Goal: Task Accomplishment & Management: Manage account settings

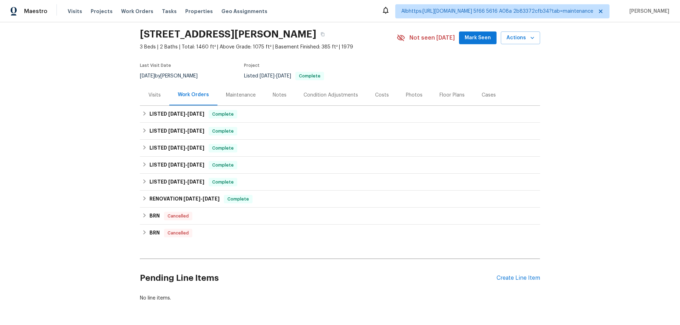
scroll to position [53, 0]
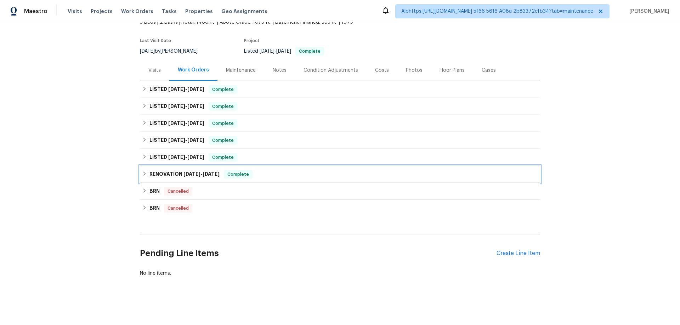
drag, startPoint x: 154, startPoint y: 164, endPoint x: 154, endPoint y: 152, distance: 12.4
click at [154, 166] on div "RENOVATION [DATE] - [DATE] Complete" at bounding box center [340, 174] width 400 height 17
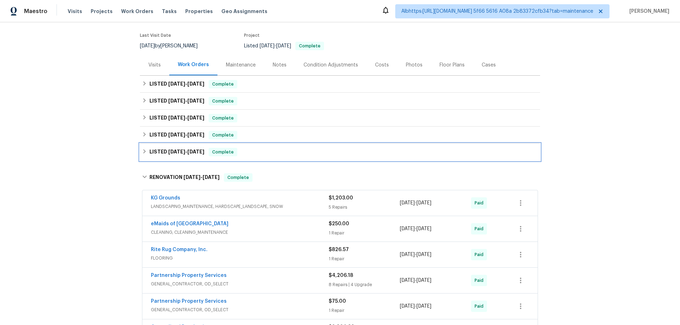
drag, startPoint x: 154, startPoint y: 152, endPoint x: 159, endPoint y: 133, distance: 18.7
click at [154, 151] on h6 "LISTED 3/27/25 - 3/28/25" at bounding box center [176, 152] width 55 height 8
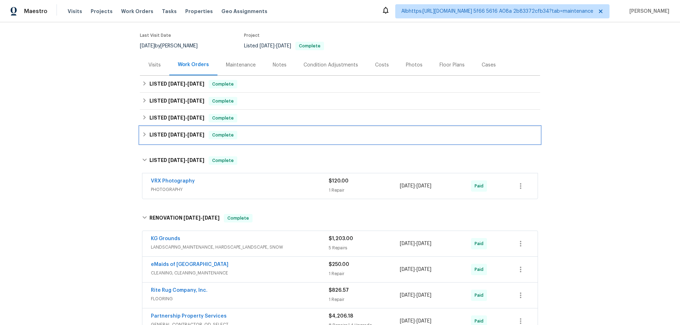
click at [159, 132] on h6 "LISTED 4/22/25 - 4/29/25" at bounding box center [176, 135] width 55 height 8
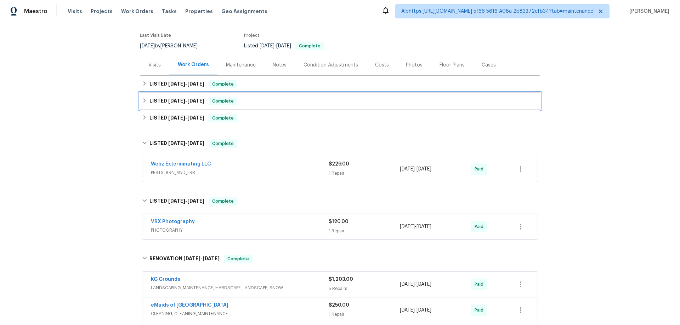
click at [158, 107] on div "LISTED 6/2/25 - 6/23/25 Complete" at bounding box center [340, 101] width 400 height 17
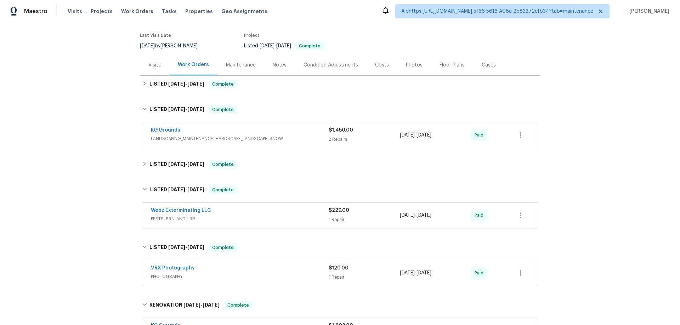
click at [160, 92] on div "Back to all projects 5819 Deer Run Dr, Mason, OH 45040 3 Beds | 2 Baths | Total…" at bounding box center [340, 292] width 400 height 629
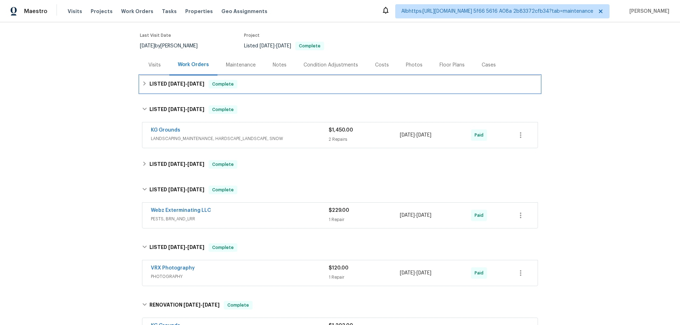
click at [164, 87] on h6 "LISTED 8/13/25 - 9/15/25" at bounding box center [176, 84] width 55 height 8
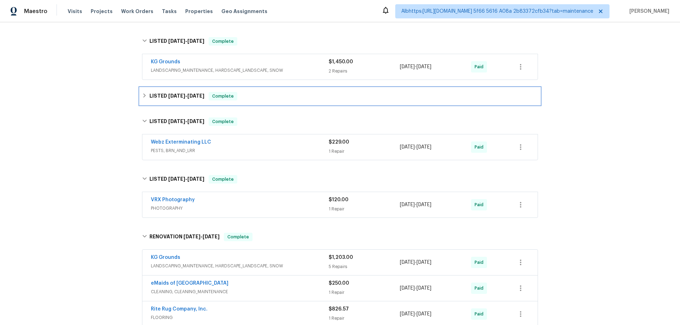
click at [187, 98] on h6 "LISTED 4/25/25 - 5/2/25" at bounding box center [176, 96] width 55 height 8
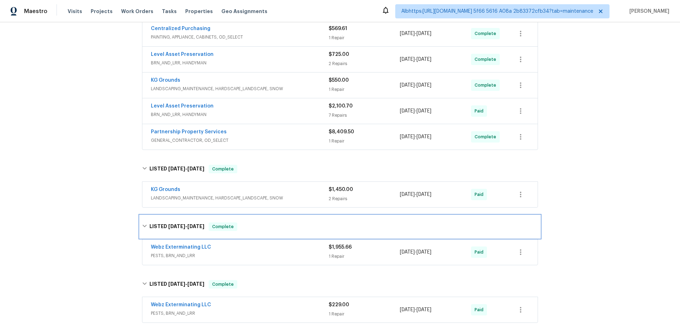
scroll to position [18, 0]
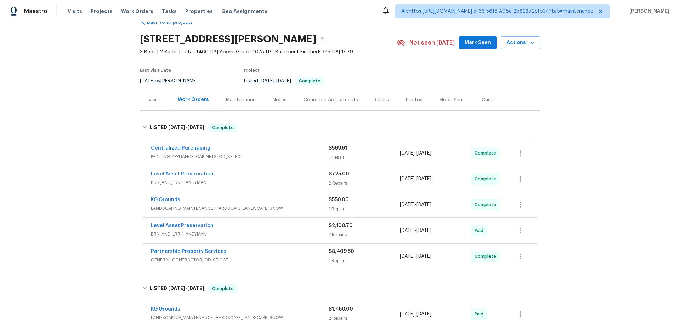
click at [86, 164] on div "Back to all projects 5819 Deer Run Dr, Mason, OH 45040 3 Beds | 2 Baths | Total…" at bounding box center [340, 173] width 680 height 303
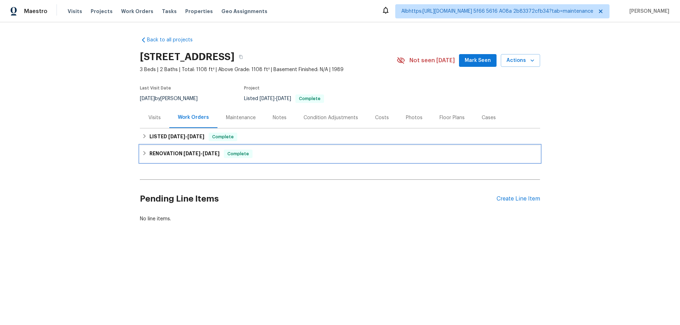
drag, startPoint x: 158, startPoint y: 162, endPoint x: 164, endPoint y: 145, distance: 17.8
click at [158, 162] on div "RENOVATION 9/2/25 - 9/5/25 Complete" at bounding box center [340, 153] width 400 height 17
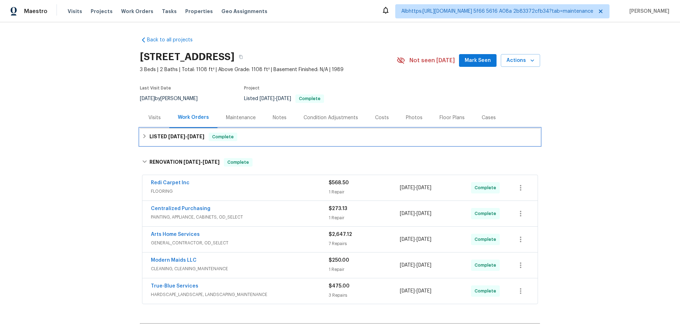
click at [164, 141] on h6 "LISTED 9/9/25 - 9/10/25" at bounding box center [176, 137] width 55 height 8
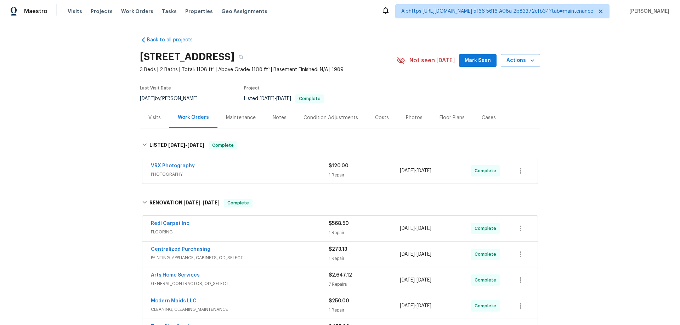
click at [99, 158] on div "Back to all projects 7349 S Avenida Perlina, Tucson, AZ 85746 3 Beds | 2 Baths …" at bounding box center [340, 173] width 680 height 303
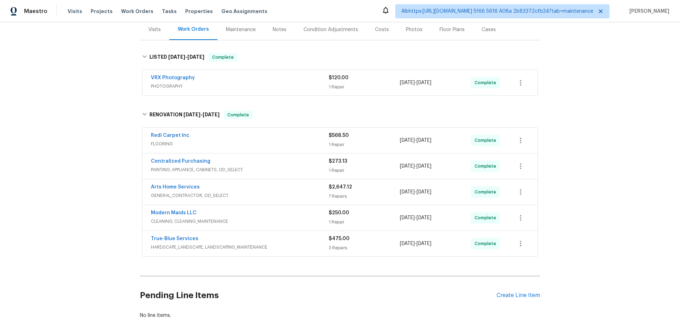
scroll to position [106, 0]
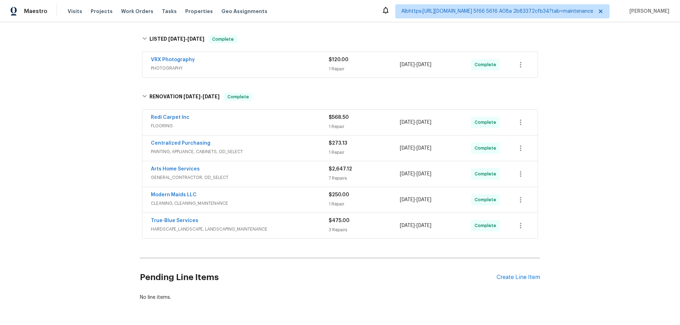
click at [93, 142] on div "Back to all projects 7349 S Avenida Perlina, Tucson, AZ 85746 3 Beds | 2 Baths …" at bounding box center [340, 173] width 680 height 303
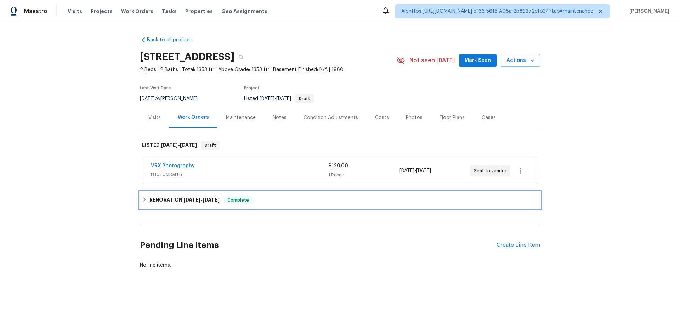
click at [179, 207] on div "RENOVATION 8/22/25 - 9/10/25 Complete" at bounding box center [340, 200] width 400 height 17
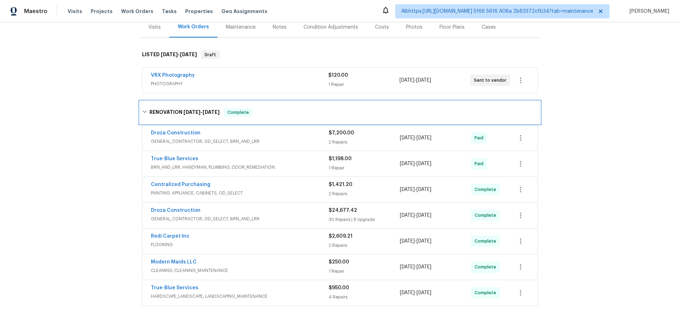
scroll to position [147, 0]
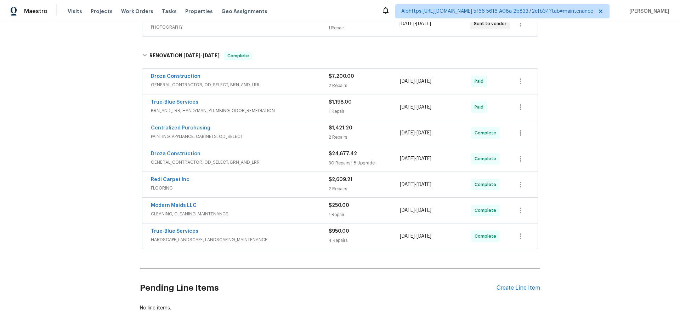
click at [94, 173] on div "Back to all projects 3701 E 2nd St Apt A, Tucson, AZ 85716 2 Beds | 2 Baths | T…" at bounding box center [340, 173] width 680 height 303
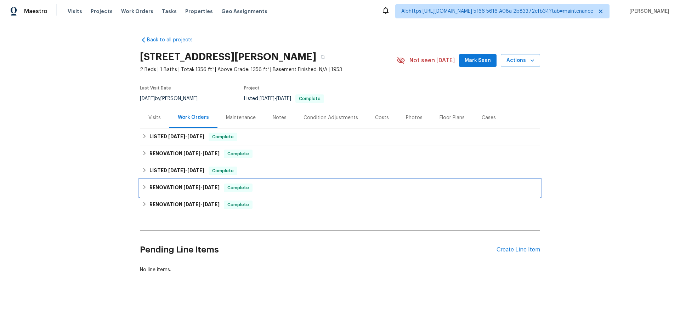
click at [170, 193] on div "RENOVATION 7/8/25 - 7/8/25 Complete" at bounding box center [340, 187] width 400 height 17
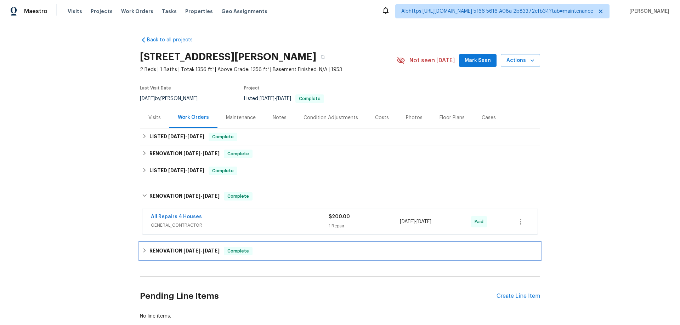
click at [157, 246] on div "RENOVATION 6/5/25 - 7/3/25 Complete" at bounding box center [340, 251] width 400 height 17
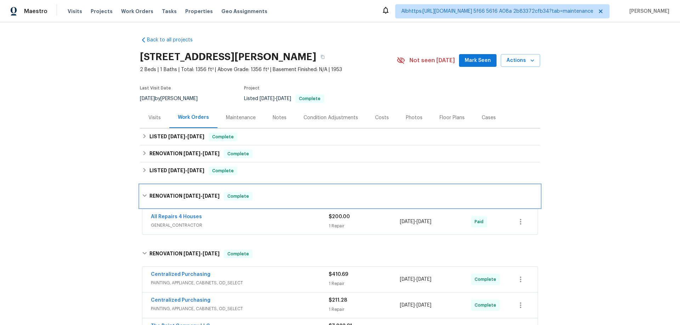
click at [173, 186] on div "RENOVATION 7/8/25 - 7/8/25 Complete" at bounding box center [340, 196] width 400 height 23
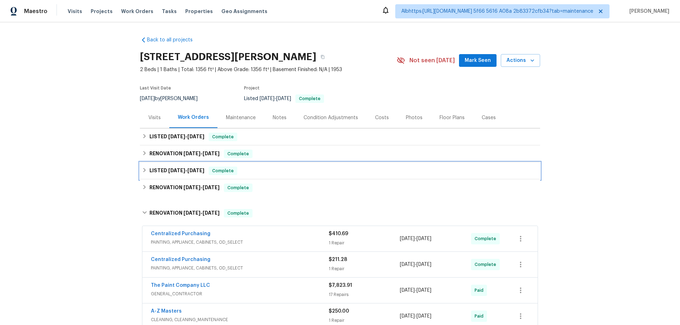
drag, startPoint x: 180, startPoint y: 168, endPoint x: 175, endPoint y: 181, distance: 14.0
click at [180, 168] on h6 "LISTED 7/27/25 - 8/18/25" at bounding box center [176, 171] width 55 height 8
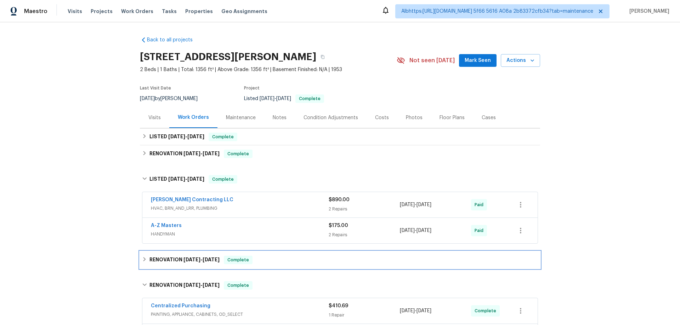
drag, startPoint x: 163, startPoint y: 256, endPoint x: 163, endPoint y: 221, distance: 35.0
click at [163, 255] on div "RENOVATION 7/8/25 - 7/8/25 Complete" at bounding box center [340, 260] width 400 height 17
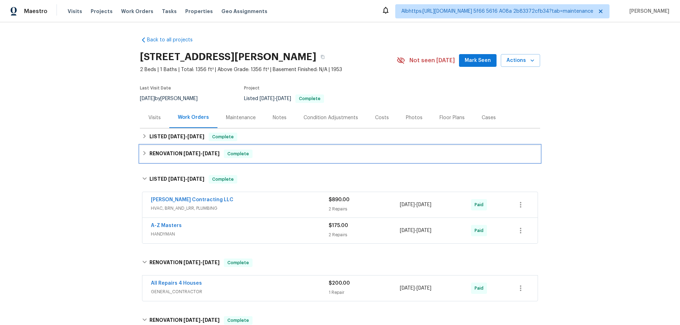
click at [187, 157] on h6 "RENOVATION 7/28/25 - 7/31/25" at bounding box center [184, 154] width 70 height 8
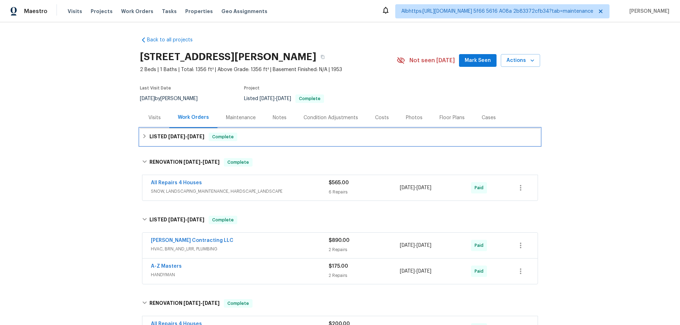
drag, startPoint x: 184, startPoint y: 142, endPoint x: 103, endPoint y: 177, distance: 88.3
click at [183, 142] on div "LISTED 9/3/25 - 9/5/25 Complete" at bounding box center [340, 137] width 400 height 17
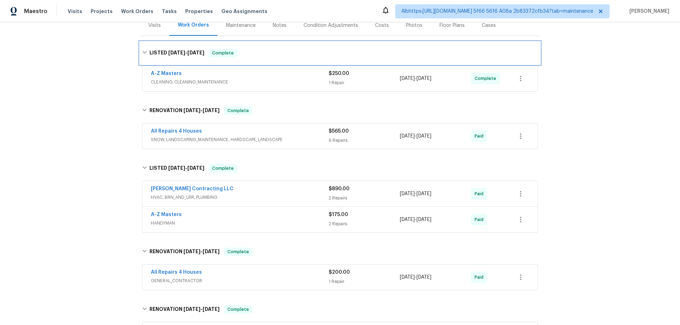
scroll to position [248, 0]
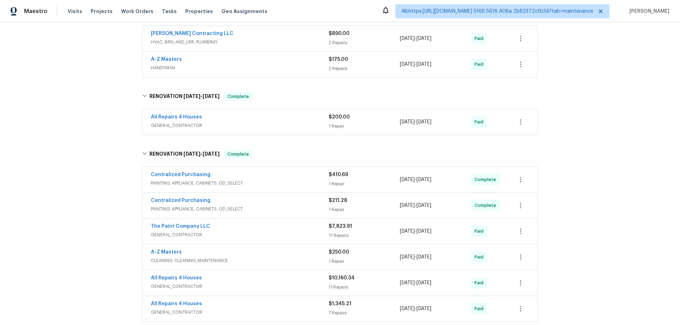
click at [70, 191] on div "Back to all projects 614 Conover Ln, Saint Louis, MO 63126 2 Beds | 1 Baths | T…" at bounding box center [340, 173] width 680 height 303
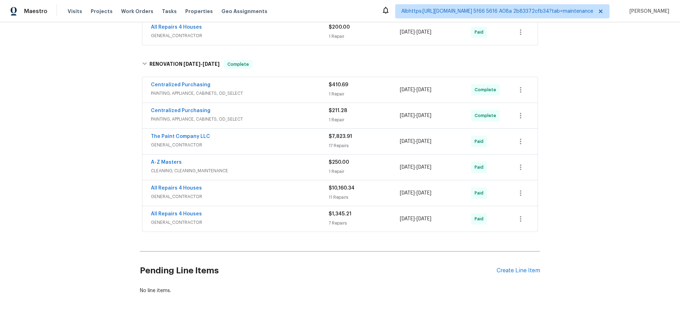
scroll to position [4, 0]
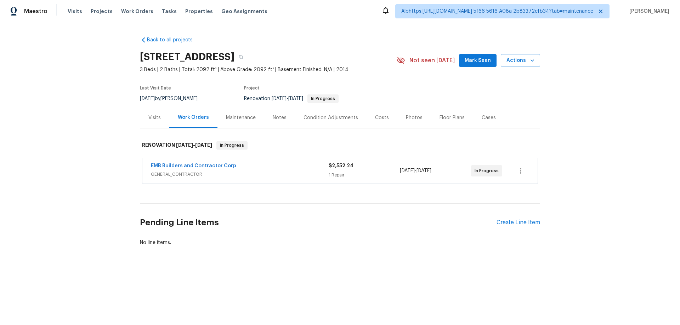
click at [97, 186] on div "Back to all projects [STREET_ADDRESS] 3 Beds | 2 Baths | Total: 2092 ft² | Abov…" at bounding box center [340, 158] width 680 height 272
click at [103, 179] on div "Back to all projects [STREET_ADDRESS] 3 Beds | 2 Baths | Total: 2092 ft² | Abov…" at bounding box center [340, 158] width 680 height 272
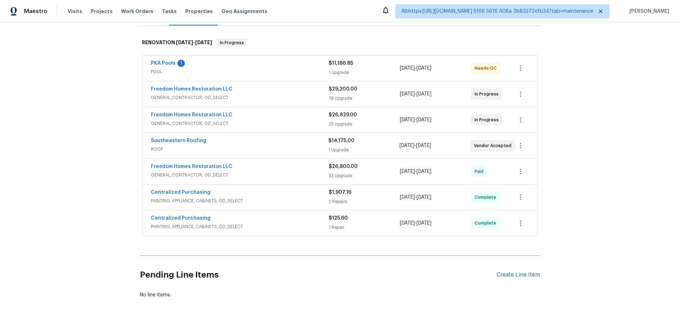
scroll to position [130, 0]
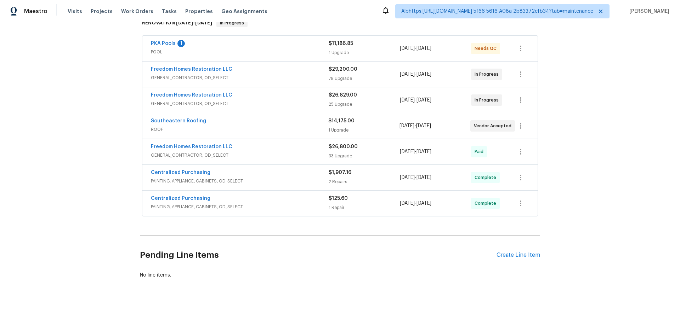
click at [110, 173] on div "Back to all projects 19331 Sandy Springs Cir, Lutz, FL 33558 6 Beds | 3 Baths |…" at bounding box center [340, 173] width 680 height 303
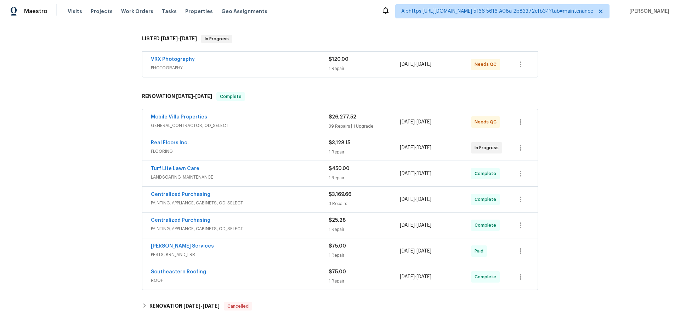
scroll to position [177, 0]
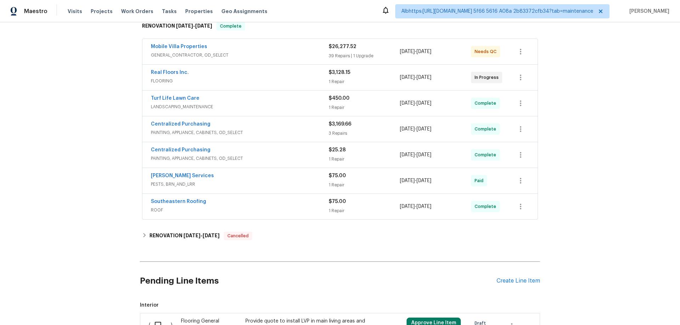
click at [61, 127] on div "Back to all projects 4610 George Rd, Tampa, FL 33634 3 Beds | 2 Baths | Total: …" at bounding box center [340, 173] width 680 height 303
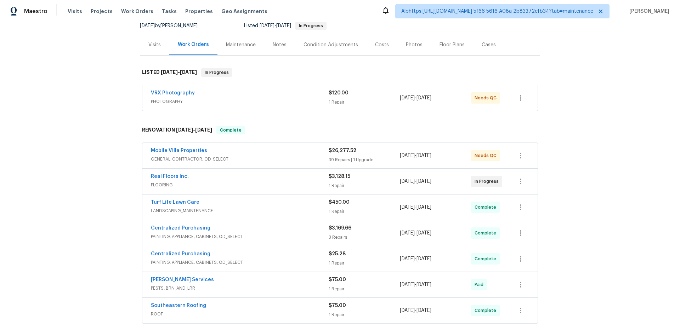
scroll to position [0, 0]
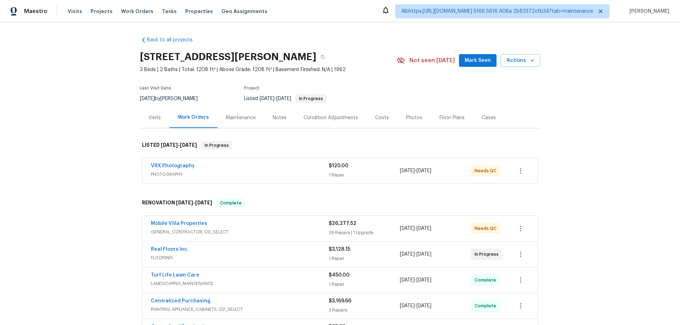
click at [101, 174] on div "Back to all projects 4610 George Rd, Tampa, FL 33634 3 Beds | 2 Baths | Total: …" at bounding box center [340, 173] width 680 height 303
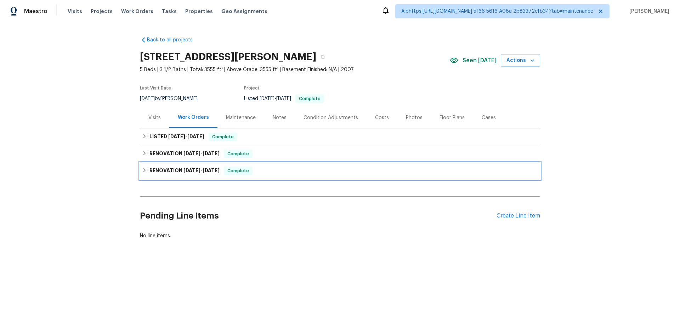
click at [169, 168] on h6 "RENOVATION 8/22/25 - 9/4/25" at bounding box center [184, 171] width 70 height 8
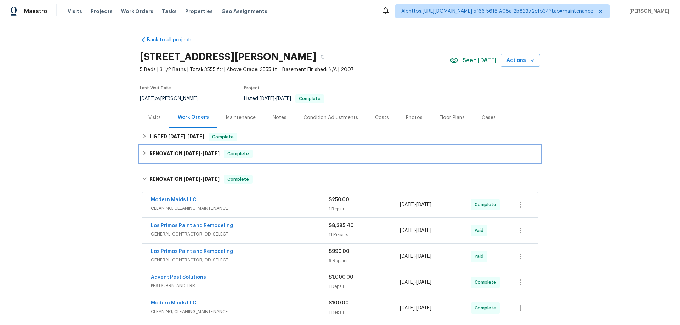
drag, startPoint x: 168, startPoint y: 155, endPoint x: 165, endPoint y: 137, distance: 19.0
click at [168, 155] on h6 "RENOVATION 9/8/25 - 9/11/25" at bounding box center [184, 154] width 70 height 8
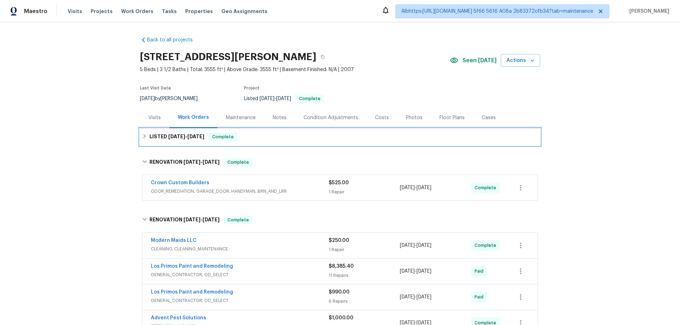
click at [168, 137] on span "9/10/25" at bounding box center [176, 136] width 17 height 5
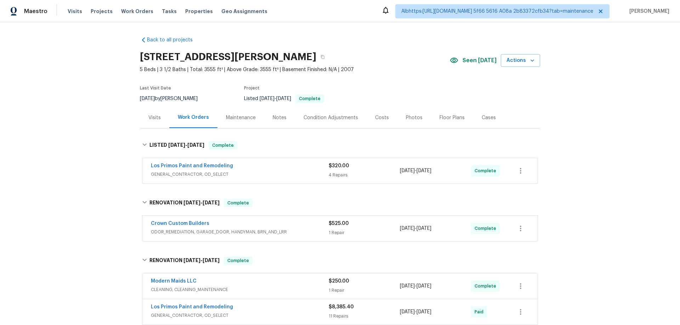
click at [80, 167] on div "Back to all projects 4318 James Bowie, San Antonio, TX 78253 5 Beds | 3 1/2 Bat…" at bounding box center [340, 173] width 680 height 303
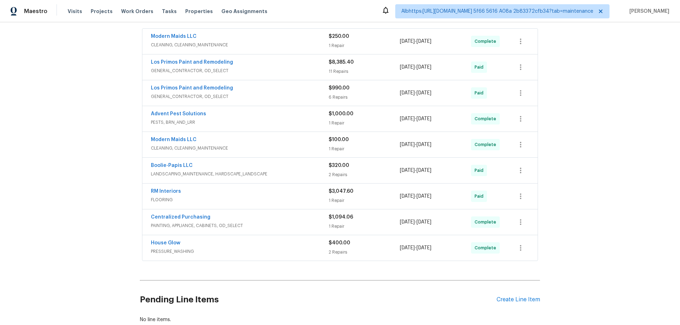
scroll to position [248, 0]
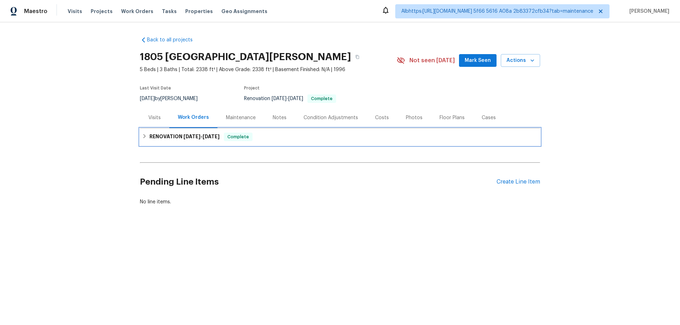
drag, startPoint x: 187, startPoint y: 141, endPoint x: 133, endPoint y: 139, distance: 53.8
click at [185, 141] on h6 "RENOVATION 8/19/25 - 9/1/25" at bounding box center [184, 137] width 70 height 8
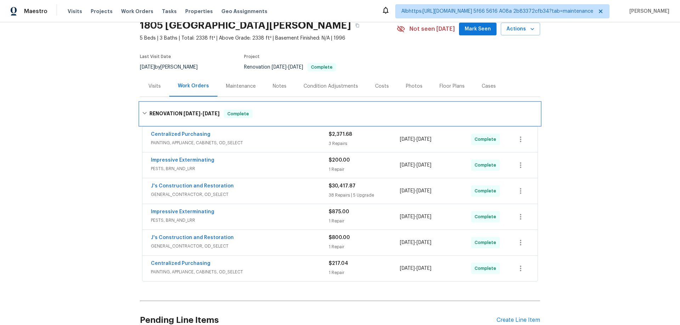
scroll to position [64, 0]
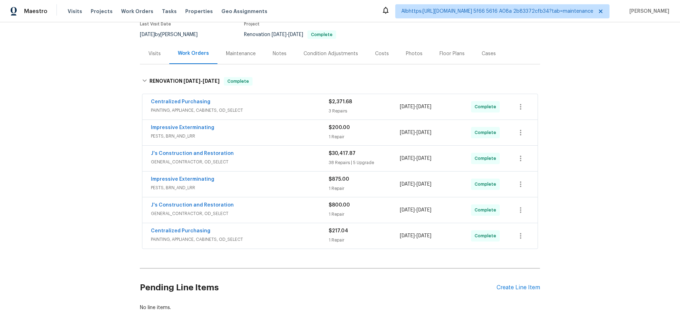
click at [82, 165] on div "Back to all projects 1805 Derby Dr, Dixon, CA 95620 5 Beds | 3 Baths | Total: 2…" at bounding box center [340, 173] width 680 height 303
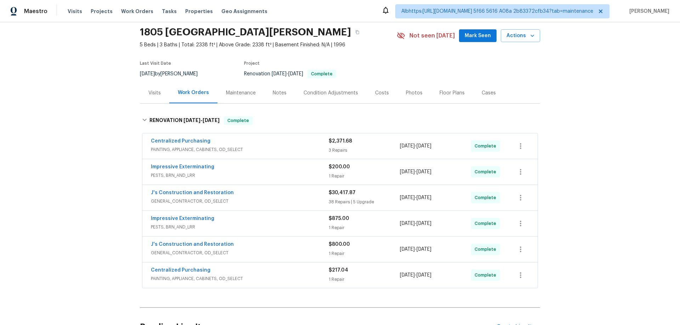
scroll to position [0, 0]
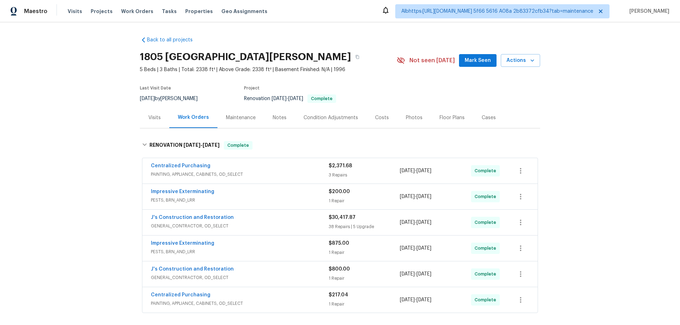
click at [97, 180] on div "Back to all projects 1805 Derby Dr, Dixon, CA 95620 5 Beds | 3 Baths | Total: 2…" at bounding box center [340, 173] width 680 height 303
click at [65, 187] on div "Back to all projects 1805 Derby Dr, Dixon, CA 95620 5 Beds | 3 Baths | Total: 2…" at bounding box center [340, 173] width 680 height 303
click at [115, 114] on div "Back to all projects 1805 Derby Dr, Dixon, CA 95620 5 Beds | 3 Baths | Total: 2…" at bounding box center [340, 173] width 680 height 303
click at [101, 137] on div "Back to all projects 1805 Derby Dr, Dixon, CA 95620 5 Beds | 3 Baths | Total: 2…" at bounding box center [340, 173] width 680 height 303
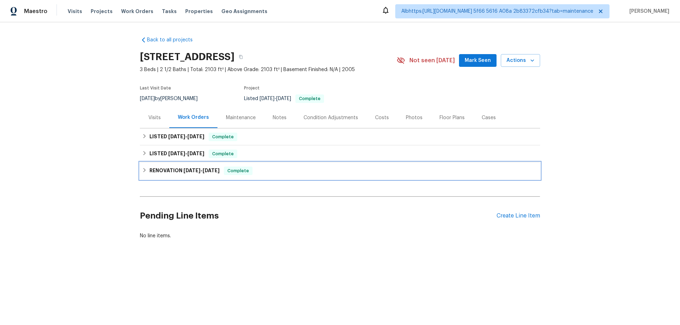
drag, startPoint x: 158, startPoint y: 172, endPoint x: 159, endPoint y: 154, distance: 18.4
click at [158, 171] on h6 "RENOVATION [DATE] - [DATE]" at bounding box center [184, 171] width 70 height 8
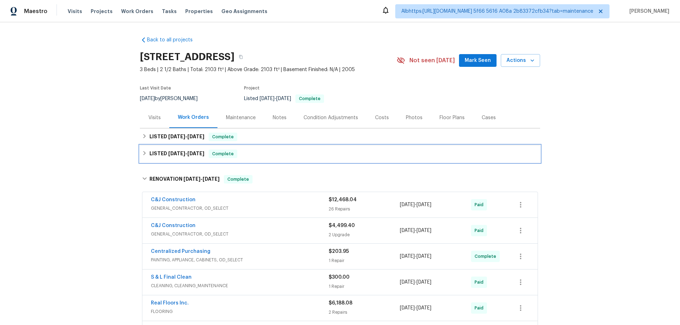
drag, startPoint x: 159, startPoint y: 154, endPoint x: 159, endPoint y: 148, distance: 6.0
click at [159, 153] on h6 "LISTED [DATE] - [DATE]" at bounding box center [176, 154] width 55 height 8
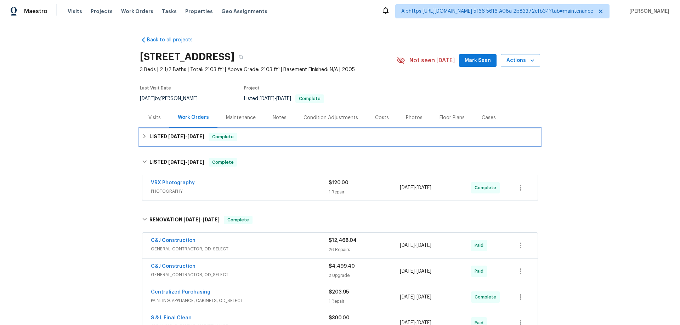
click at [158, 139] on h6 "LISTED 9/10/25 - 9/15/25" at bounding box center [176, 137] width 55 height 8
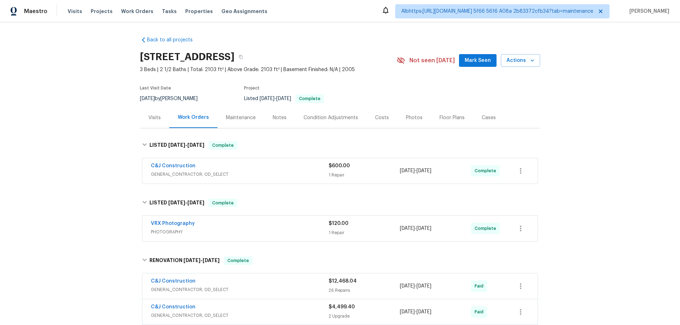
click at [64, 160] on div "Back to all projects 8062 Holland Park St, Chino, CA 91708 3 Beds | 2 1/2 Baths…" at bounding box center [340, 173] width 680 height 303
click at [100, 155] on div "Back to all projects 8062 Holland Park St, Chino, CA 91708 3 Beds | 2 1/2 Baths…" at bounding box center [340, 173] width 680 height 303
click at [155, 112] on div "Visits" at bounding box center [154, 117] width 29 height 21
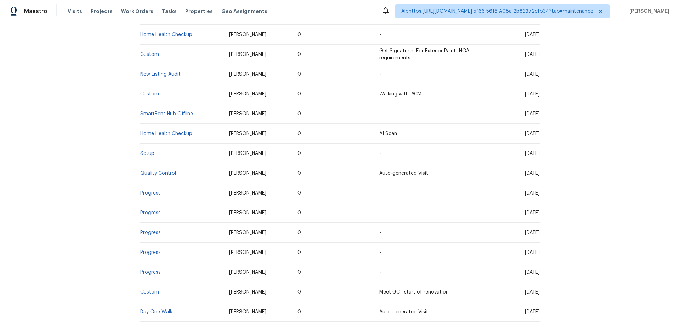
scroll to position [177, 0]
click at [140, 148] on td "Setup" at bounding box center [182, 153] width 84 height 20
click at [142, 152] on link "Setup" at bounding box center [147, 152] width 14 height 5
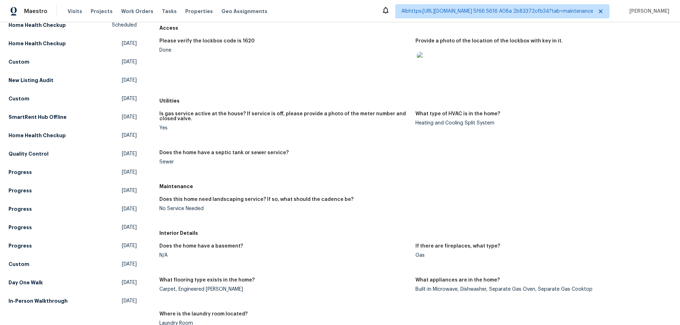
scroll to position [106, 0]
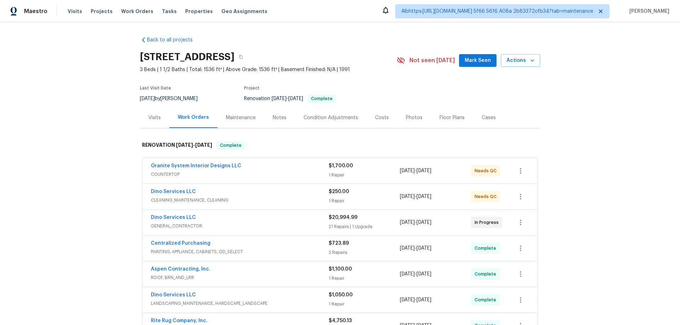
scroll to position [35, 0]
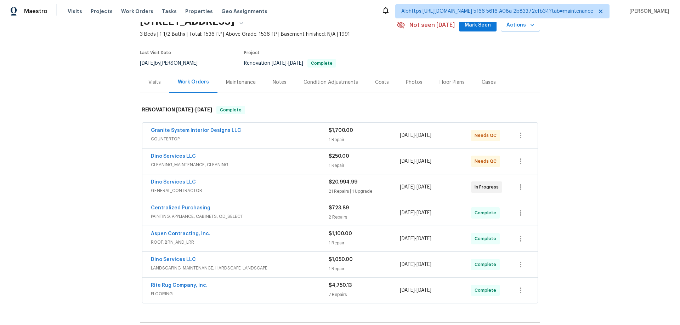
click at [86, 191] on div "Back to all projects 1617 Almond Creek Ct, Henrico, VA 23231 3 Beds | 1 1/2 Bat…" at bounding box center [340, 173] width 680 height 303
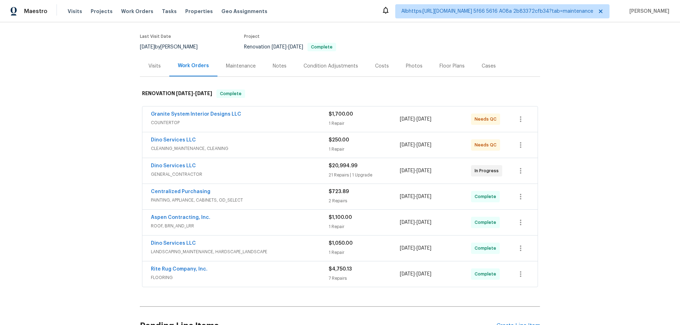
scroll to position [71, 0]
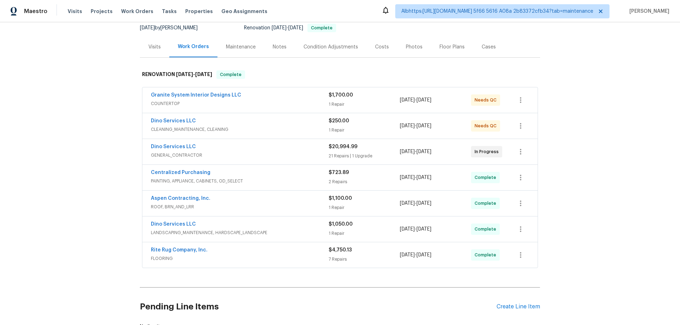
click at [25, 141] on div "Back to all projects 1617 Almond Creek Ct, Henrico, VA 23231 3 Beds | 1 1/2 Bat…" at bounding box center [340, 173] width 680 height 303
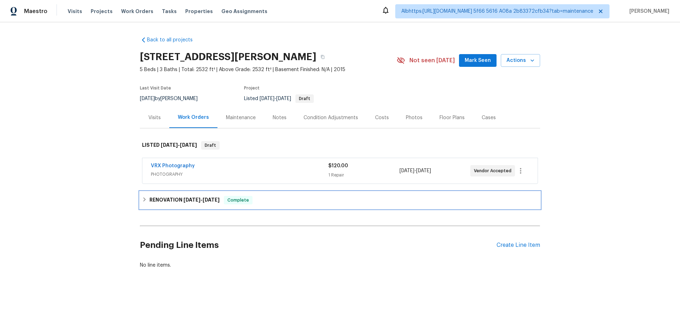
drag, startPoint x: 183, startPoint y: 204, endPoint x: 135, endPoint y: 189, distance: 50.2
click at [183, 204] on h6 "RENOVATION [DATE] - [DATE]" at bounding box center [184, 200] width 70 height 8
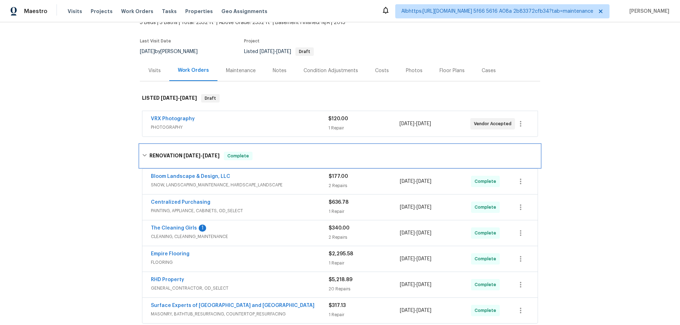
scroll to position [131, 0]
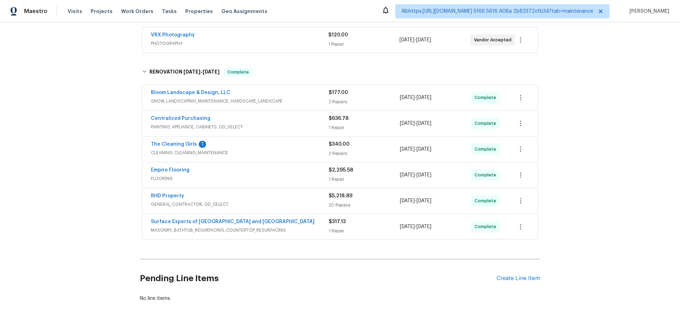
click at [83, 183] on div "Back to all projects [STREET_ADDRESS][PERSON_NAME] 5 Beds | 3 Baths | Total: 25…" at bounding box center [340, 173] width 680 height 303
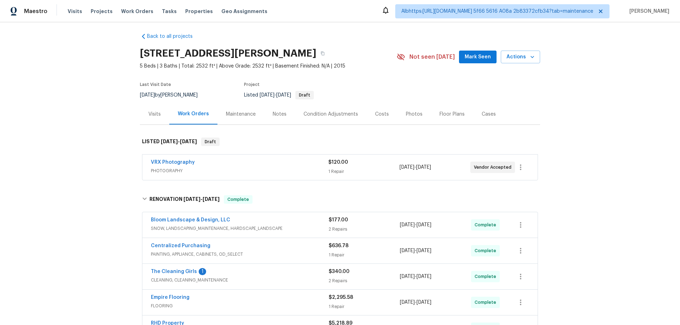
scroll to position [0, 0]
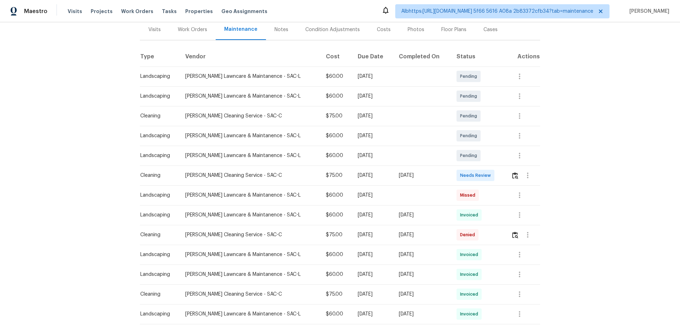
scroll to position [106, 0]
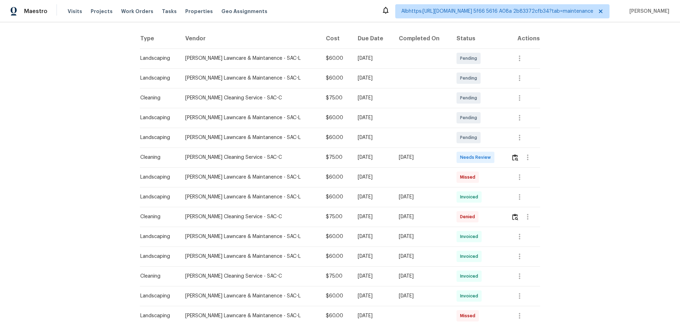
drag, startPoint x: 406, startPoint y: 156, endPoint x: 331, endPoint y: 157, distance: 75.1
click at [349, 156] on tr "Cleaning [PERSON_NAME] Cleaning Service - SAC-C $75.00 [DATE] [DATE] Needs Revi…" at bounding box center [340, 158] width 400 height 20
click at [512, 156] on img "button" at bounding box center [515, 157] width 6 height 7
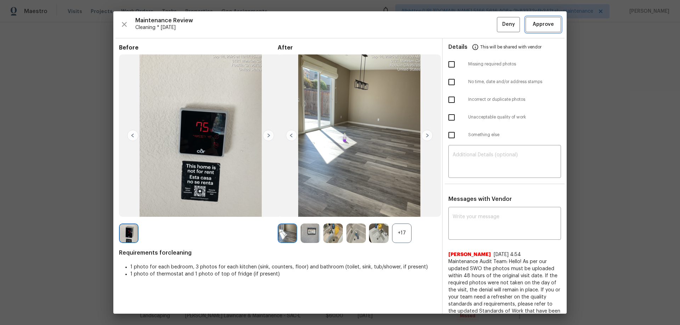
click at [543, 26] on span "Approve" at bounding box center [542, 24] width 21 height 9
click at [616, 104] on div "Back to all projects [STREET_ADDRESS][PERSON_NAME] 3 Beds | 2 1/2 Baths | Total…" at bounding box center [340, 173] width 680 height 303
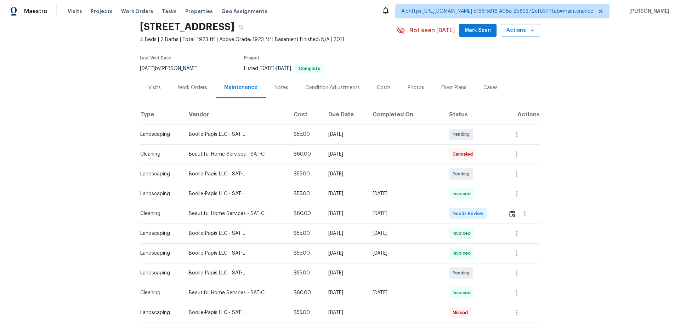
scroll to position [106, 0]
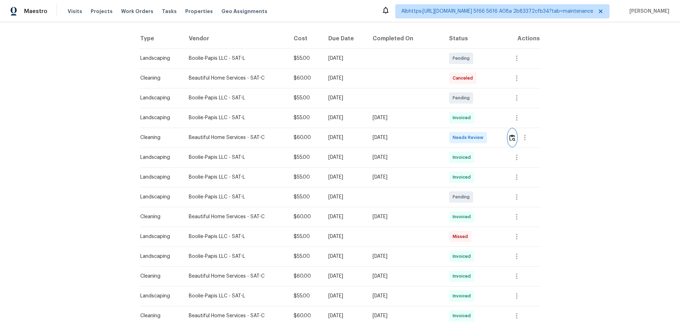
click at [509, 136] on img "button" at bounding box center [512, 138] width 6 height 7
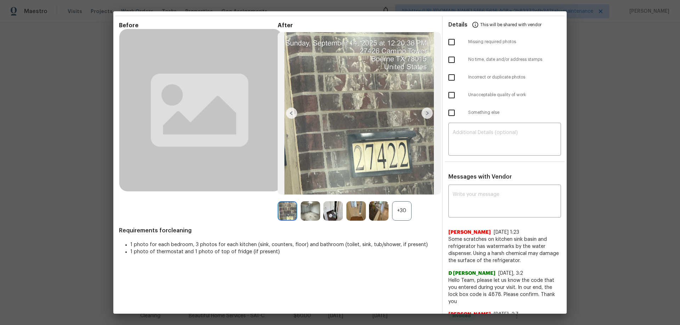
scroll to position [0, 0]
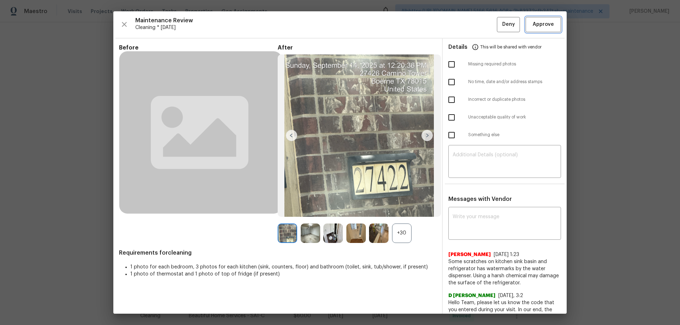
click at [545, 23] on span "Approve" at bounding box center [542, 24] width 21 height 9
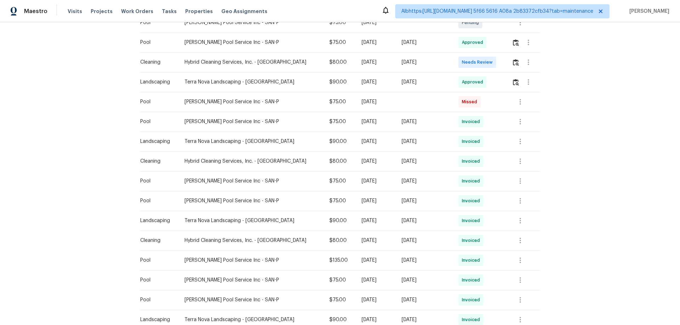
scroll to position [212, 0]
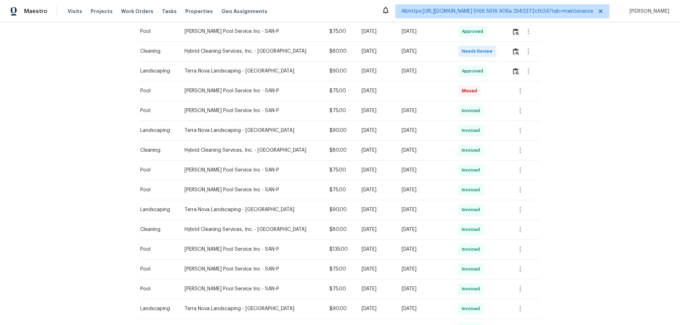
drag, startPoint x: 514, startPoint y: 59, endPoint x: 513, endPoint y: 55, distance: 5.1
click at [514, 59] on div at bounding box center [526, 51] width 28 height 17
click at [513, 52] on img "button" at bounding box center [516, 51] width 6 height 7
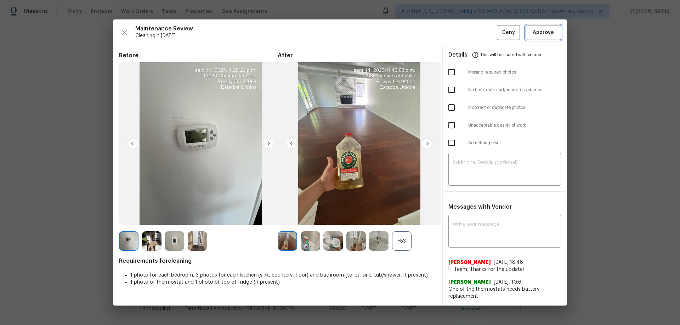
click at [552, 35] on span "Approve" at bounding box center [542, 32] width 21 height 9
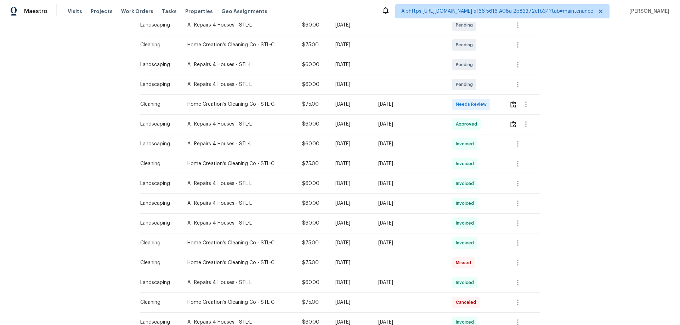
scroll to position [142, 0]
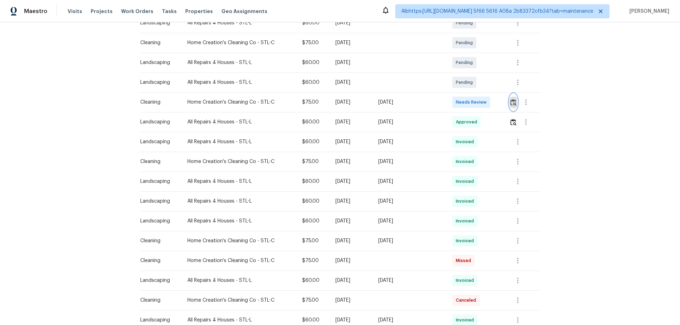
click at [510, 104] on img "button" at bounding box center [513, 102] width 6 height 7
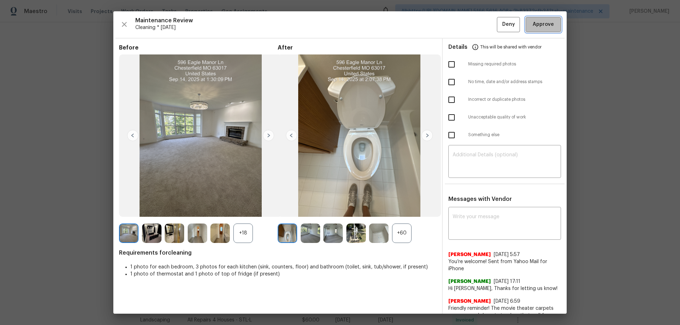
click at [547, 32] on button "Approve" at bounding box center [542, 24] width 35 height 15
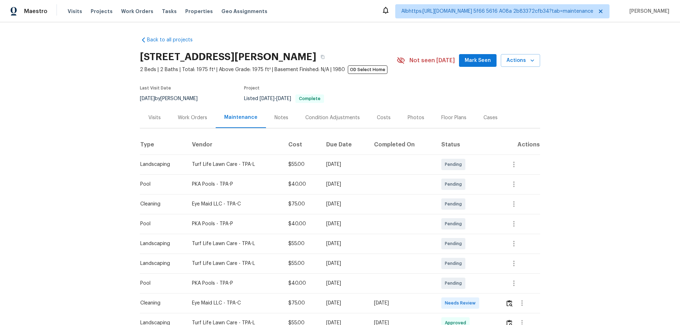
scroll to position [106, 0]
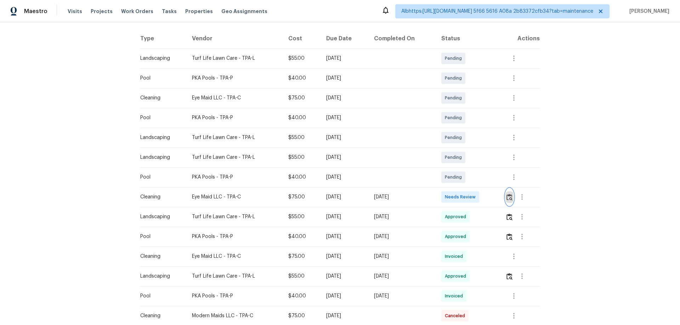
click at [506, 195] on img "button" at bounding box center [509, 197] width 6 height 7
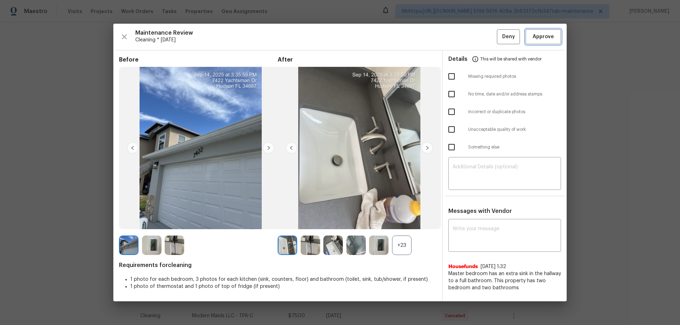
click at [548, 37] on span "Approve" at bounding box center [542, 37] width 21 height 9
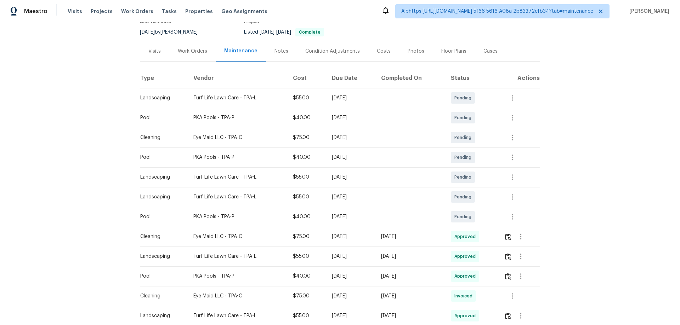
scroll to position [0, 0]
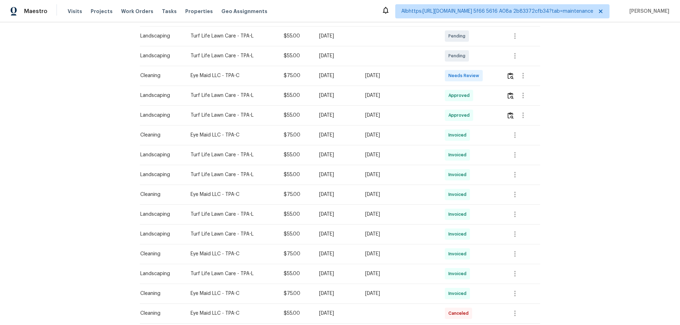
scroll to position [177, 0]
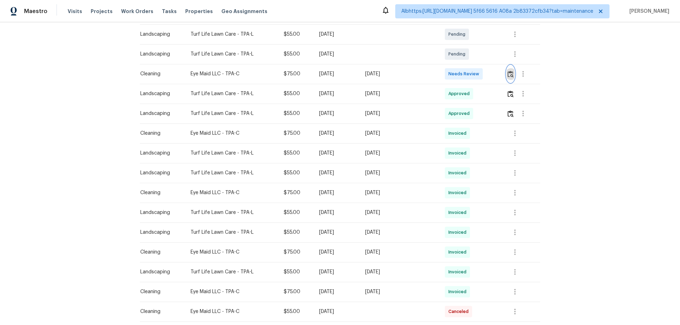
click at [507, 71] on img "button" at bounding box center [510, 74] width 6 height 7
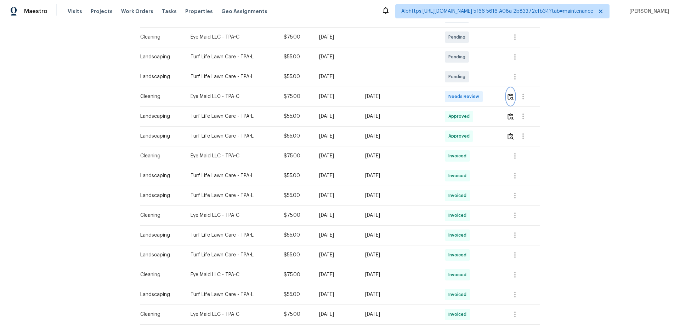
scroll to position [106, 0]
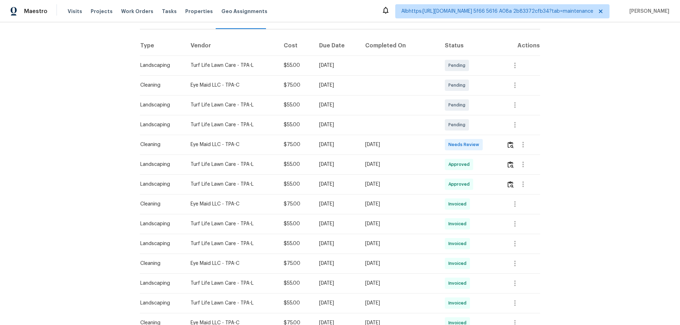
drag, startPoint x: 367, startPoint y: 150, endPoint x: 396, endPoint y: 149, distance: 29.0
click at [391, 155] on tr "Landscaping Turf Life Lawn Care - TPA-L $55.00 [DATE] [DATE] Approved" at bounding box center [340, 165] width 400 height 20
drag, startPoint x: 361, startPoint y: 137, endPoint x: 399, endPoint y: 137, distance: 37.9
click at [392, 137] on tr "Cleaning Eye Maid LLC - TPA-C $75.00 [DATE] [DATE] Needs Review" at bounding box center [340, 145] width 400 height 20
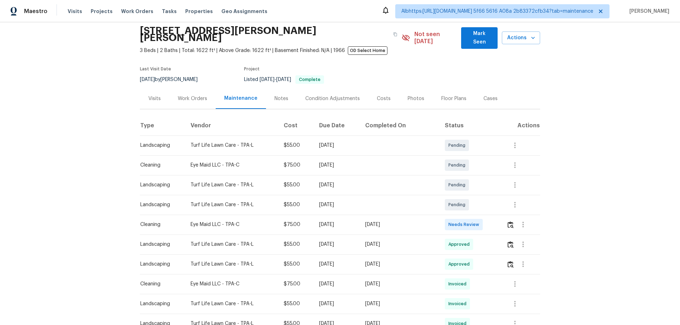
scroll to position [71, 0]
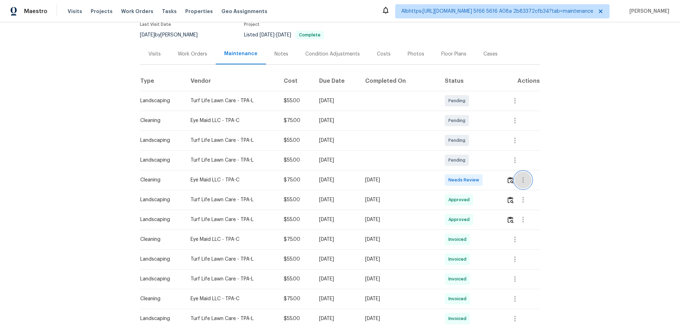
click at [515, 172] on button "button" at bounding box center [522, 180] width 17 height 17
click at [506, 175] on div at bounding box center [340, 162] width 680 height 325
click at [507, 177] on img "button" at bounding box center [510, 180] width 6 height 7
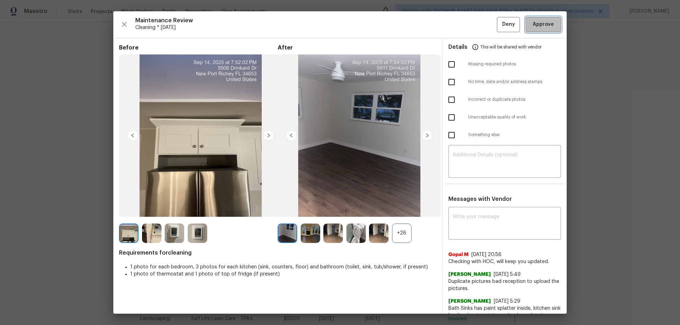
click at [544, 28] on span "Approve" at bounding box center [542, 24] width 21 height 9
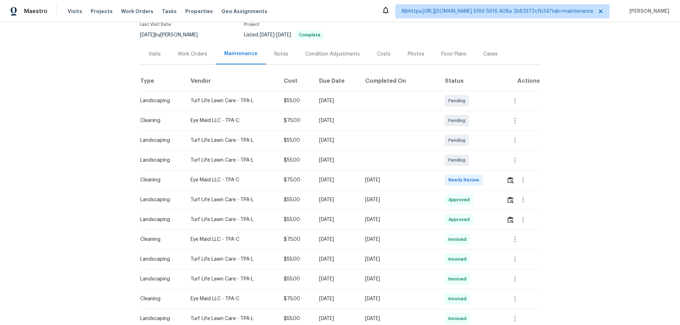
drag, startPoint x: 621, startPoint y: 123, endPoint x: 529, endPoint y: 115, distance: 91.7
click at [620, 123] on div "Back to all projects [STREET_ADDRESS][PERSON_NAME][PERSON_NAME] 3 Beds | 2 Bath…" at bounding box center [340, 173] width 680 height 303
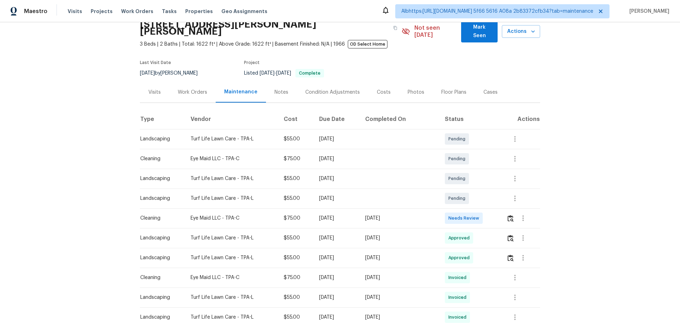
scroll to position [0, 0]
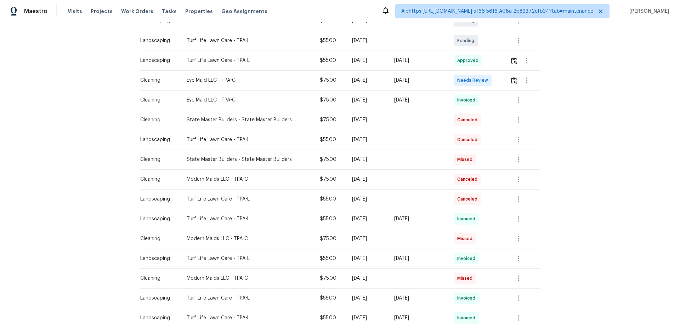
scroll to position [177, 0]
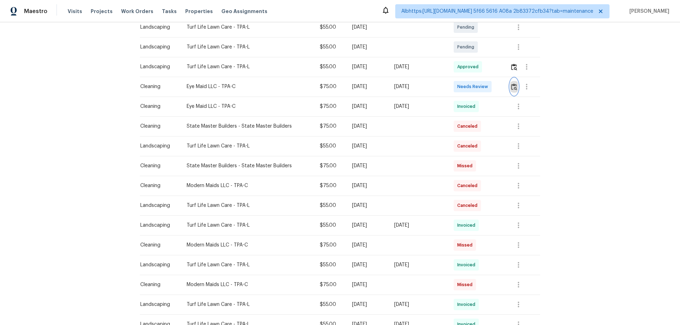
click at [511, 86] on img "button" at bounding box center [514, 87] width 6 height 7
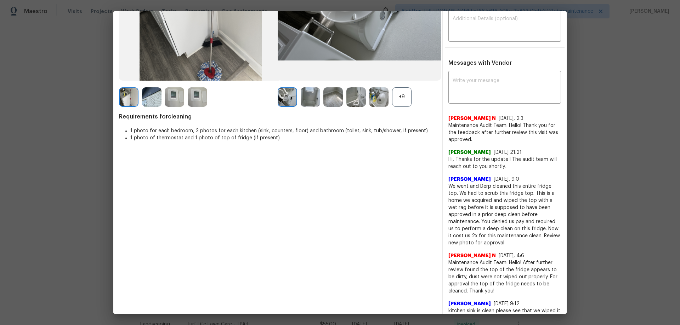
scroll to position [142, 0]
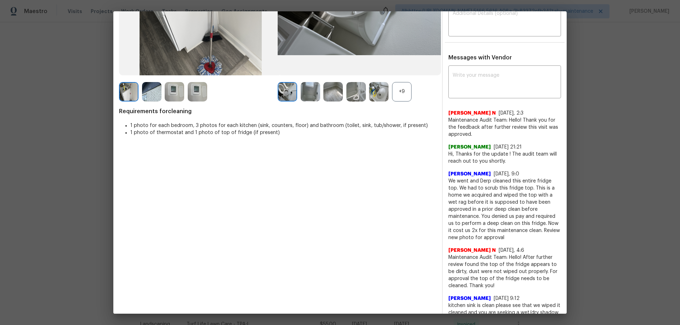
click at [464, 64] on div "Messages with Vendor x ​ Nijanthan N 9/5/25, 2:3 Maintenance Audit Team: Hello!…" at bounding box center [505, 305] width 124 height 502
click at [466, 81] on textarea at bounding box center [504, 83] width 104 height 20
paste textarea "Maintenance Audit Team: Hello! Unfortunately, this cleaning visit completed on …"
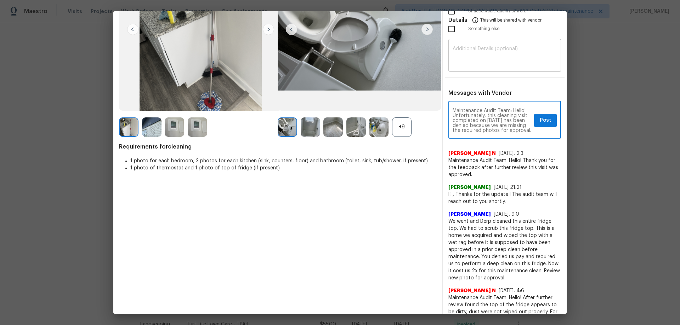
scroll to position [0, 0]
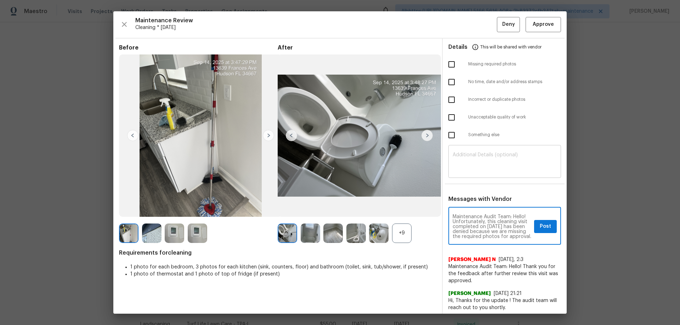
type textarea "Maintenance Audit Team: Hello! Unfortunately, this cleaning visit completed on …"
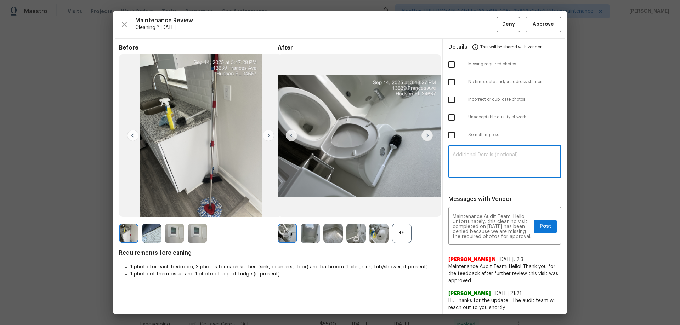
click at [475, 167] on textarea at bounding box center [504, 163] width 104 height 20
paste textarea "Maintenance Audit Team: Hello! Unfortunately, this cleaning visit completed on …"
click at [547, 172] on textarea "Maintenance Audit Team: Hello! Unfortunately, this cleaning visit completed on …" at bounding box center [504, 163] width 104 height 20
type textarea "Maintenance Audit Team: Hello! Unfortunately, this cleaning visit completed on …"
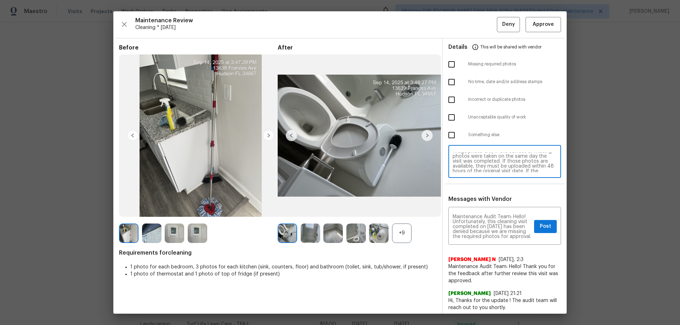
click at [148, 235] on img at bounding box center [151, 233] width 19 height 19
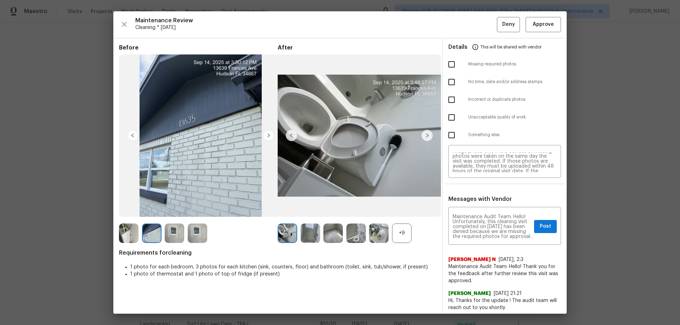
click at [127, 232] on img at bounding box center [128, 233] width 19 height 19
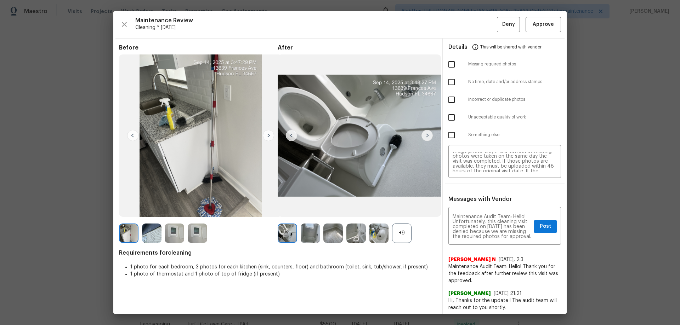
click at [159, 232] on img at bounding box center [151, 233] width 19 height 19
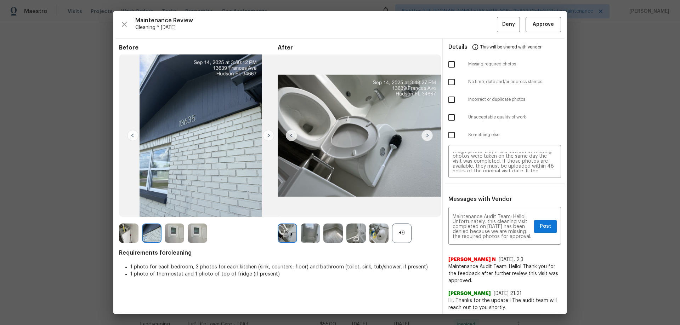
click at [172, 232] on img at bounding box center [174, 233] width 19 height 19
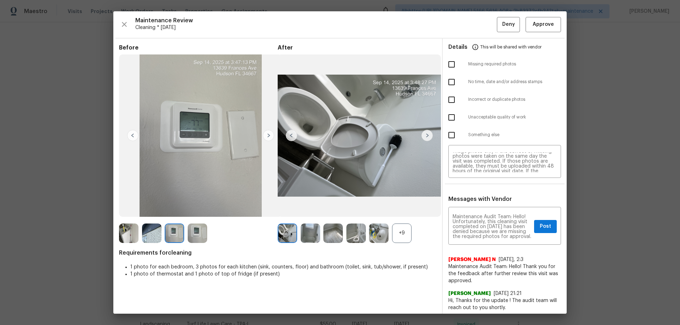
click at [129, 233] on img at bounding box center [128, 233] width 19 height 19
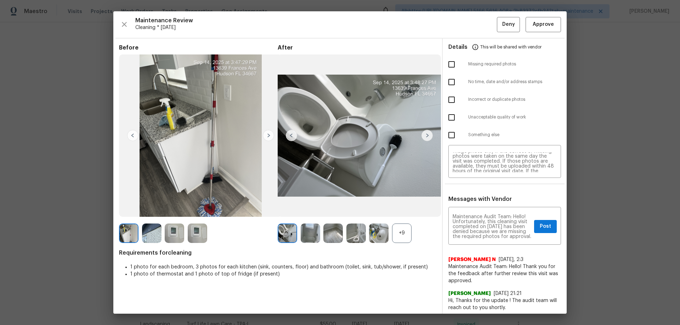
click at [148, 233] on img at bounding box center [151, 233] width 19 height 19
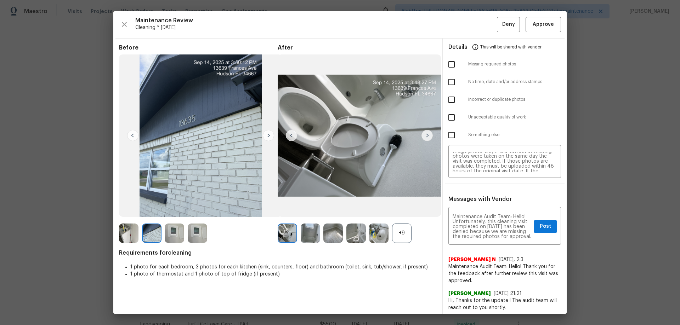
click at [175, 234] on img at bounding box center [174, 233] width 19 height 19
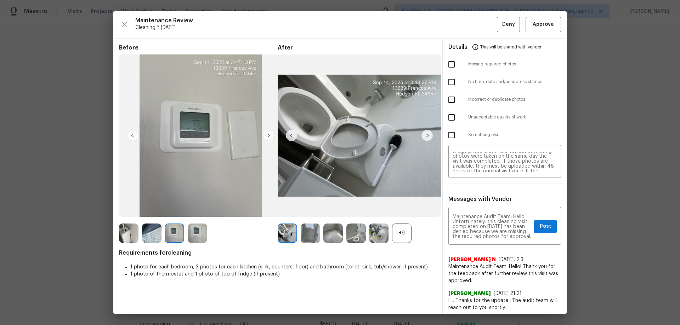
click at [193, 229] on img at bounding box center [197, 233] width 19 height 19
drag, startPoint x: 637, startPoint y: 119, endPoint x: 253, endPoint y: 47, distance: 389.9
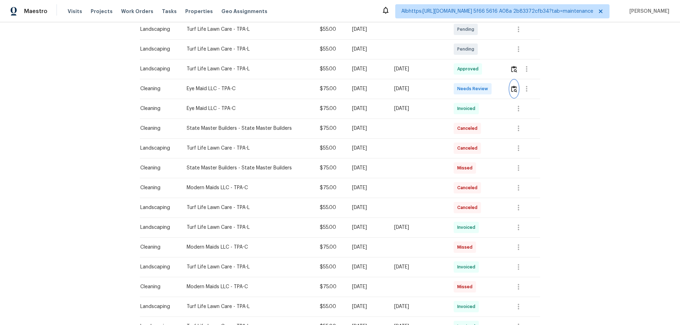
scroll to position [177, 0]
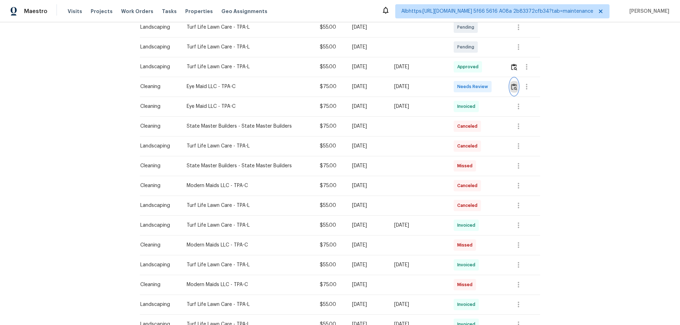
click at [514, 90] on img "button" at bounding box center [514, 87] width 6 height 7
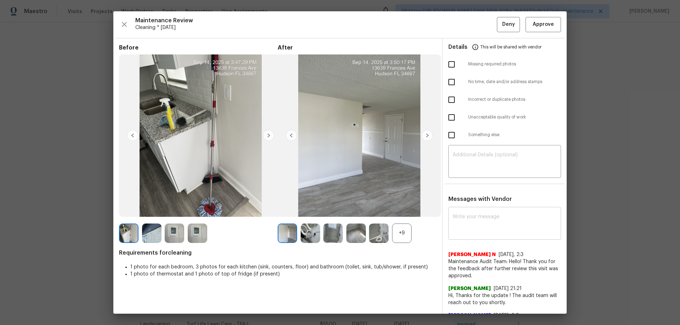
click at [462, 210] on div "x ​" at bounding box center [504, 224] width 113 height 31
paste textarea "Maintenance Audit Team: Hello! Unfortunately, this cleaning visit completed on …"
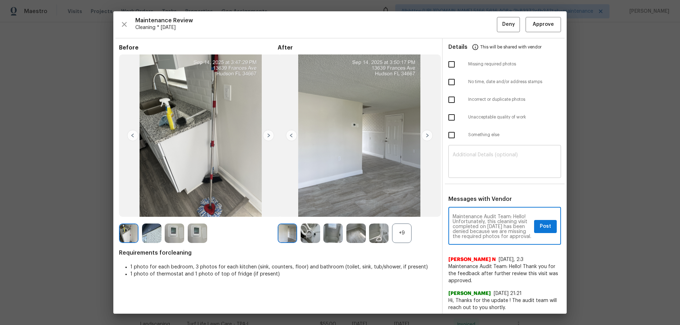
scroll to position [94, 0]
type textarea "Maintenance Audit Team: Hello! Unfortunately, this cleaning visit completed on …"
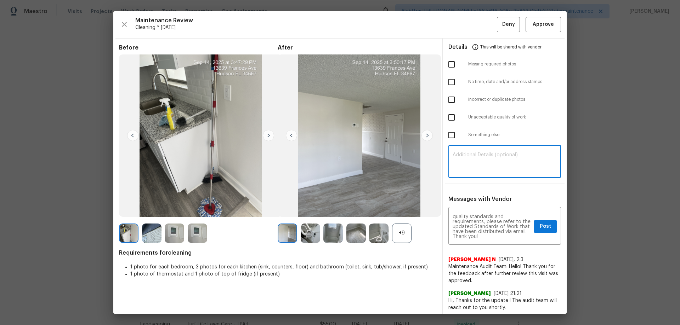
click at [476, 163] on textarea at bounding box center [504, 163] width 104 height 20
paste textarea "Maintenance Audit Team: Hello! Unfortunately, this cleaning visit completed on …"
type textarea "Maintenance Audit Team: Hello! Unfortunately, this cleaning visit completed on …"
click at [446, 61] on input "checkbox" at bounding box center [451, 64] width 15 height 15
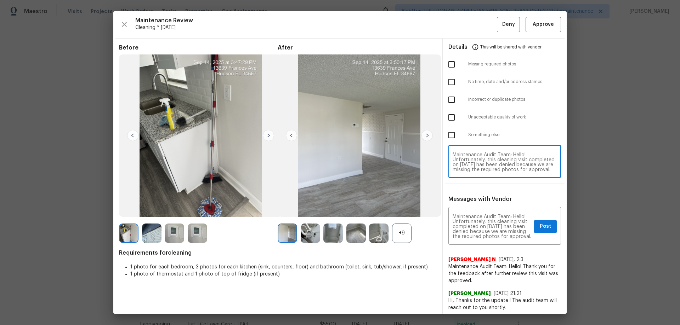
checkbox input "true"
click at [540, 228] on span "Post" at bounding box center [545, 226] width 11 height 9
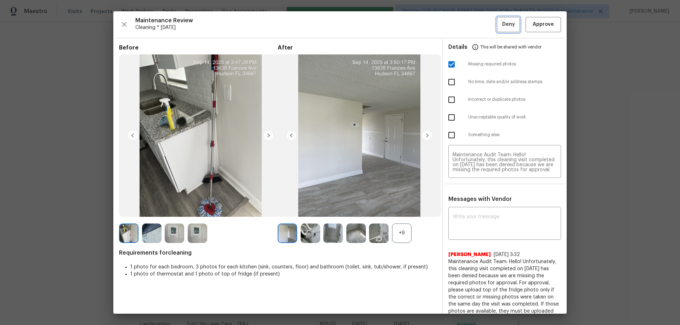
click at [497, 28] on button "Deny" at bounding box center [508, 24] width 23 height 15
click at [624, 178] on div "Back to all projects 13635 Frances Ave, Hudson, FL 34667 2 Beds | 1 Baths | Tot…" at bounding box center [340, 173] width 680 height 303
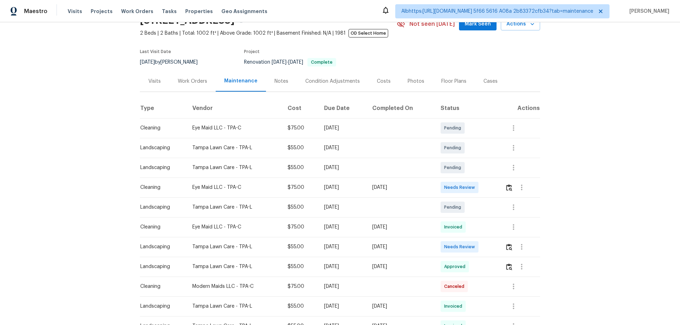
scroll to position [71, 0]
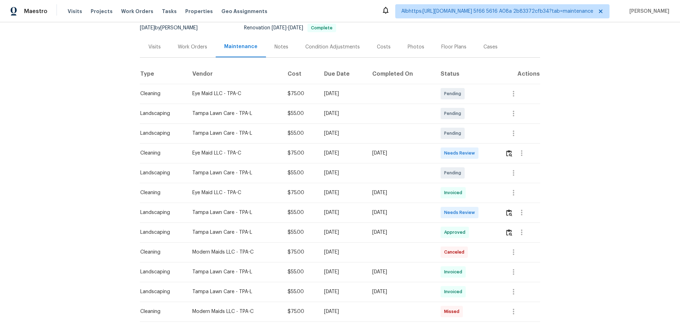
drag, startPoint x: 369, startPoint y: 158, endPoint x: 436, endPoint y: 153, distance: 67.0
click at [434, 153] on tr "Cleaning Eye Maid LLC - TPA-C $75.00 Mon, Sep 15 2025 Sun, Sep 14 2025 Needs Re…" at bounding box center [340, 153] width 400 height 20
click at [509, 151] on img "button" at bounding box center [509, 153] width 6 height 7
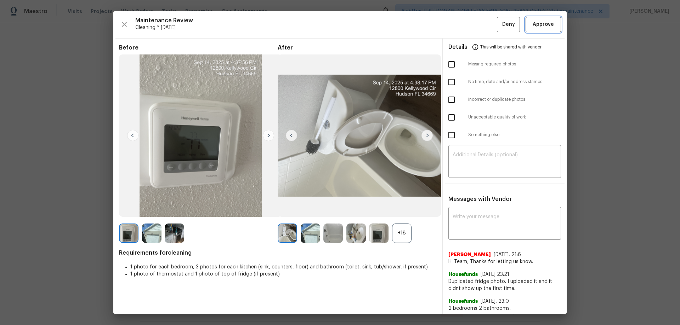
drag, startPoint x: 527, startPoint y: 18, endPoint x: 232, endPoint y: 42, distance: 295.8
click at [526, 17] on button "Approve" at bounding box center [542, 24] width 35 height 15
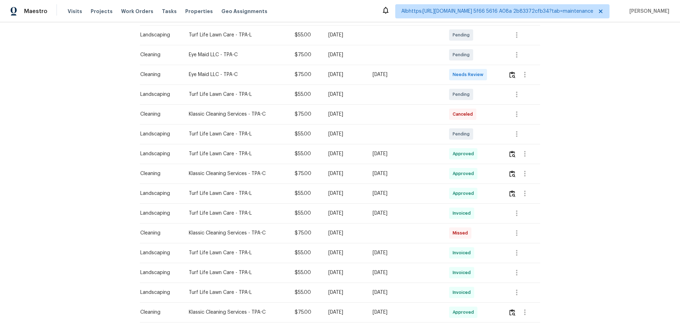
scroll to position [142, 0]
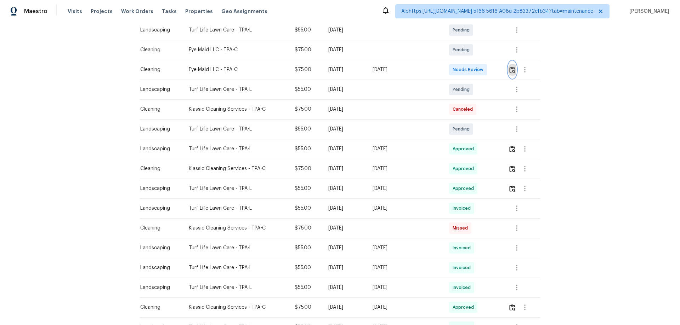
click at [508, 64] on button "button" at bounding box center [512, 69] width 8 height 17
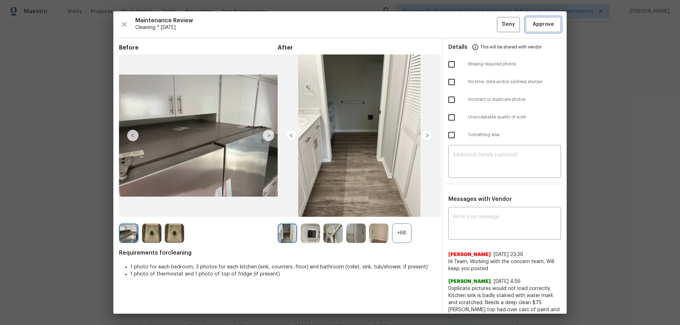
click at [542, 23] on span "Approve" at bounding box center [542, 24] width 21 height 9
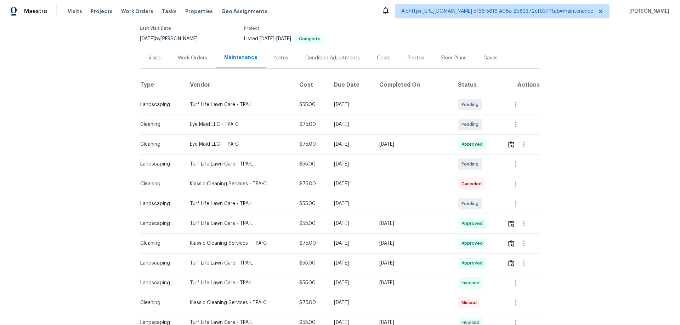
scroll to position [0, 0]
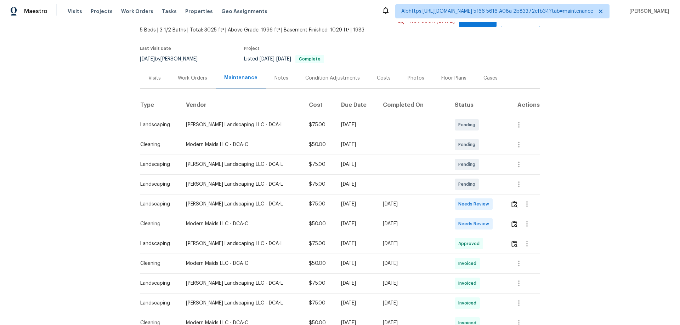
scroll to position [106, 0]
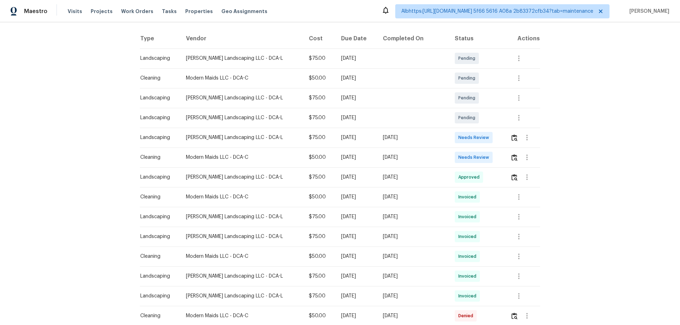
drag, startPoint x: 331, startPoint y: 142, endPoint x: 430, endPoint y: 140, distance: 99.9
click at [413, 141] on tr "Landscaping Ruiz Landscaping LLC - DCA-L $75.00 Mon, Sep 08 2025 Mon, Sep 15 20…" at bounding box center [340, 138] width 400 height 20
click at [511, 159] on img "button" at bounding box center [514, 157] width 6 height 7
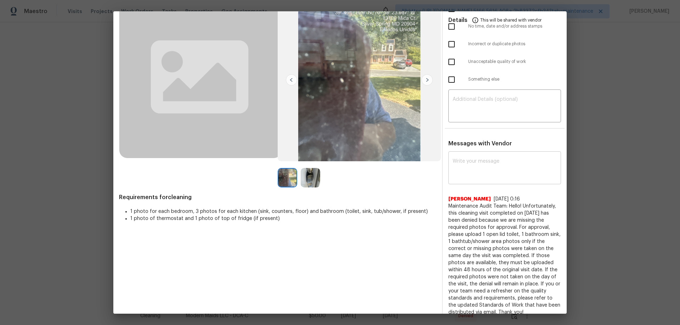
scroll to position [63, 0]
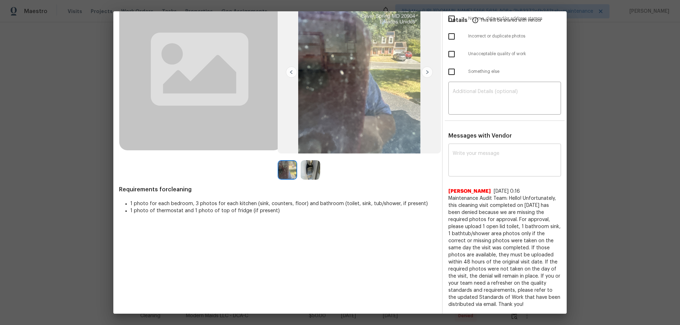
click at [475, 161] on textarea at bounding box center [504, 161] width 104 height 20
paste textarea "Maintenance Audit Team: Hello! After further review, the visit on 09/15/2025 ha…"
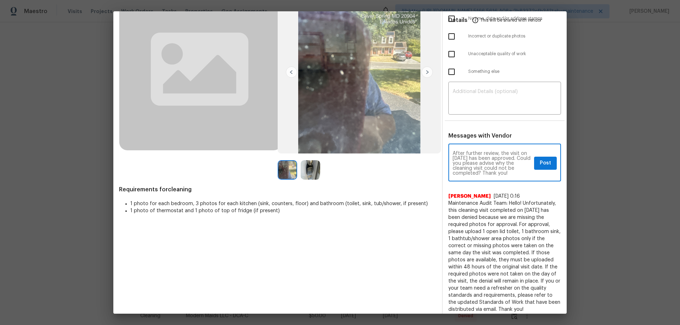
click at [483, 165] on textarea "Maintenance Audit Team: Hello! After further review, the visit on 09/15/2025 ha…" at bounding box center [491, 163] width 79 height 25
click at [502, 156] on textarea "Maintenance Audit Team: Hello! After further review, the visit on 09/15/2025 ha…" at bounding box center [491, 163] width 79 height 25
click at [452, 157] on textarea "Maintenance Audit Team: Hello! After further review, the visit on 09/15/2025 ha…" at bounding box center [491, 163] width 79 height 25
click at [452, 158] on textarea "Maintenance Audit Team: Hello! After further review, the visit on 09/15/2025 ha…" at bounding box center [491, 163] width 79 height 25
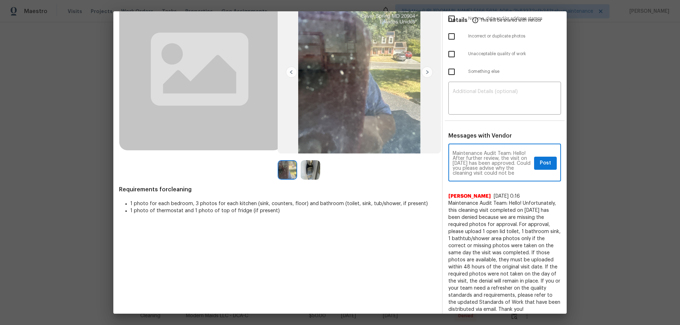
click at [452, 159] on textarea "Maintenance Audit Team: Hello! After further review, the visit on 09/15/2025 ha…" at bounding box center [491, 163] width 79 height 25
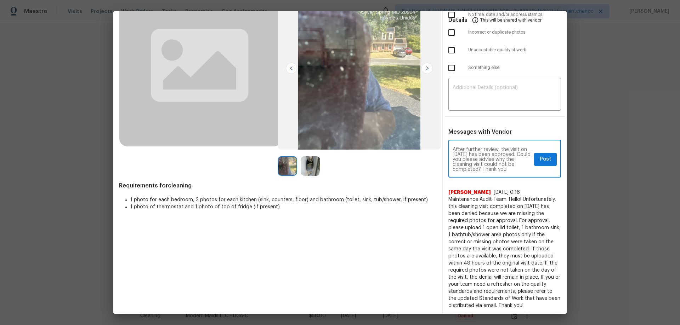
scroll to position [68, 0]
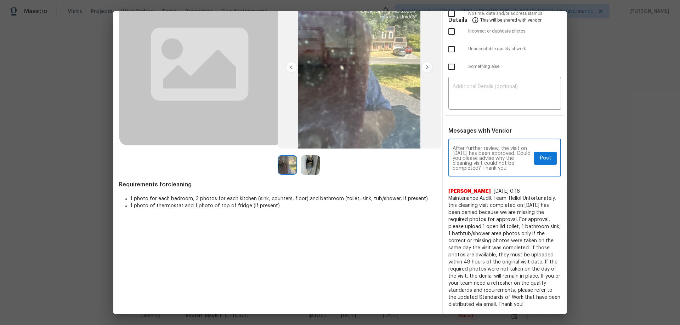
click at [486, 169] on textarea "Maintenance Audit Team: Hello! After further review, the visit on 09/15/2025 ha…" at bounding box center [491, 158] width 79 height 25
click at [506, 165] on textarea "Maintenance Audit Team: Hello! After further review, the visit on 09/15/2025 ha…" at bounding box center [491, 158] width 79 height 25
click at [498, 169] on textarea "Maintenance Audit Team: Hello! After further review, the visit on 09/15/2025 ha…" at bounding box center [491, 158] width 79 height 25
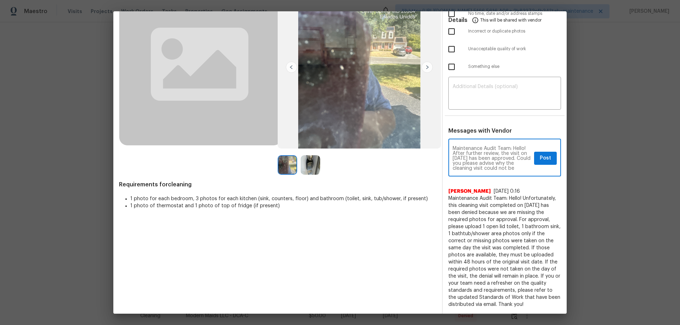
type textarea "Maintenance Audit Team: Hello! After further review, the visit on 09/15/2025 ha…"
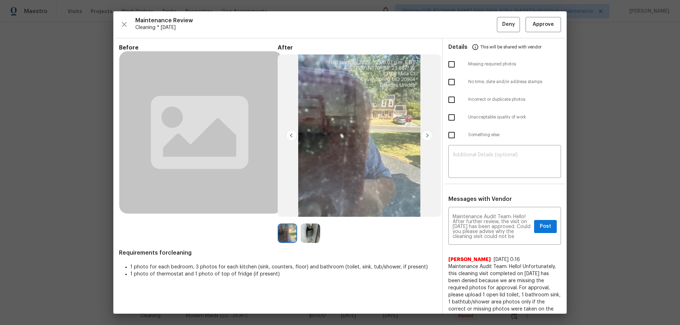
drag, startPoint x: 525, startPoint y: 168, endPoint x: 482, endPoint y: 194, distance: 50.6
click at [482, 194] on div "Details This will be shared with vendor Missing required photos No time, date a…" at bounding box center [505, 211] width 124 height 344
click at [423, 139] on img at bounding box center [426, 135] width 11 height 11
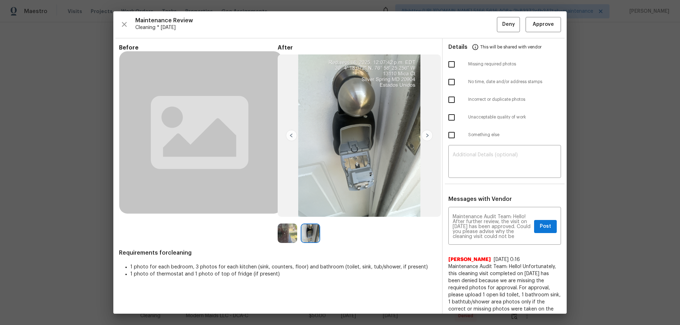
click at [286, 133] on img at bounding box center [291, 135] width 11 height 11
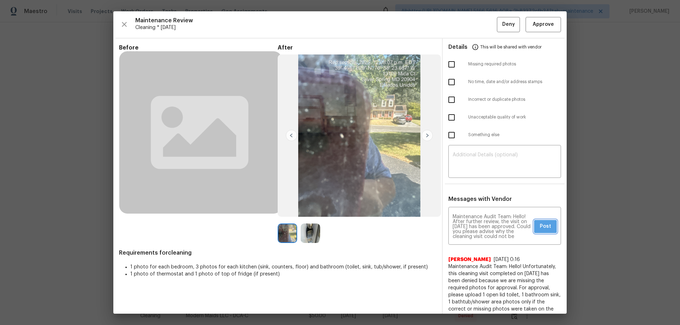
drag, startPoint x: 544, startPoint y: 224, endPoint x: 502, endPoint y: 254, distance: 51.3
click at [544, 226] on span "Post" at bounding box center [545, 226] width 11 height 9
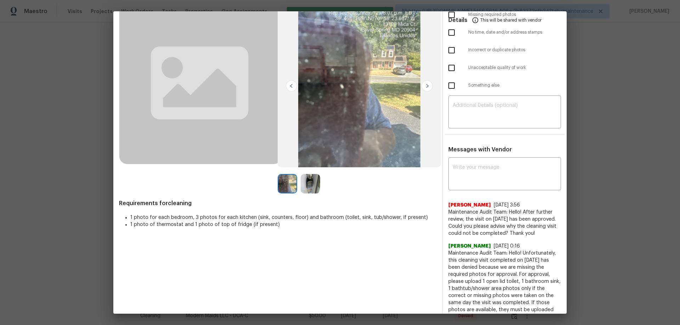
scroll to position [71, 0]
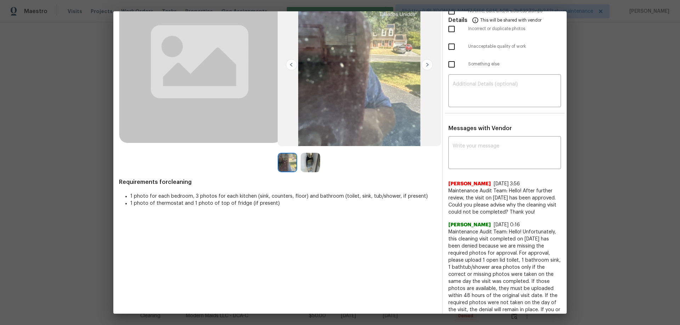
drag, startPoint x: 610, startPoint y: 156, endPoint x: 601, endPoint y: 149, distance: 11.8
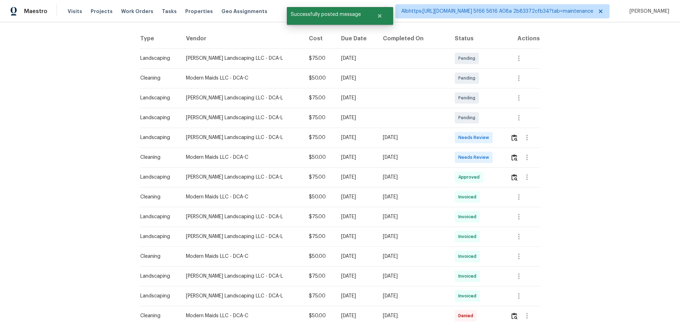
click at [506, 154] on td at bounding box center [521, 158] width 35 height 20
click at [511, 157] on img "button" at bounding box center [514, 157] width 6 height 7
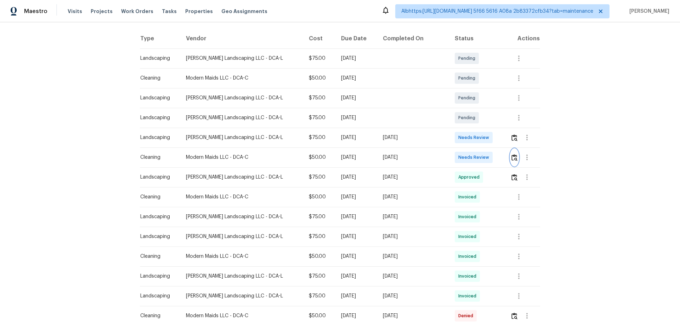
click at [511, 157] on img "button" at bounding box center [514, 157] width 6 height 7
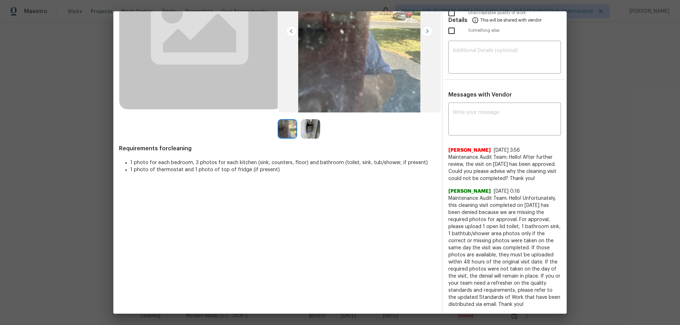
scroll to position [112, 0]
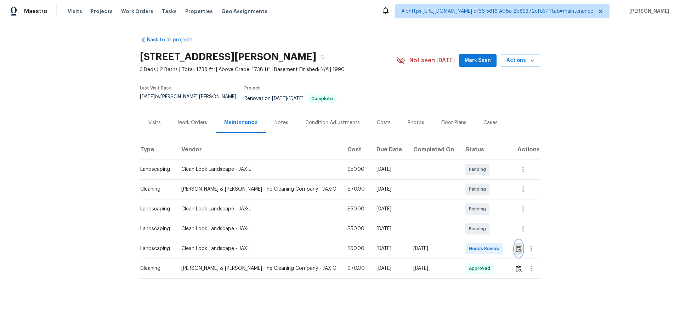
click at [515, 246] on img "button" at bounding box center [518, 249] width 6 height 7
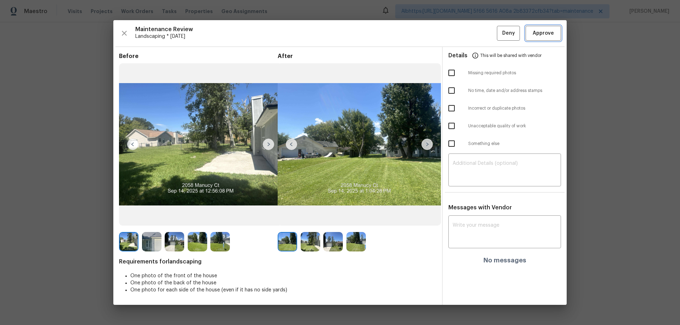
click at [546, 34] on span "Approve" at bounding box center [542, 33] width 21 height 9
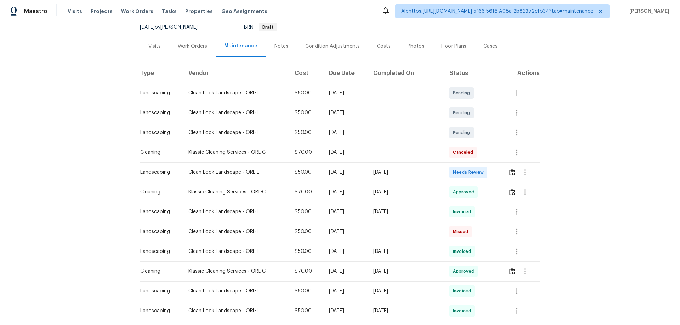
scroll to position [71, 0]
click at [510, 171] on img "button" at bounding box center [512, 173] width 6 height 7
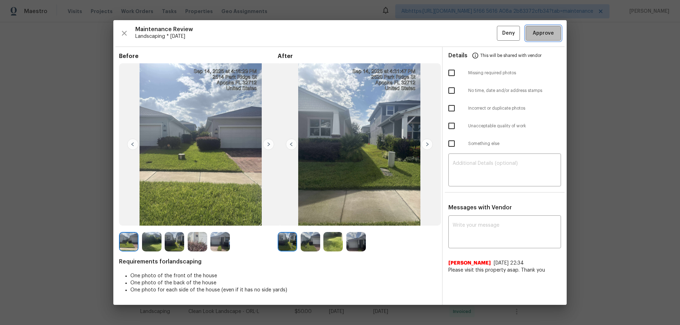
click at [547, 37] on span "Approve" at bounding box center [542, 33] width 21 height 9
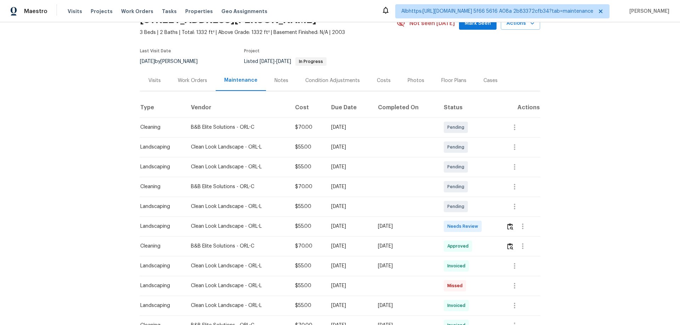
scroll to position [106, 0]
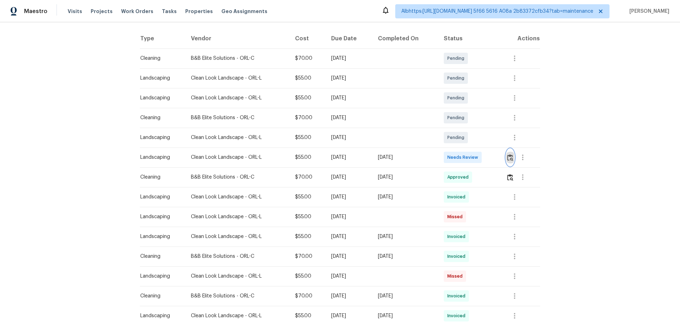
click at [512, 156] on img "button" at bounding box center [510, 157] width 6 height 7
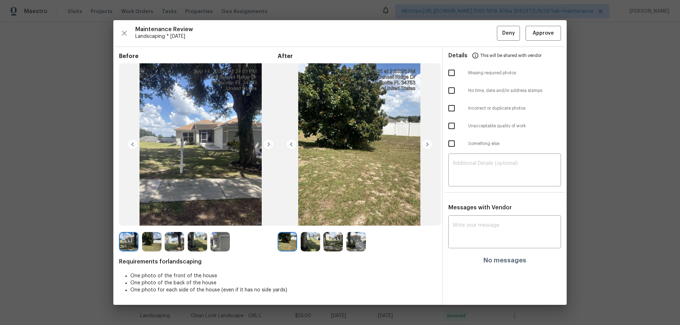
click at [545, 41] on div "Maintenance Review Landscaping * [DATE] Deny Approve Before After Requirements …" at bounding box center [339, 162] width 453 height 285
click at [549, 35] on span "Approve" at bounding box center [542, 33] width 21 height 9
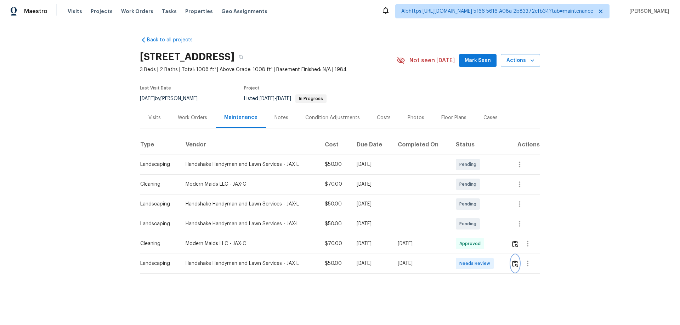
click at [512, 264] on img "button" at bounding box center [515, 264] width 6 height 7
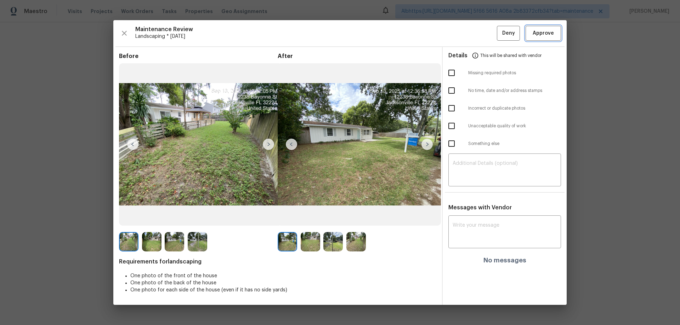
click at [548, 35] on span "Approve" at bounding box center [542, 33] width 21 height 9
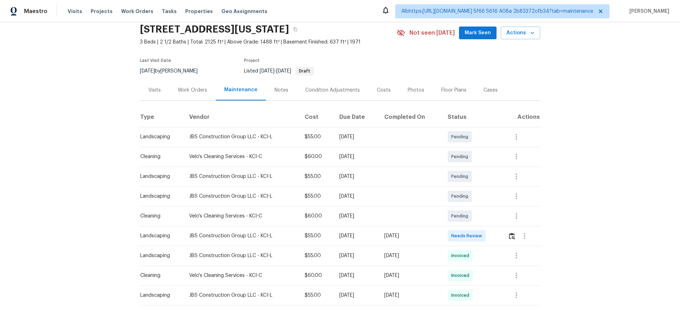
scroll to position [56, 0]
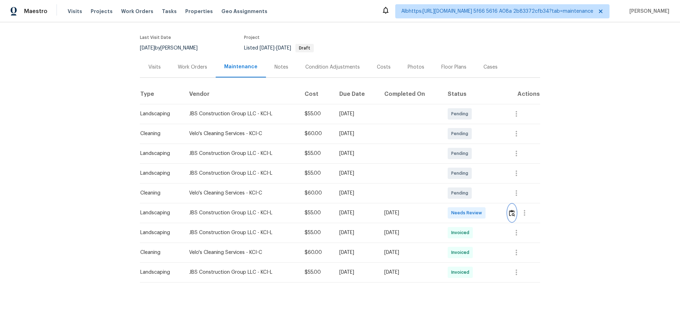
click at [509, 210] on img "button" at bounding box center [512, 213] width 6 height 7
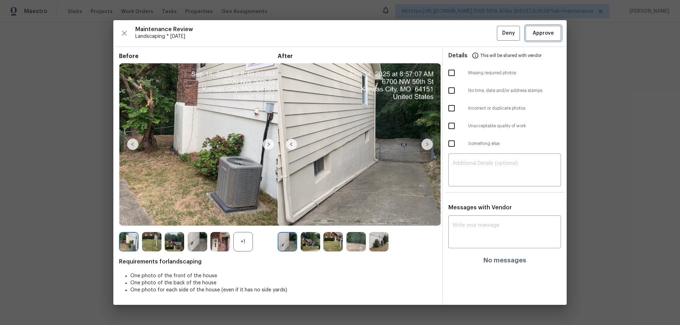
click at [541, 37] on span "Approve" at bounding box center [542, 33] width 21 height 9
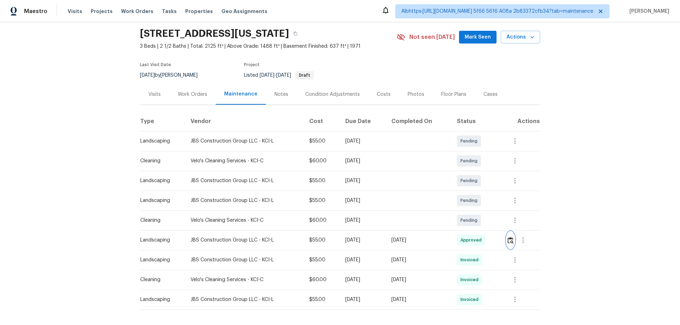
scroll to position [0, 0]
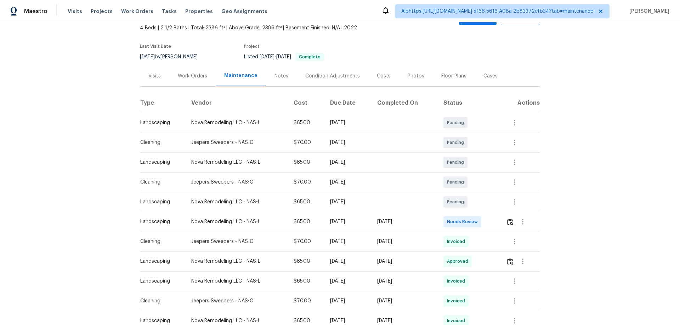
scroll to position [106, 0]
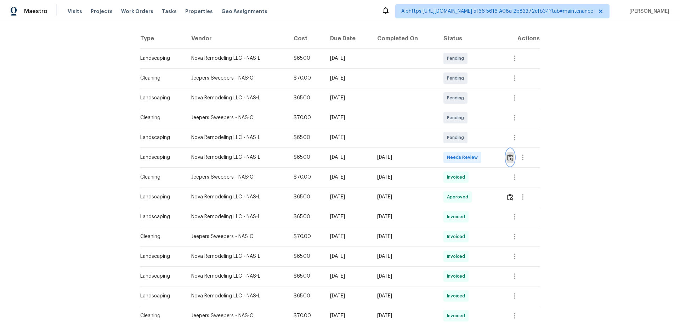
click at [509, 156] on img "button" at bounding box center [510, 157] width 6 height 7
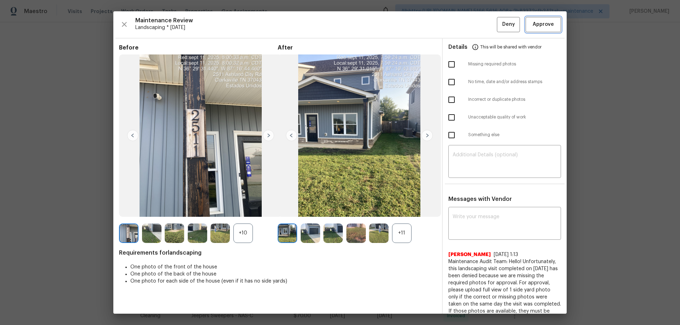
drag, startPoint x: 536, startPoint y: 27, endPoint x: 469, endPoint y: 23, distance: 67.4
click at [536, 26] on span "Approve" at bounding box center [542, 24] width 21 height 9
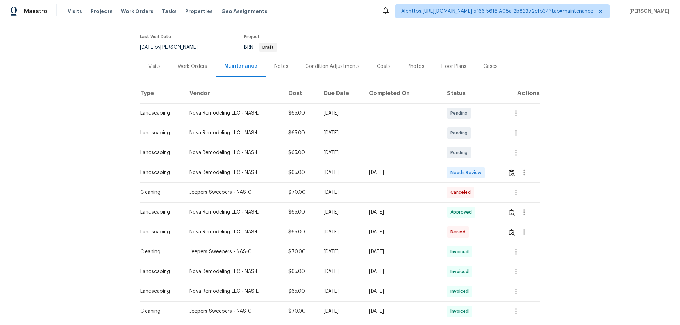
scroll to position [142, 0]
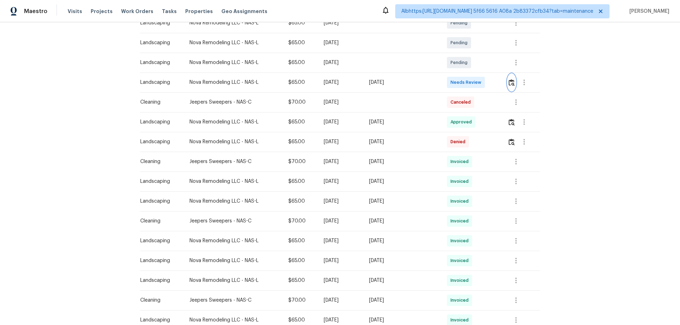
click at [508, 81] on img "button" at bounding box center [511, 82] width 6 height 7
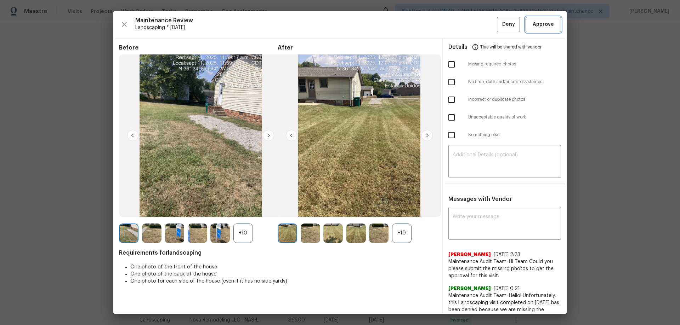
click at [546, 30] on button "Approve" at bounding box center [542, 24] width 35 height 15
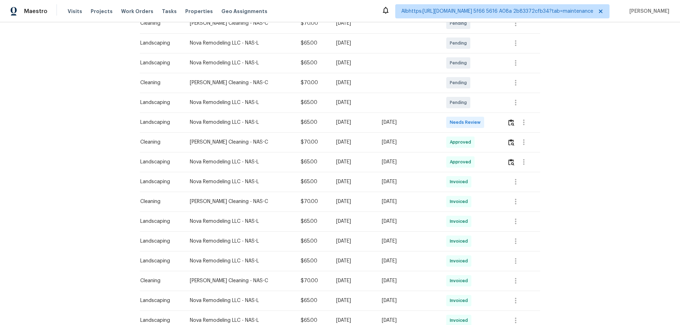
scroll to position [142, 0]
click at [508, 124] on img "button" at bounding box center [511, 122] width 6 height 7
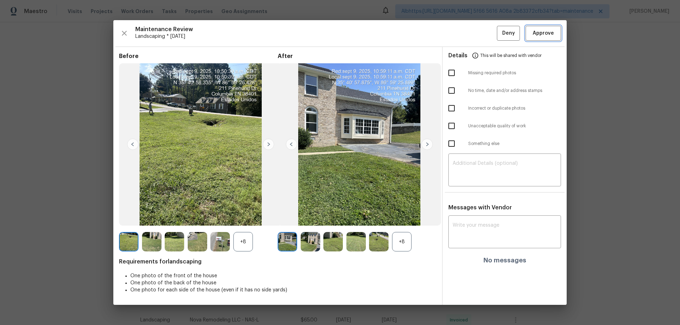
click at [549, 31] on span "Approve" at bounding box center [542, 33] width 21 height 9
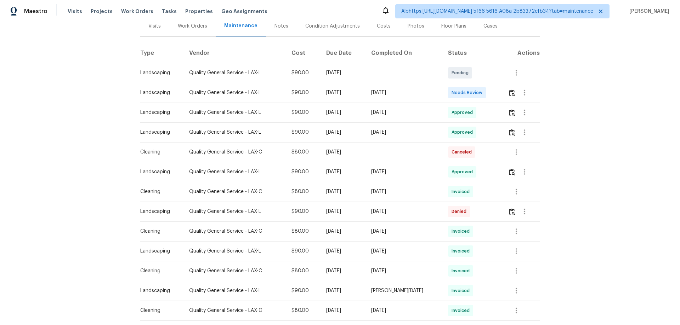
scroll to position [106, 0]
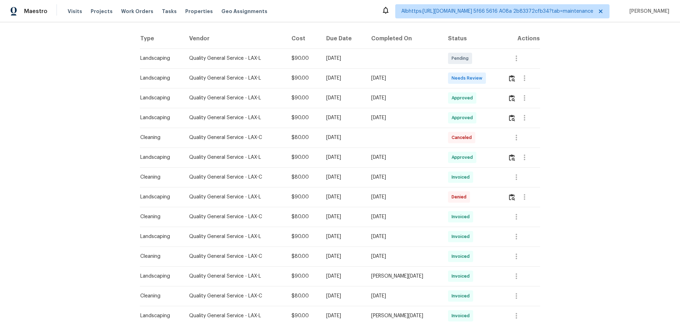
click at [505, 84] on td at bounding box center [521, 78] width 38 height 20
click at [509, 80] on img "button" at bounding box center [512, 78] width 6 height 7
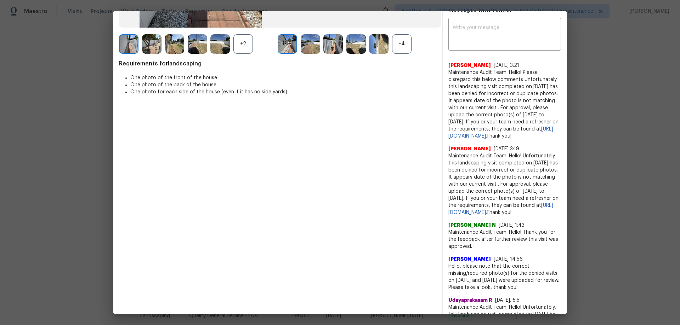
scroll to position [177, 0]
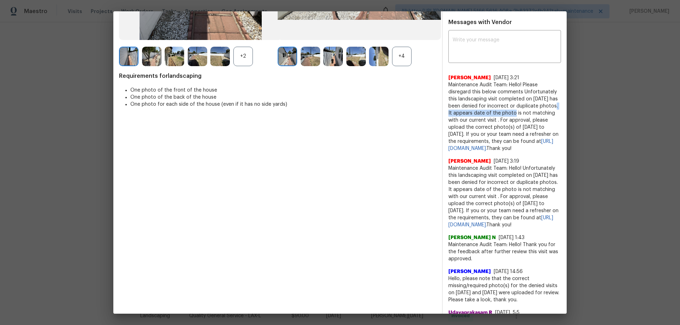
drag, startPoint x: 451, startPoint y: 116, endPoint x: 536, endPoint y: 119, distance: 85.0
click at [536, 117] on span "Maintenance Audit Team: Hello! Please disregard this below comments Unfortunate…" at bounding box center [504, 116] width 113 height 71
click at [540, 130] on span "Maintenance Audit Team: Hello! Please disregard this below comments Unfortunate…" at bounding box center [504, 116] width 113 height 71
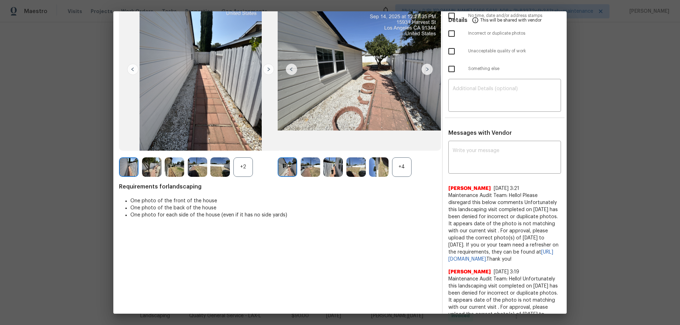
scroll to position [0, 0]
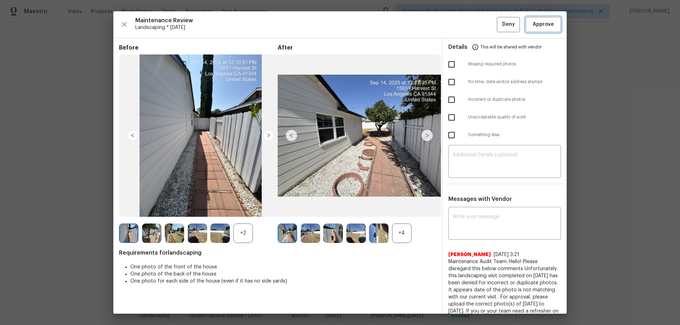
click at [532, 20] on span "Approve" at bounding box center [542, 24] width 21 height 9
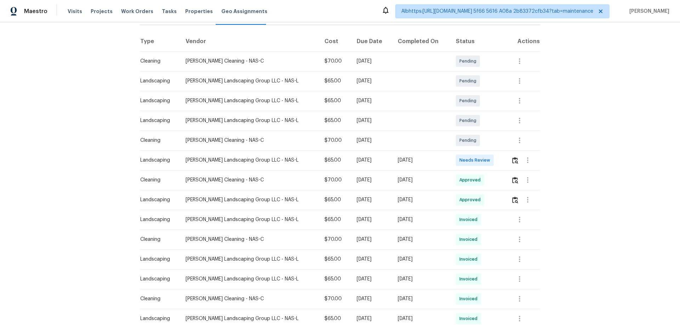
scroll to position [142, 0]
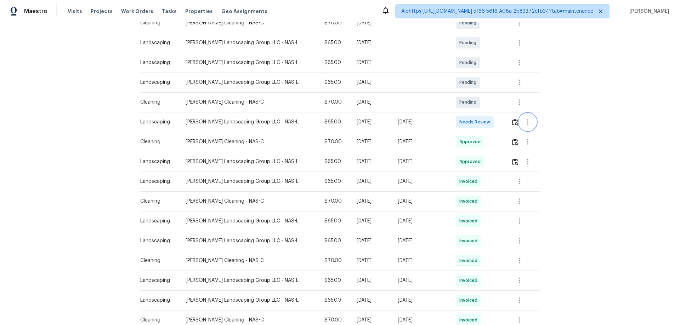
click at [519, 124] on button "button" at bounding box center [527, 122] width 17 height 17
click at [510, 122] on div at bounding box center [340, 162] width 680 height 325
click at [513, 122] on img "button" at bounding box center [515, 122] width 6 height 7
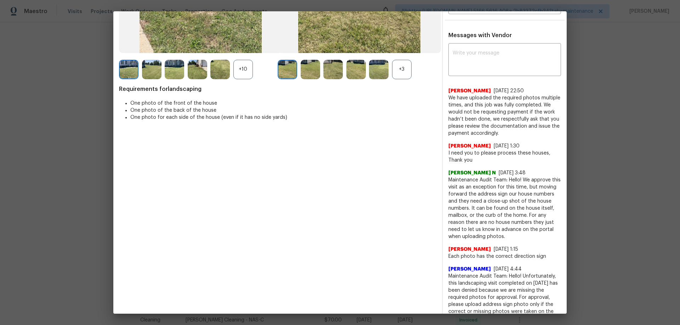
scroll to position [177, 0]
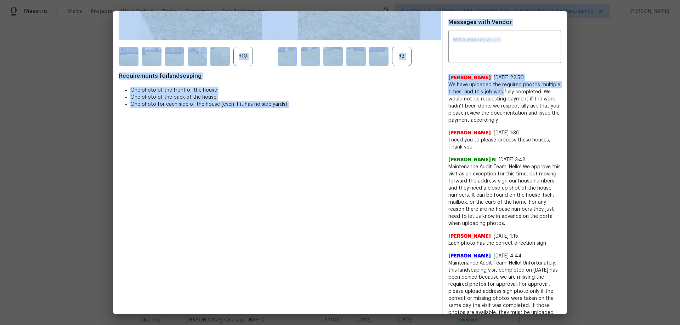
drag, startPoint x: 441, startPoint y: 78, endPoint x: 525, endPoint y: 99, distance: 86.6
click at [518, 95] on div "Before +10 After +3 Requirements for landscaping One photo of the front of the …" at bounding box center [339, 159] width 453 height 594
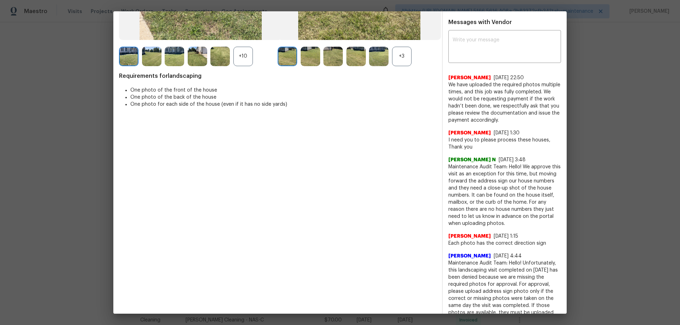
click at [526, 132] on div "Alexandra Penalba 8/1/25, 1:30" at bounding box center [504, 133] width 113 height 7
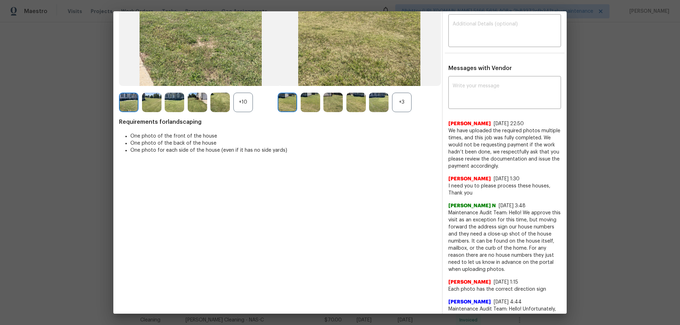
scroll to position [106, 0]
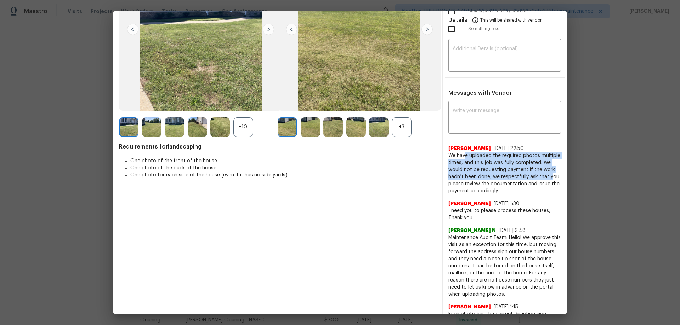
drag, startPoint x: 460, startPoint y: 155, endPoint x: 543, endPoint y: 180, distance: 87.0
click at [544, 179] on span "We have uploaded the required photos multiple times, and this job was fully com…" at bounding box center [504, 173] width 113 height 42
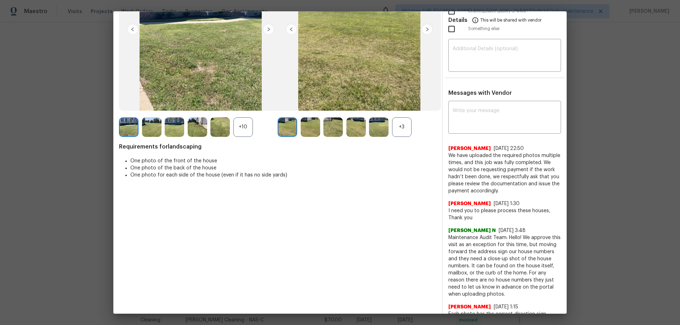
click at [534, 195] on div "Alexandra Penalba 8/1/25, 1:30 I need you to please process these houses, Thank…" at bounding box center [504, 208] width 113 height 27
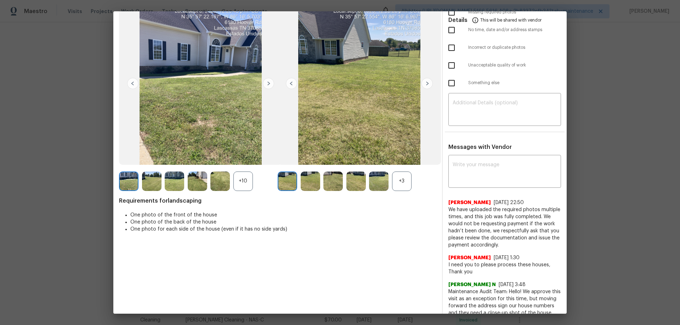
scroll to position [0, 0]
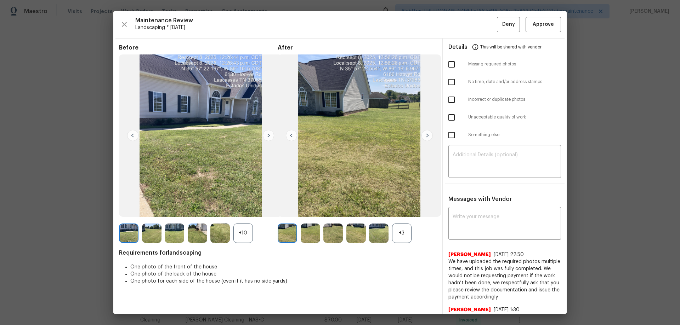
click at [144, 232] on img at bounding box center [151, 233] width 19 height 19
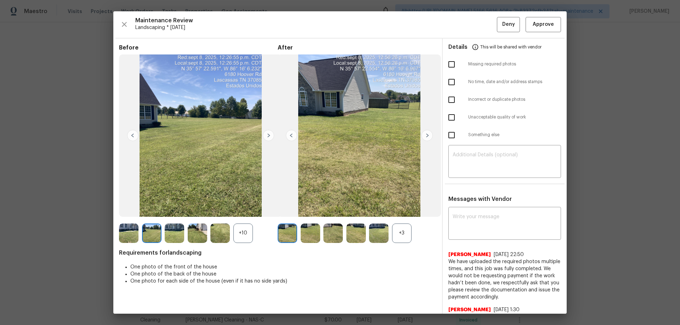
click at [266, 133] on img at bounding box center [268, 135] width 11 height 11
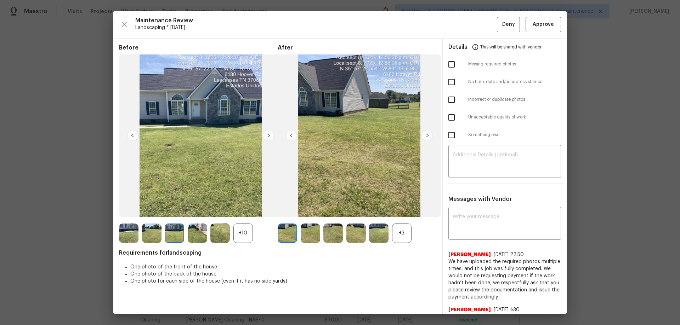
click at [130, 133] on img at bounding box center [132, 135] width 11 height 11
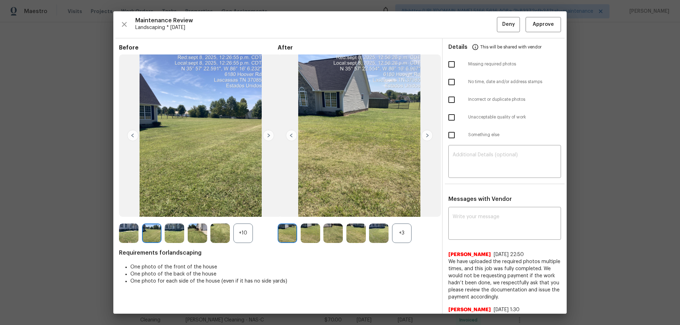
click at [268, 133] on img at bounding box center [268, 135] width 11 height 11
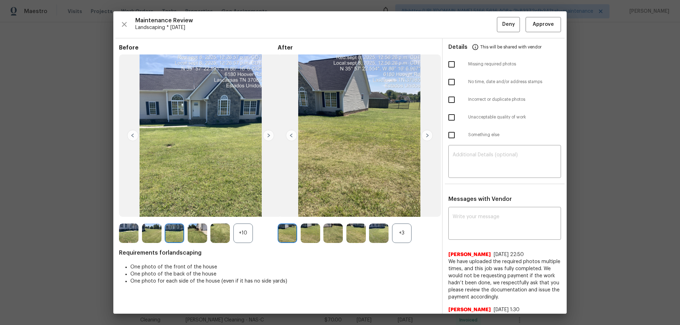
click at [268, 134] on img at bounding box center [268, 135] width 11 height 11
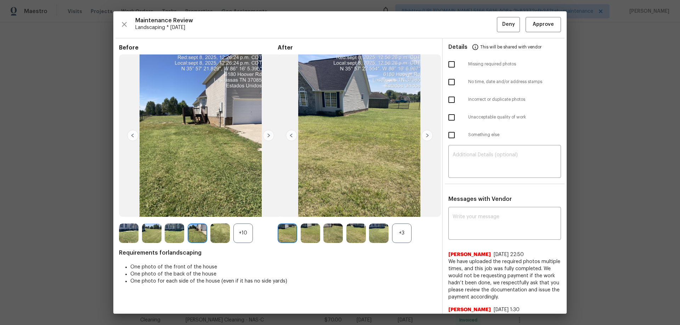
click at [268, 134] on img at bounding box center [268, 135] width 11 height 11
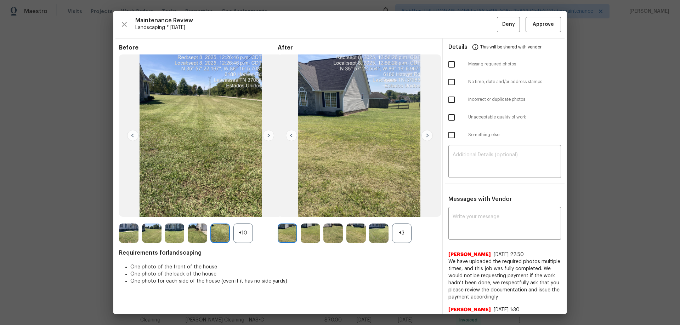
click at [268, 134] on img at bounding box center [268, 135] width 11 height 11
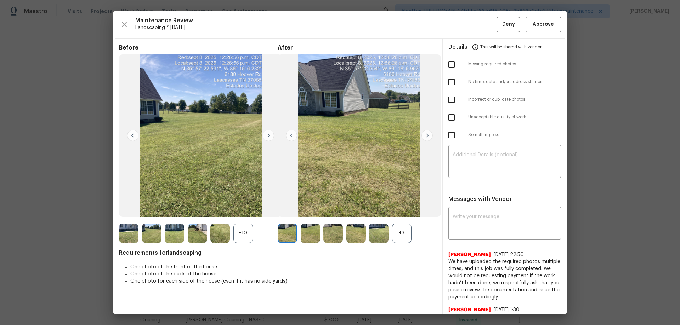
click at [262, 132] on img at bounding box center [200, 136] width 163 height 163
click at [265, 135] on img at bounding box center [268, 135] width 11 height 11
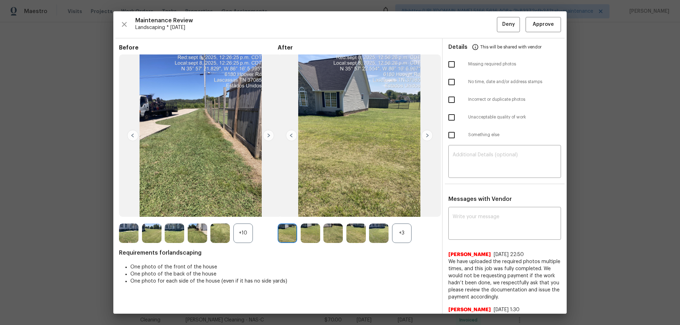
click at [268, 136] on img at bounding box center [268, 135] width 11 height 11
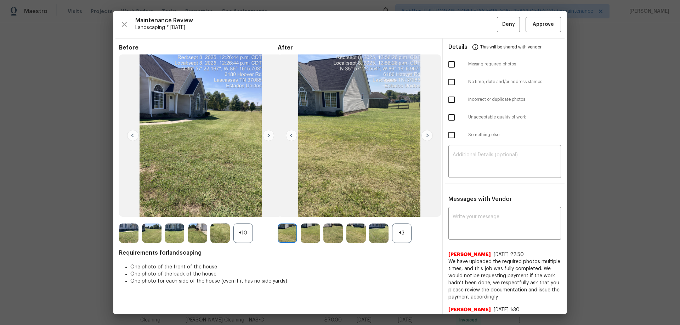
click at [268, 136] on img at bounding box center [268, 135] width 11 height 11
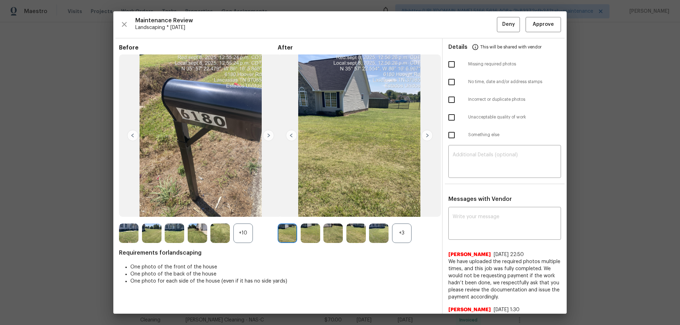
click at [268, 136] on img at bounding box center [268, 135] width 11 height 11
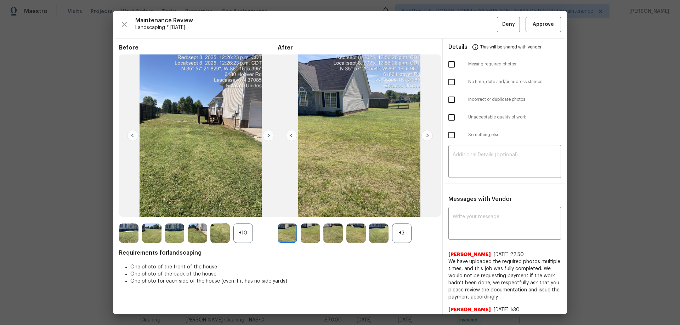
click at [268, 136] on img at bounding box center [268, 135] width 11 height 11
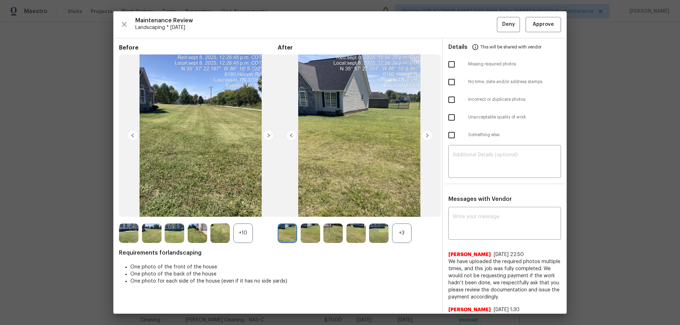
click at [270, 136] on img at bounding box center [268, 135] width 11 height 11
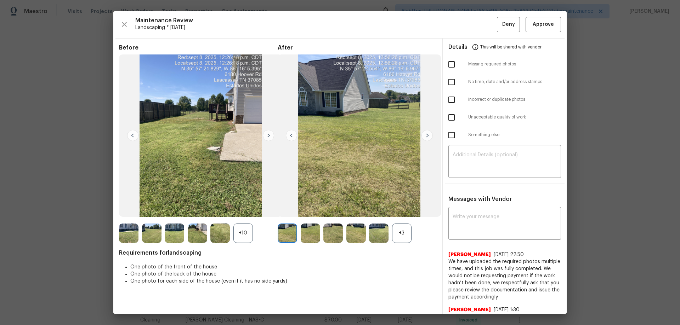
click at [263, 133] on img at bounding box center [268, 135] width 11 height 11
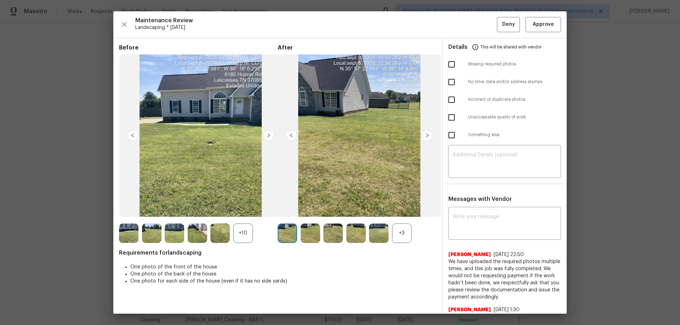
click at [264, 133] on img at bounding box center [268, 135] width 11 height 11
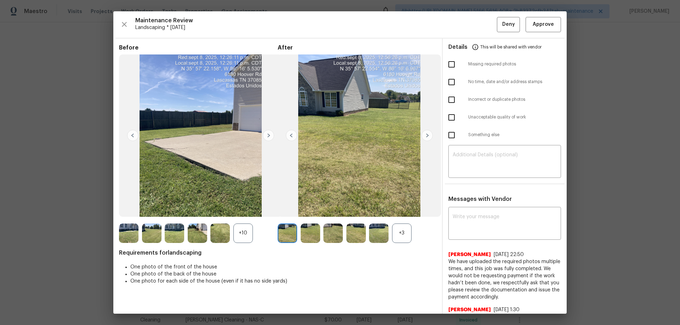
click at [266, 135] on img at bounding box center [268, 135] width 11 height 11
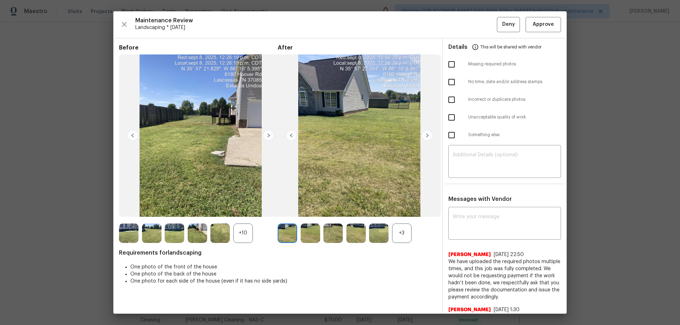
click at [268, 137] on img at bounding box center [268, 135] width 11 height 11
click at [403, 230] on div "+3" at bounding box center [401, 233] width 19 height 19
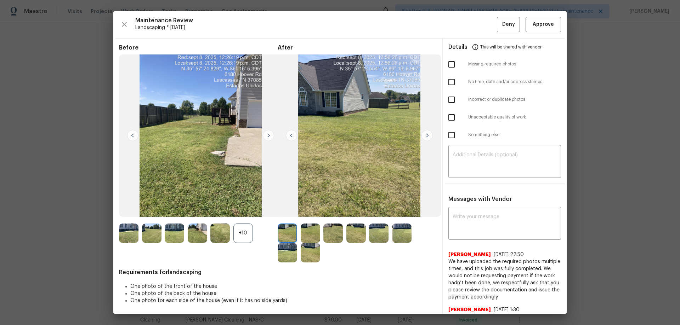
click at [423, 137] on img at bounding box center [426, 135] width 11 height 11
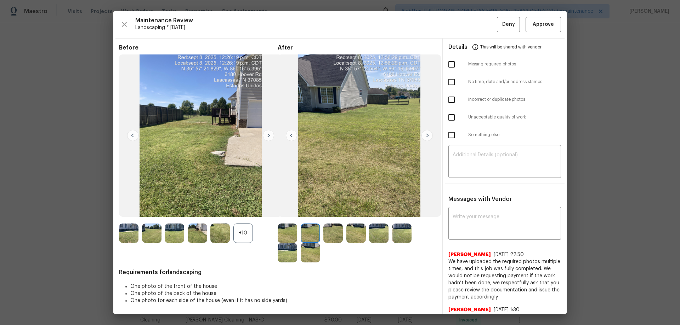
click at [427, 137] on img at bounding box center [426, 135] width 11 height 11
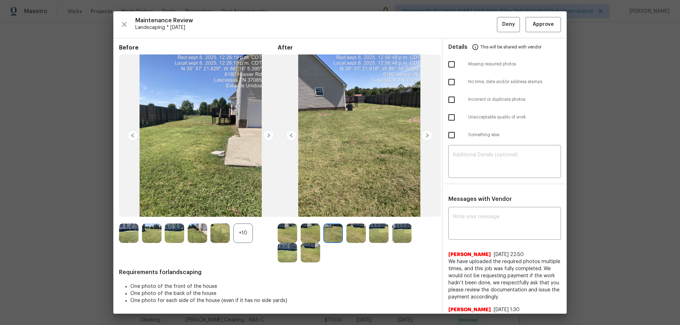
click at [427, 137] on img at bounding box center [426, 135] width 11 height 11
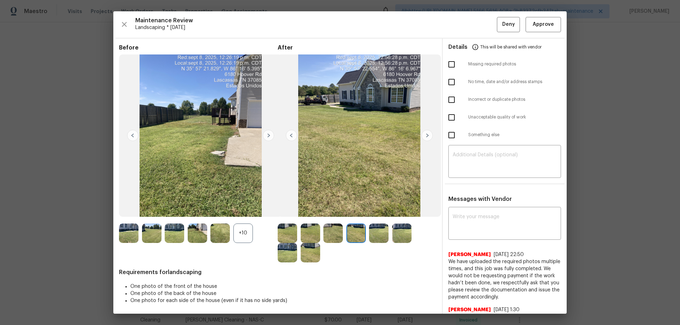
click at [427, 137] on img at bounding box center [426, 135] width 11 height 11
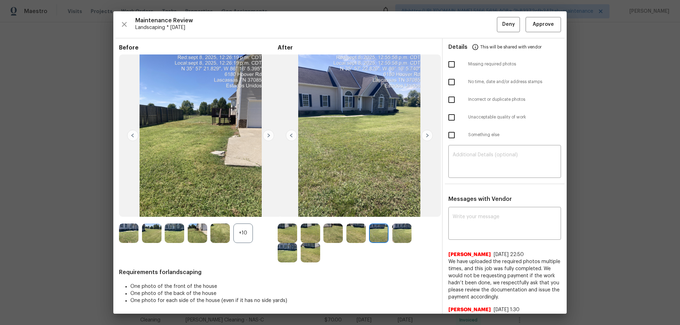
click at [427, 137] on img at bounding box center [426, 135] width 11 height 11
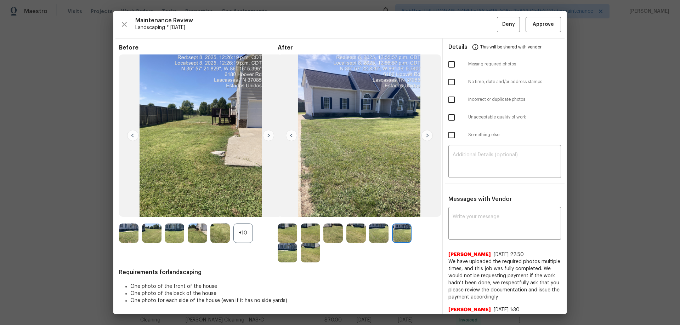
click at [427, 137] on img at bounding box center [426, 135] width 11 height 11
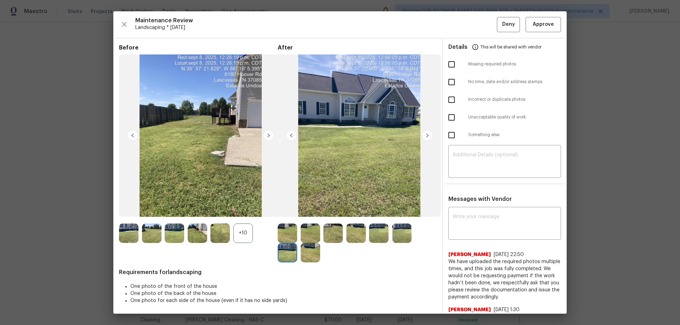
click at [427, 137] on img at bounding box center [426, 135] width 11 height 11
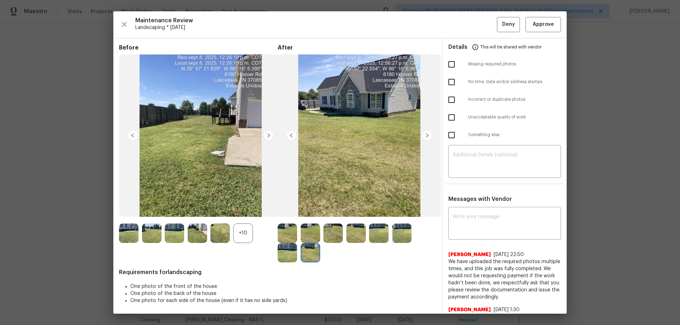
click at [427, 137] on img at bounding box center [426, 135] width 11 height 11
click at [428, 136] on img at bounding box center [426, 135] width 11 height 11
click at [289, 136] on img at bounding box center [291, 135] width 11 height 11
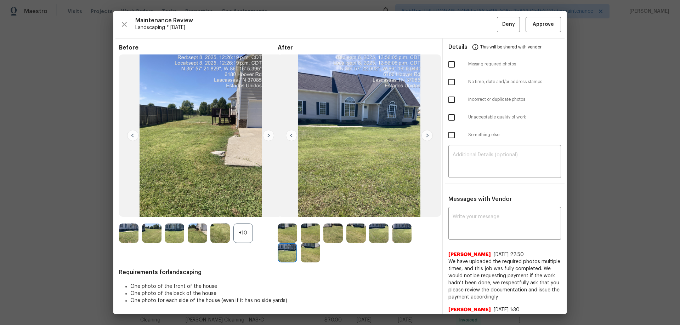
click at [289, 136] on img at bounding box center [291, 135] width 11 height 11
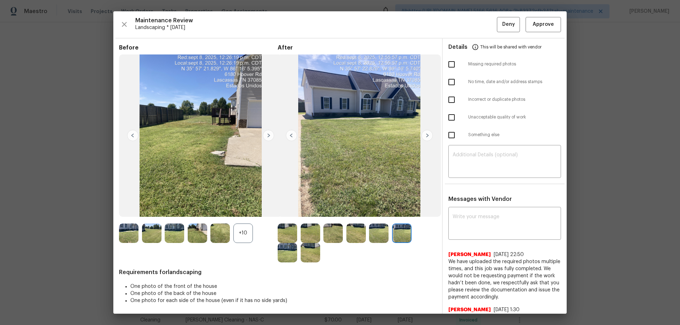
click at [289, 136] on img at bounding box center [291, 135] width 11 height 11
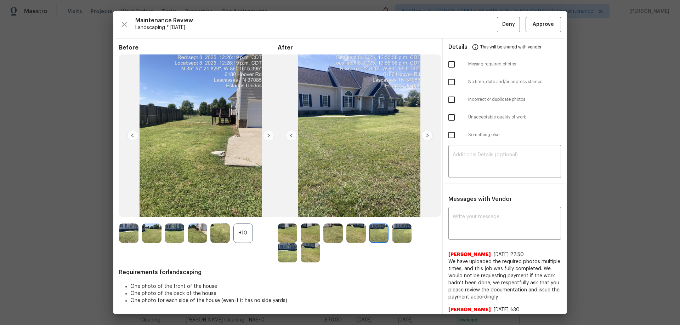
click at [290, 136] on img at bounding box center [291, 135] width 11 height 11
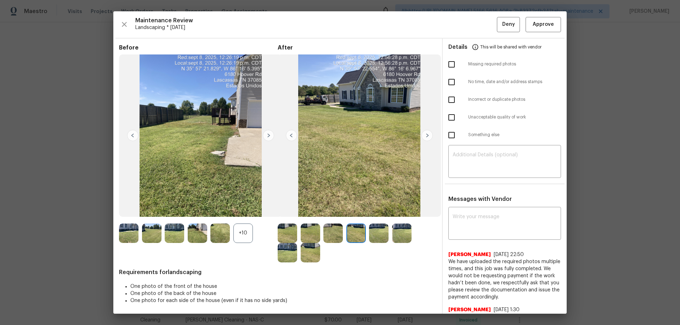
click at [291, 136] on img at bounding box center [291, 135] width 11 height 11
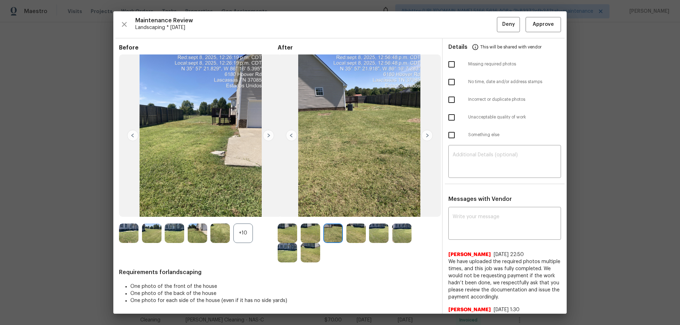
click at [291, 136] on img at bounding box center [291, 135] width 11 height 11
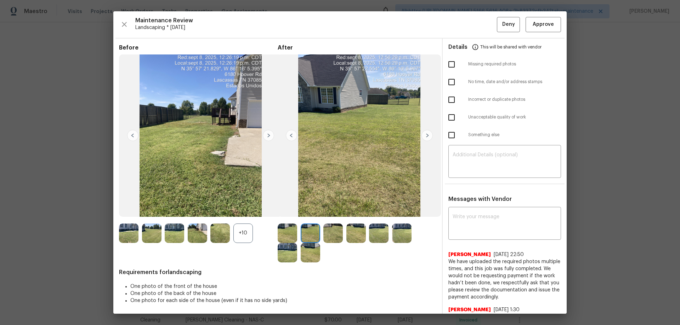
click at [418, 131] on img at bounding box center [359, 136] width 163 height 163
click at [422, 134] on img at bounding box center [426, 135] width 11 height 11
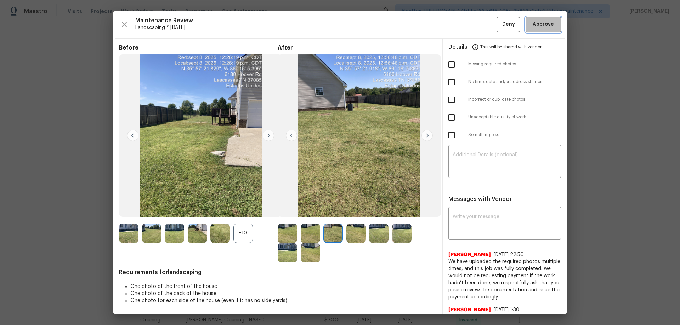
drag, startPoint x: 541, startPoint y: 24, endPoint x: 229, endPoint y: 29, distance: 312.6
click at [541, 23] on span "Approve" at bounding box center [542, 24] width 21 height 9
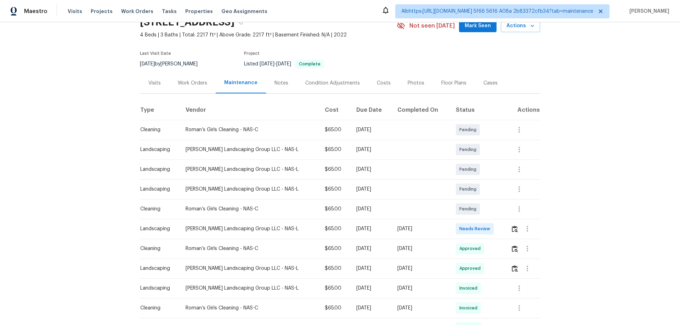
scroll to position [35, 0]
click at [512, 227] on img "button" at bounding box center [515, 228] width 6 height 7
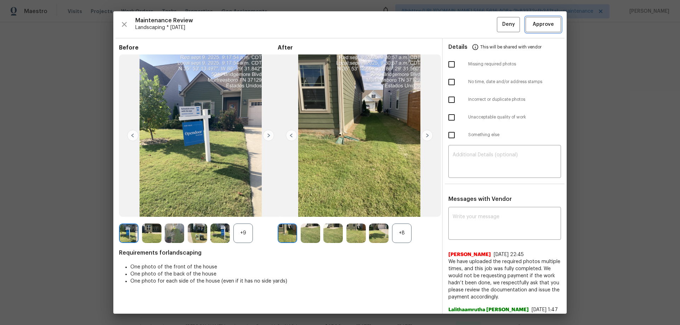
click at [551, 28] on button "Approve" at bounding box center [542, 24] width 35 height 15
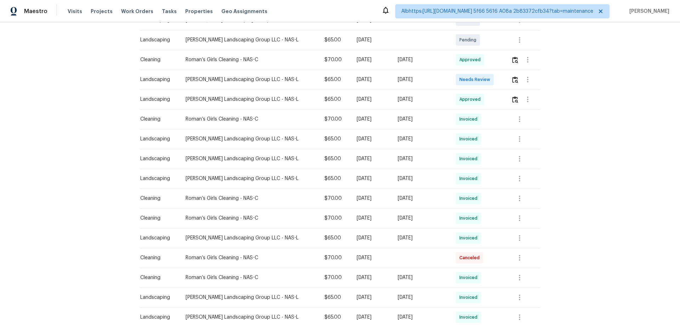
scroll to position [177, 0]
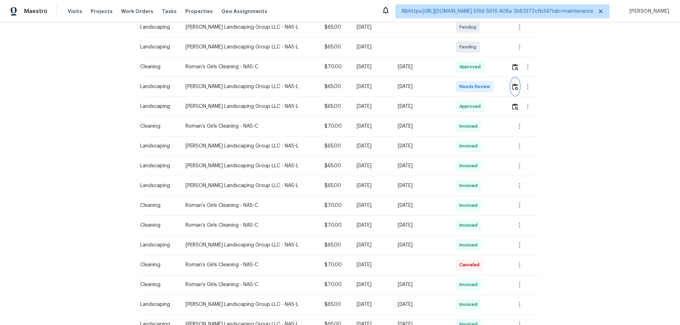
click at [513, 85] on img "button" at bounding box center [515, 87] width 6 height 7
click at [511, 82] on button "button" at bounding box center [515, 86] width 8 height 17
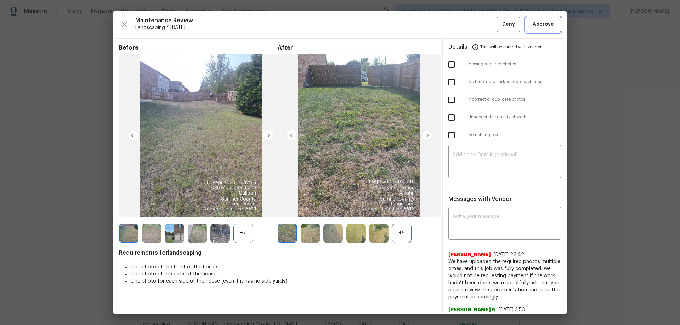
click at [539, 26] on span "Approve" at bounding box center [542, 24] width 21 height 9
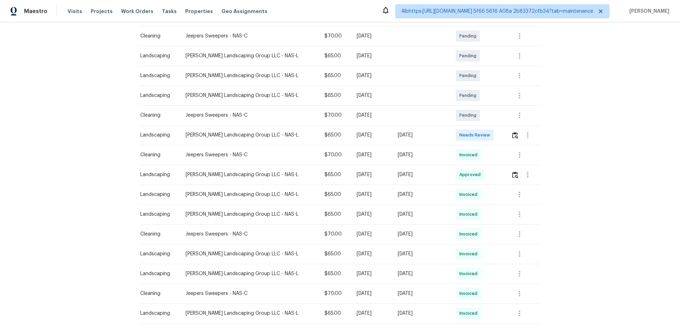
scroll to position [142, 0]
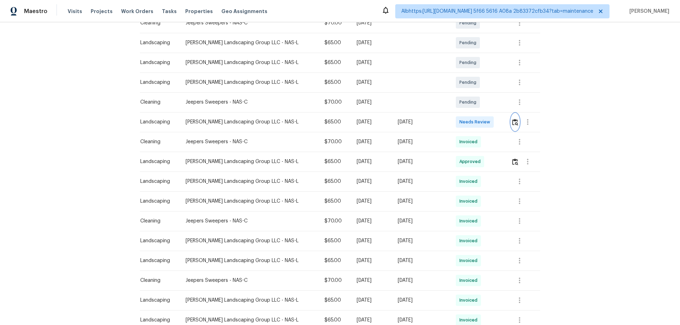
click at [512, 121] on img "button" at bounding box center [515, 122] width 6 height 7
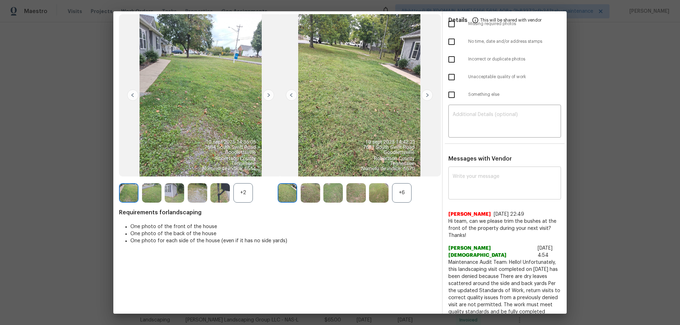
scroll to position [0, 0]
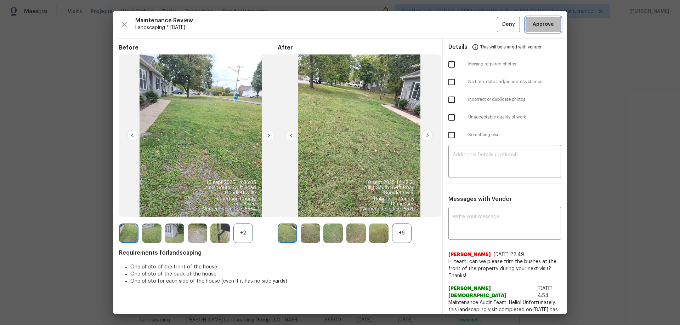
click at [532, 23] on span "Approve" at bounding box center [542, 24] width 21 height 9
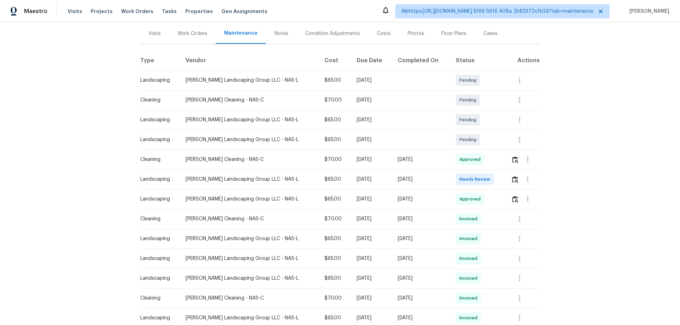
scroll to position [71, 0]
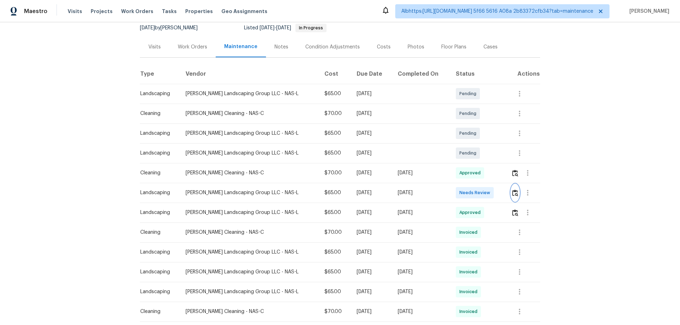
click at [512, 192] on img "button" at bounding box center [515, 193] width 6 height 7
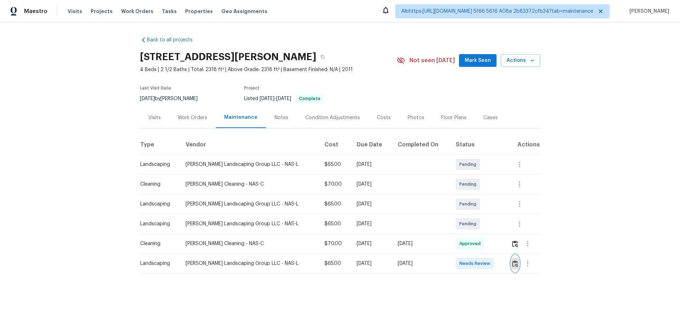
click at [511, 268] on button "button" at bounding box center [515, 263] width 8 height 17
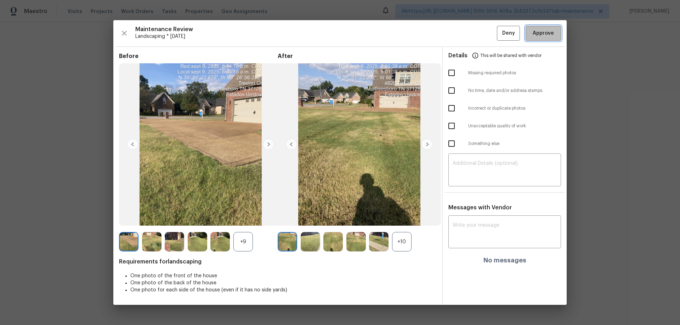
click at [548, 33] on span "Approve" at bounding box center [542, 33] width 21 height 9
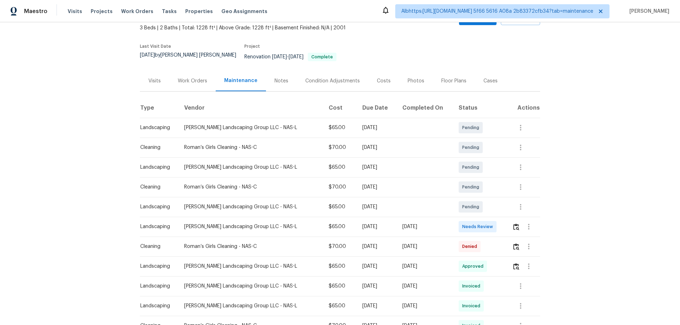
scroll to position [106, 0]
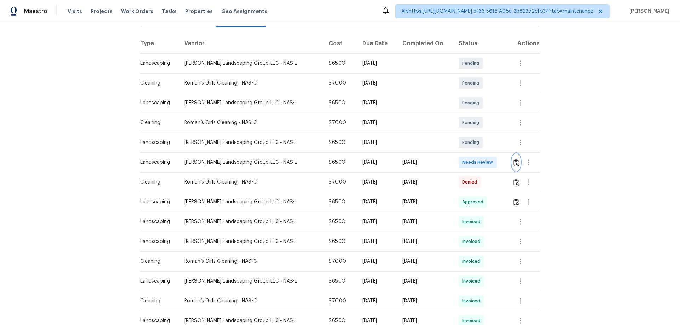
click at [515, 159] on img "button" at bounding box center [516, 162] width 6 height 7
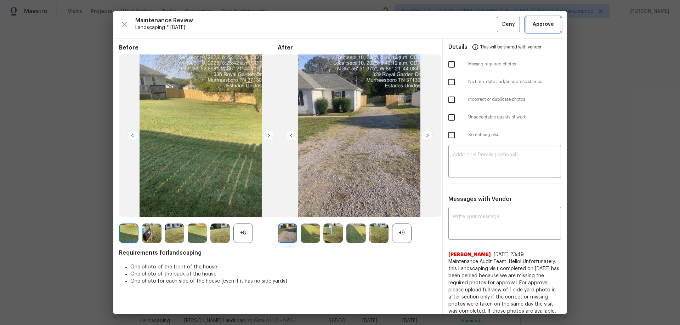
click at [537, 24] on span "Approve" at bounding box center [542, 24] width 21 height 9
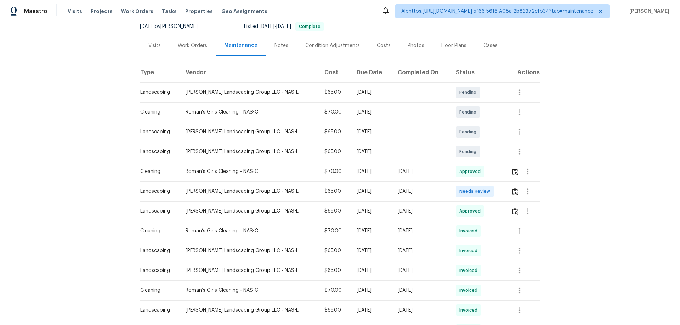
scroll to position [142, 0]
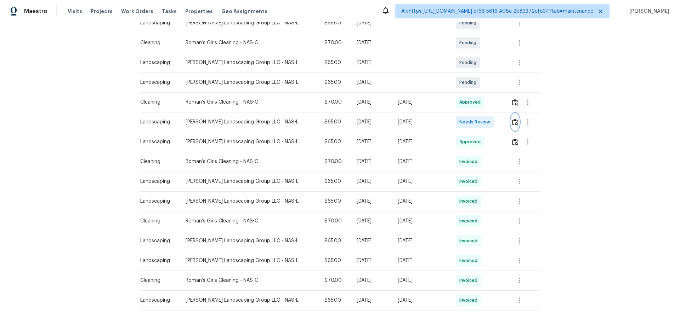
click at [512, 121] on img "button" at bounding box center [515, 122] width 6 height 7
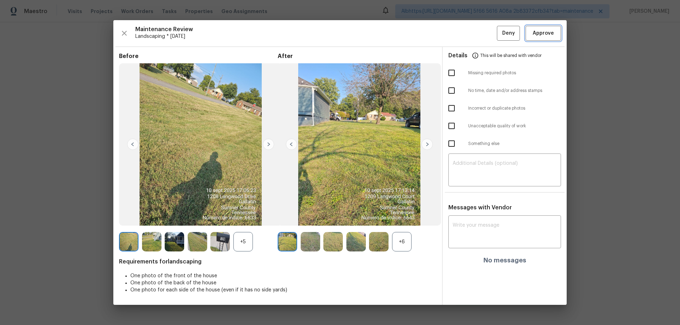
click at [553, 36] on span "Approve" at bounding box center [542, 33] width 21 height 9
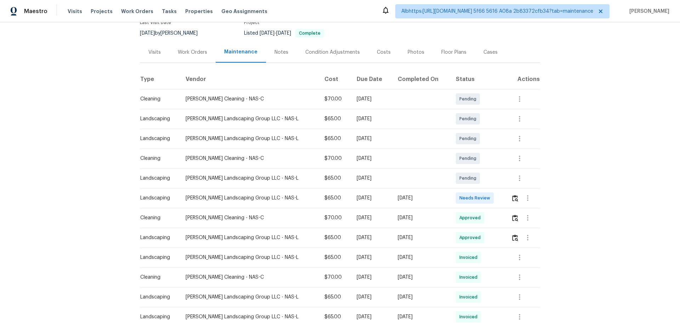
scroll to position [142, 0]
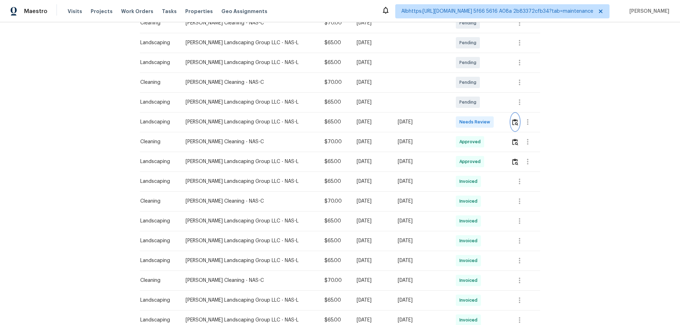
click at [512, 122] on img "button" at bounding box center [515, 122] width 6 height 7
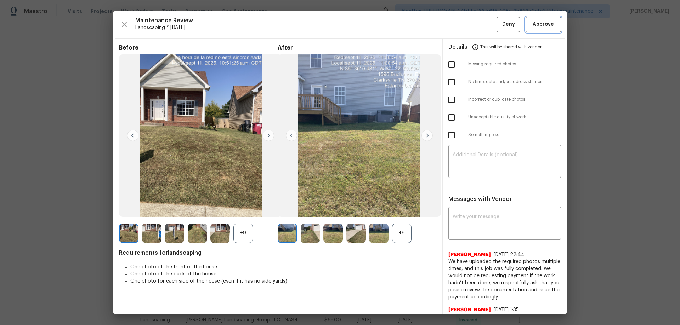
click at [532, 21] on span "Approve" at bounding box center [542, 24] width 21 height 9
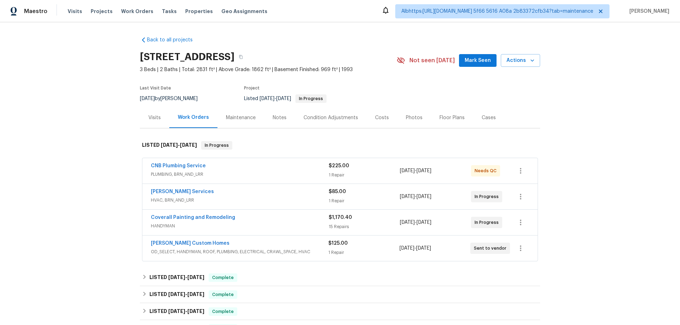
click at [237, 123] on div "Maintenance" at bounding box center [240, 117] width 47 height 21
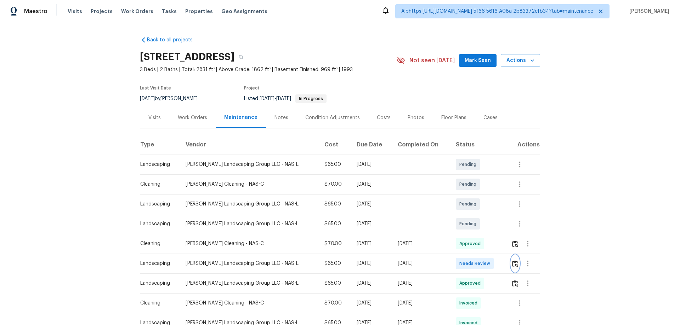
click at [512, 266] on img "button" at bounding box center [515, 264] width 6 height 7
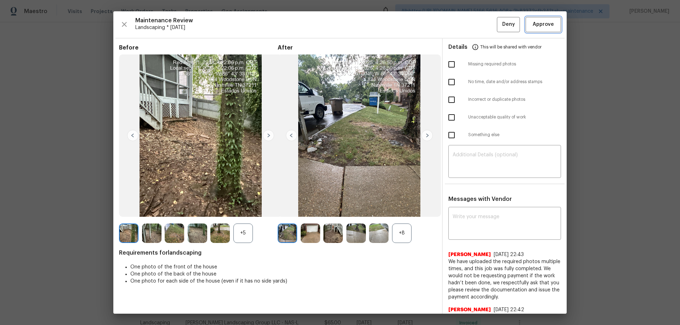
drag, startPoint x: 533, startPoint y: 26, endPoint x: 275, endPoint y: 40, distance: 259.2
click at [534, 26] on span "Approve" at bounding box center [542, 24] width 21 height 9
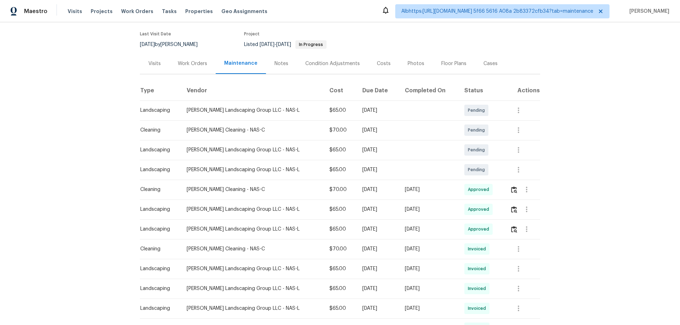
scroll to position [71, 0]
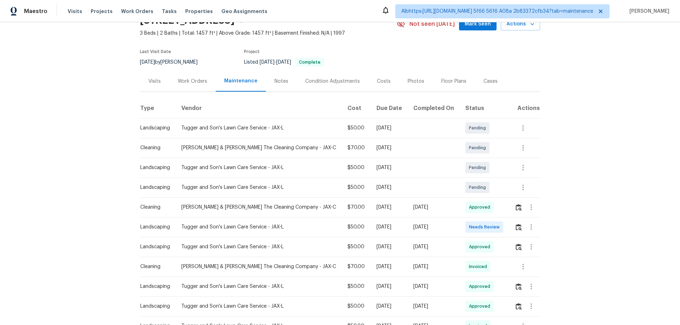
scroll to position [71, 0]
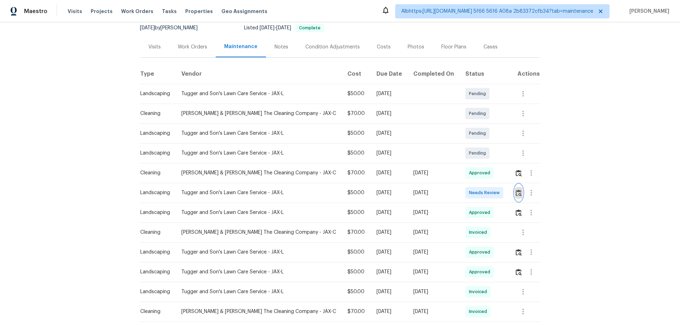
click at [515, 195] on img "button" at bounding box center [518, 193] width 6 height 7
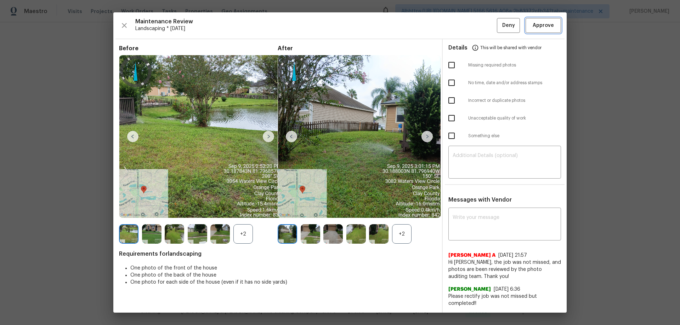
click at [548, 25] on span "Approve" at bounding box center [542, 25] width 21 height 9
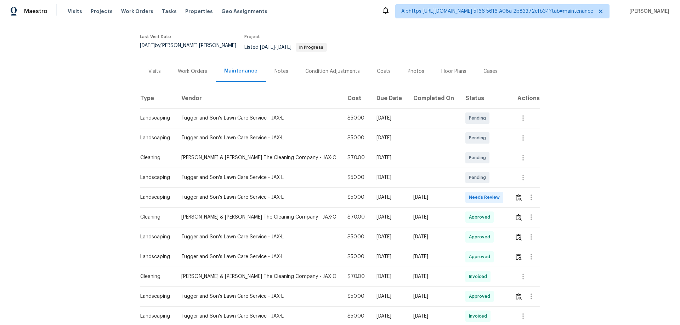
scroll to position [142, 0]
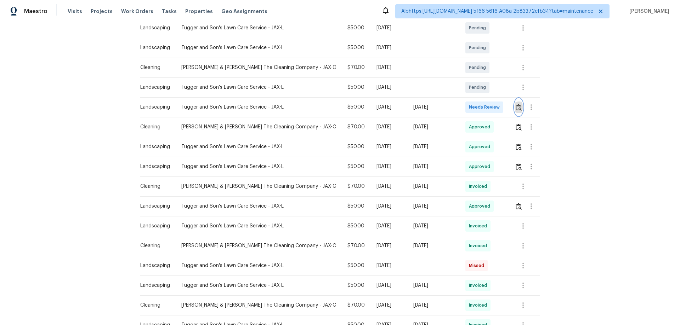
click at [514, 102] on button "button" at bounding box center [518, 107] width 8 height 17
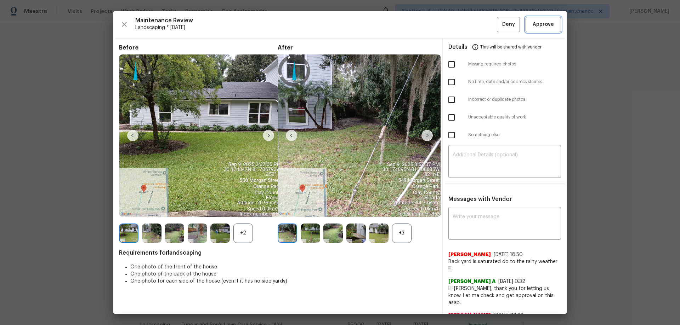
click at [547, 27] on span "Approve" at bounding box center [542, 24] width 21 height 9
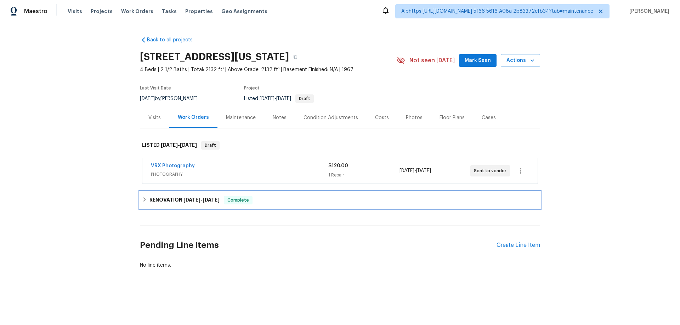
click at [207, 197] on h6 "RENOVATION 7/9/25 - 9/8/25" at bounding box center [184, 200] width 70 height 8
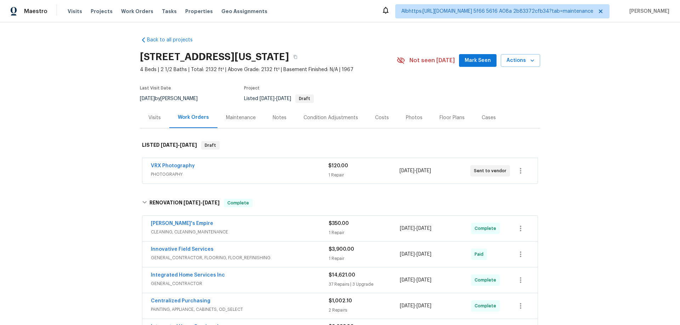
click at [132, 190] on div "Back to all projects 371 Pennsylvania Ave, Mineola, NY 11501 4 Beds | 2 1/2 Bat…" at bounding box center [340, 173] width 680 height 303
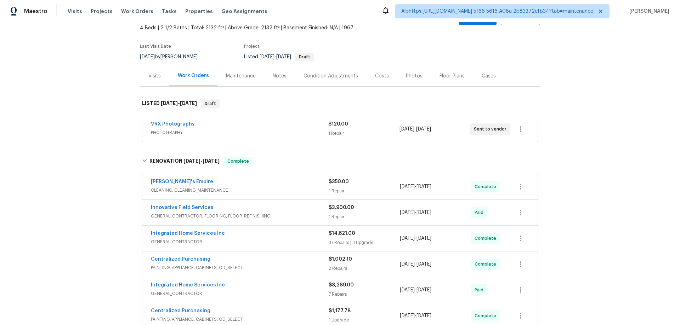
scroll to position [106, 0]
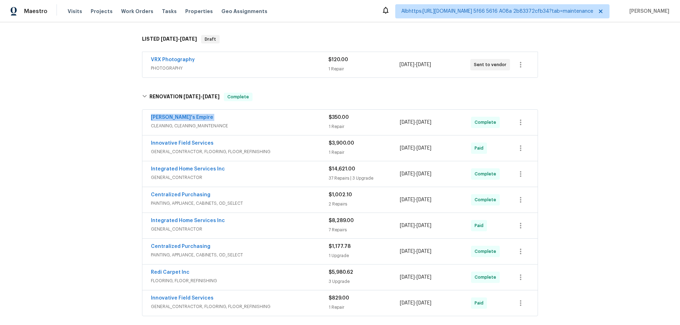
drag, startPoint x: 145, startPoint y: 130, endPoint x: 144, endPoint y: 133, distance: 3.6
click at [144, 133] on div "Lylah's Empire CLEANING, CLEANING_MAINTENANCE $350.00 1 Repair 9/7/2025 - 9/8/2…" at bounding box center [339, 122] width 395 height 25
click at [115, 144] on div "Back to all projects 371 Pennsylvania Ave, Mineola, NY 11501 4 Beds | 2 1/2 Bat…" at bounding box center [340, 173] width 680 height 303
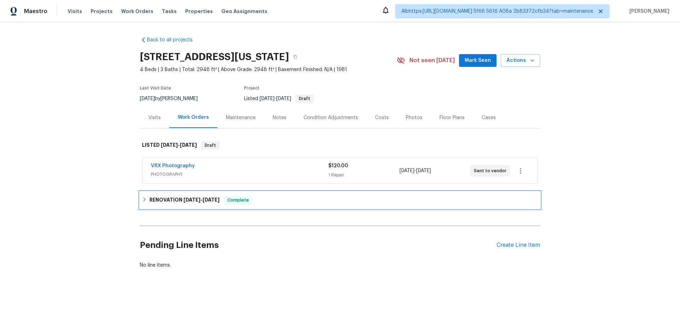
click at [186, 198] on span "[DATE]" at bounding box center [191, 200] width 17 height 5
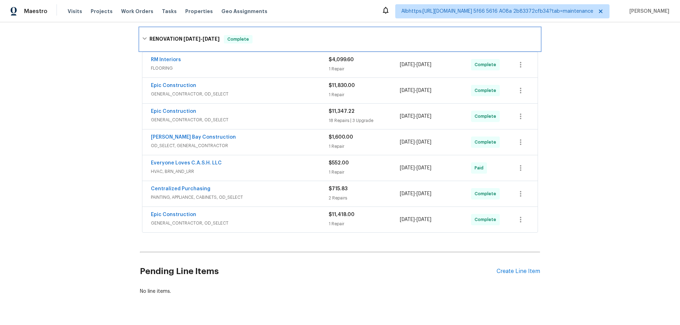
scroll to position [177, 0]
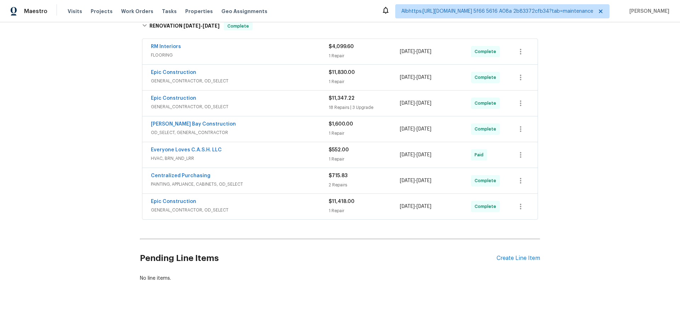
click at [100, 175] on div "Back to all projects [STREET_ADDRESS][US_STATE] 4 Beds | 3 Baths | Total: 2948 …" at bounding box center [340, 173] width 680 height 303
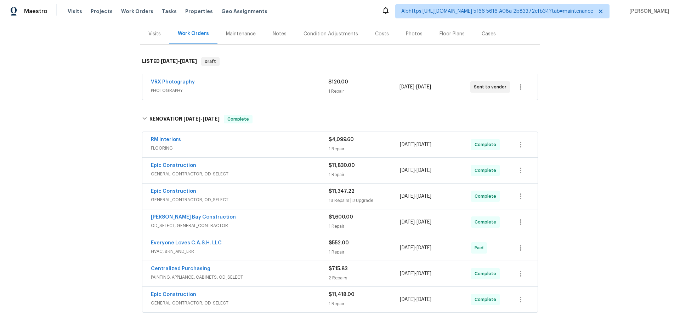
scroll to position [0, 0]
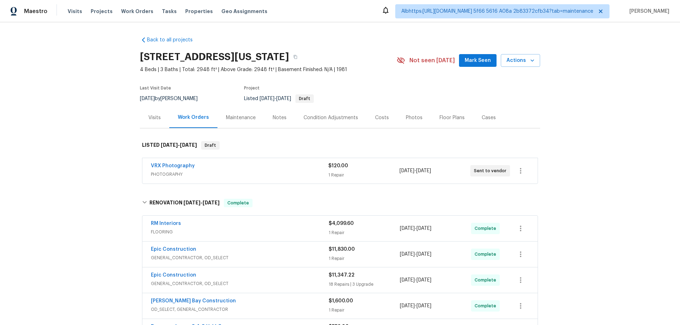
click at [54, 142] on div "Back to all projects [STREET_ADDRESS][US_STATE] 4 Beds | 3 Baths | Total: 2948 …" at bounding box center [340, 173] width 680 height 303
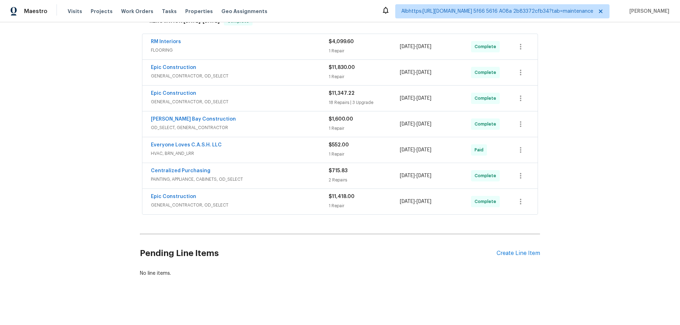
scroll to position [187, 0]
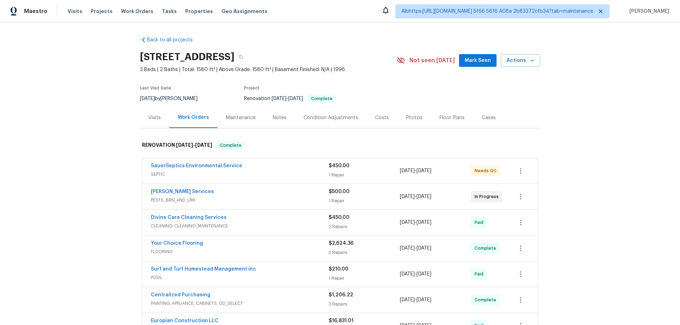
click at [118, 185] on div "Back to all projects [STREET_ADDRESS] 3 Beds | 2 Baths | Total: 1580 ft² | Abov…" at bounding box center [340, 173] width 680 height 303
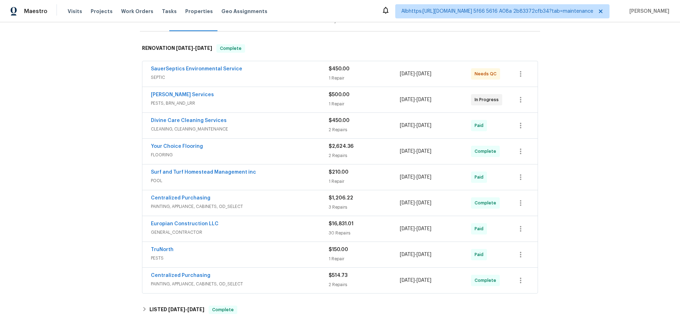
scroll to position [106, 0]
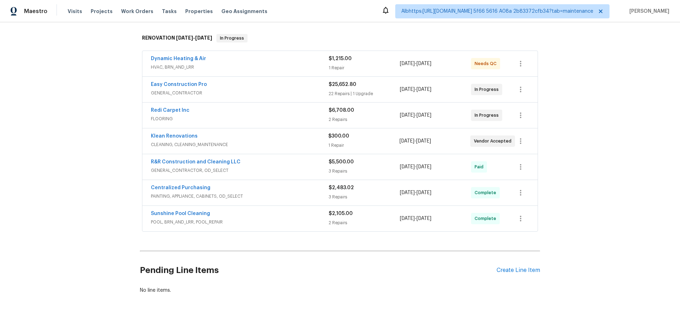
scroll to position [130, 0]
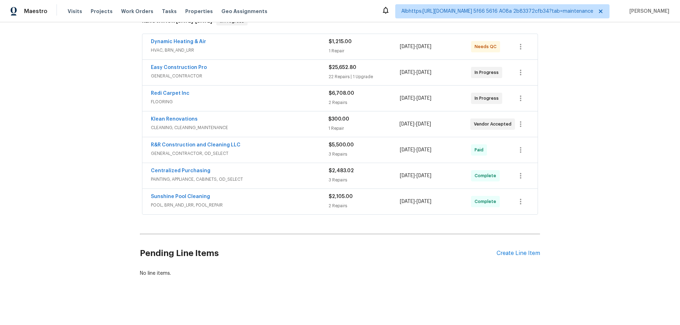
click at [65, 193] on div "Back to all projects 2315 Hidden Lake St, Kissimmee, FL 34741 3 Beds | 2 Baths …" at bounding box center [340, 173] width 680 height 303
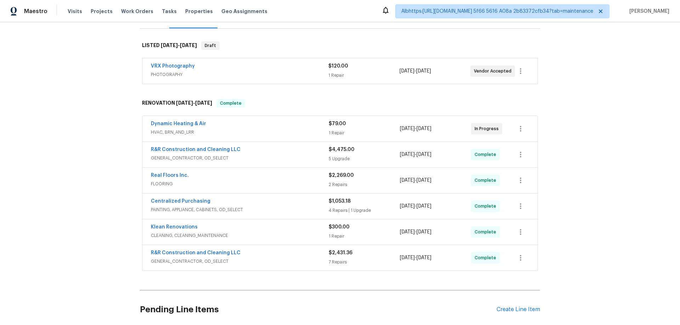
scroll to position [106, 0]
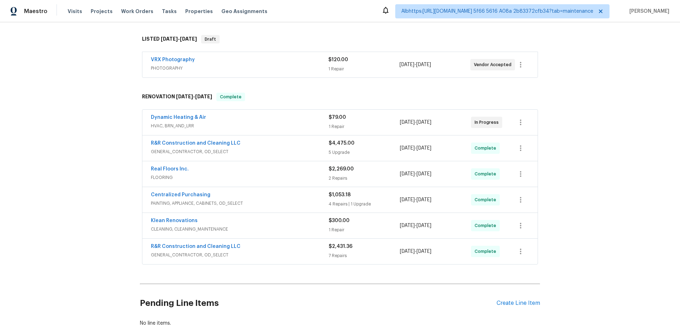
click at [99, 172] on div "Back to all projects [STREET_ADDRESS] 4 Beds | 2 1/2 Baths | Total: 2463 ft² | …" at bounding box center [340, 173] width 680 height 303
click at [113, 168] on div "Back to all projects [STREET_ADDRESS] 4 Beds | 2 1/2 Baths | Total: 2463 ft² | …" at bounding box center [340, 173] width 680 height 303
click at [87, 139] on div "Back to all projects [STREET_ADDRESS] 4 Beds | 2 1/2 Baths | Total: 2463 ft² | …" at bounding box center [340, 173] width 680 height 303
click at [43, 193] on div "Back to all projects [STREET_ADDRESS] 4 Beds | 2 1/2 Baths | Total: 2463 ft² | …" at bounding box center [340, 173] width 680 height 303
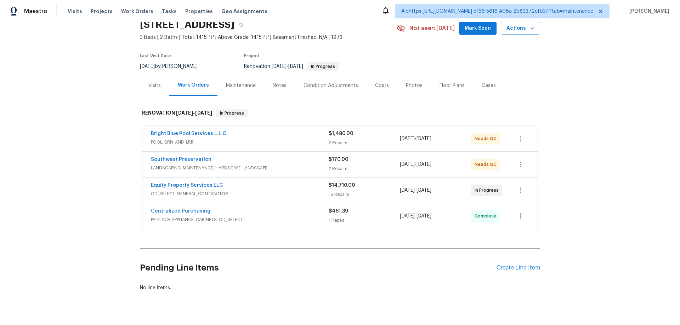
scroll to position [52, 0]
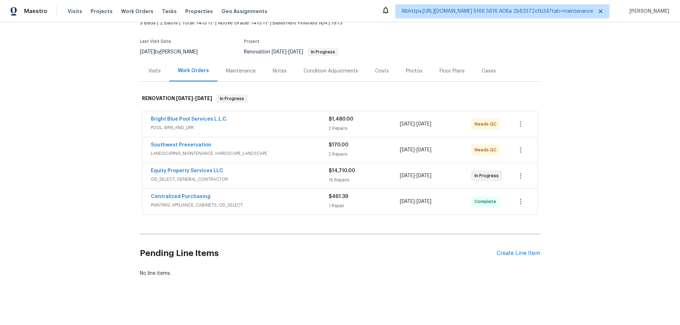
click at [84, 175] on div "Back to all projects 2337 W Tierra Buena Ln, Phoenix, AZ 85023 3 Beds | 2 Baths…" at bounding box center [340, 173] width 680 height 303
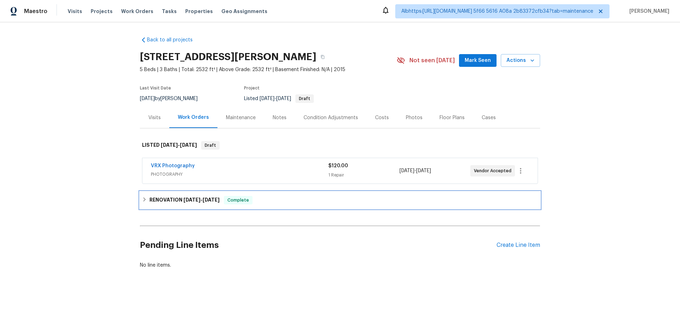
click at [159, 206] on div "RENOVATION [DATE] - [DATE] Complete" at bounding box center [340, 200] width 400 height 17
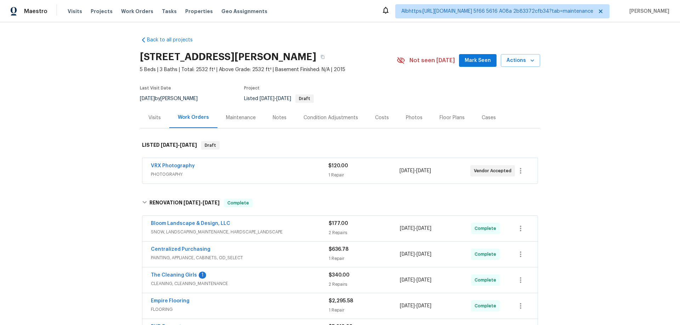
click at [110, 195] on div "Back to all projects [STREET_ADDRESS][PERSON_NAME] 5 Beds | 3 Baths | Total: 25…" at bounding box center [340, 173] width 680 height 303
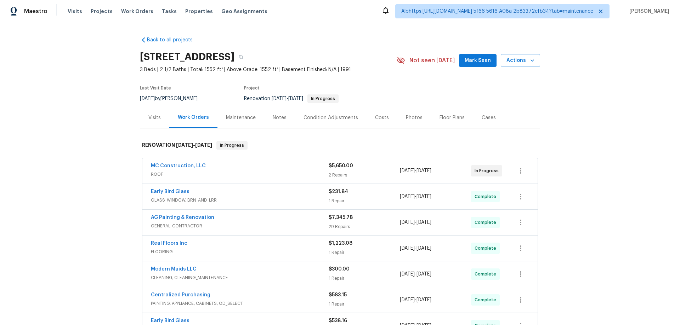
click at [98, 171] on div "Back to all projects 4973 Royal Adelaide Way, Raleigh, NC 27604 3 Beds | 2 1/2 …" at bounding box center [340, 173] width 680 height 303
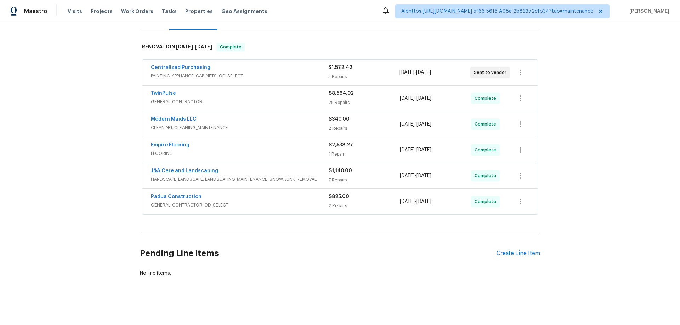
click at [103, 177] on div "Back to all projects [STREET_ADDRESS] 5 Beds | 3 1/2 Baths | Total: 2947 ft² | …" at bounding box center [340, 173] width 680 height 303
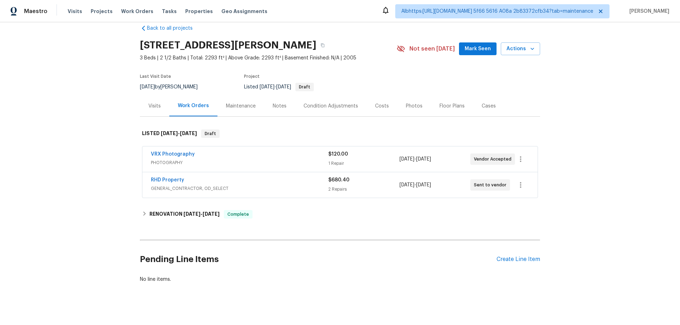
scroll to position [23, 0]
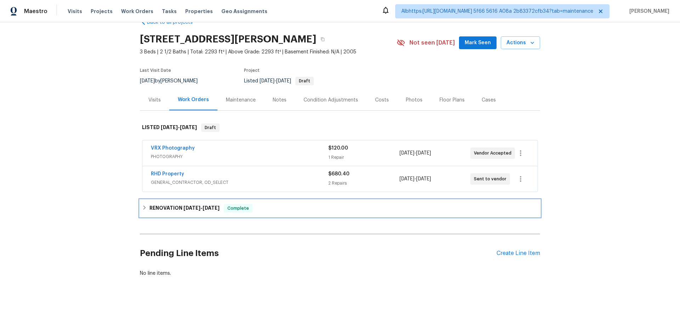
drag, startPoint x: 141, startPoint y: 198, endPoint x: 133, endPoint y: 196, distance: 8.3
click at [141, 200] on div "RENOVATION [DATE] - [DATE] Complete" at bounding box center [340, 208] width 400 height 17
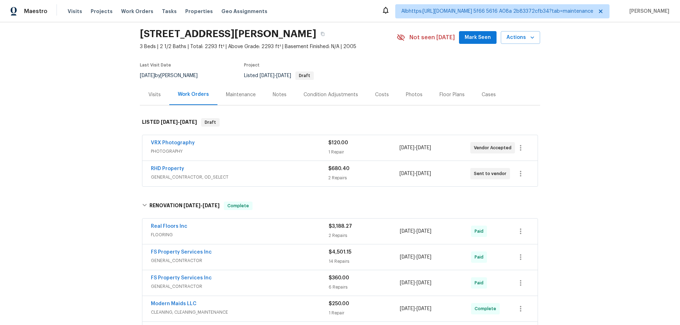
click at [79, 192] on div "Back to all projects [STREET_ADDRESS][PERSON_NAME] 3 Beds | 2 1/2 Baths | Total…" at bounding box center [340, 173] width 680 height 303
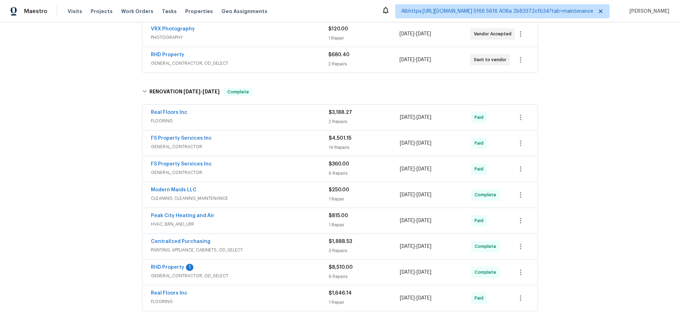
scroll to position [165, 0]
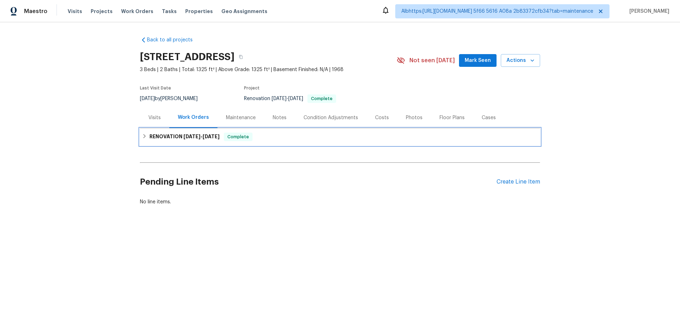
click at [160, 141] on h6 "RENOVATION 9/3/25 - 9/12/25" at bounding box center [184, 137] width 70 height 8
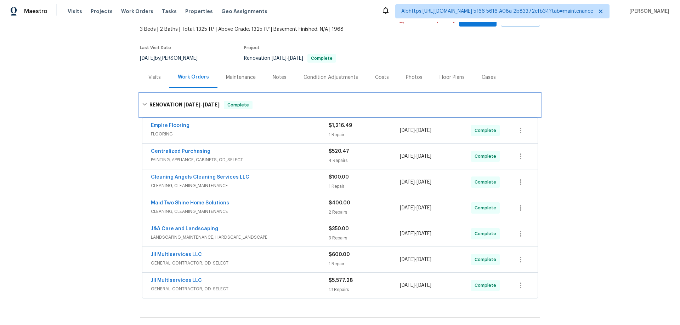
scroll to position [113, 0]
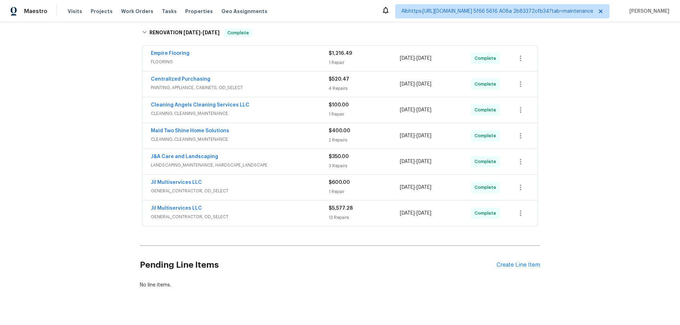
click at [112, 176] on div "Back to all projects 2030 Chesapeake Dr, Rural Hall, NC 27045 3 Beds | 2 Baths …" at bounding box center [340, 173] width 680 height 303
click at [104, 185] on div "Back to all projects 2030 Chesapeake Dr, Rural Hall, NC 27045 3 Beds | 2 Baths …" at bounding box center [340, 173] width 680 height 303
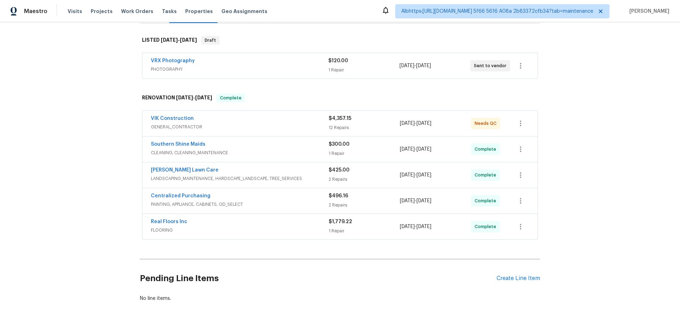
scroll to position [136, 0]
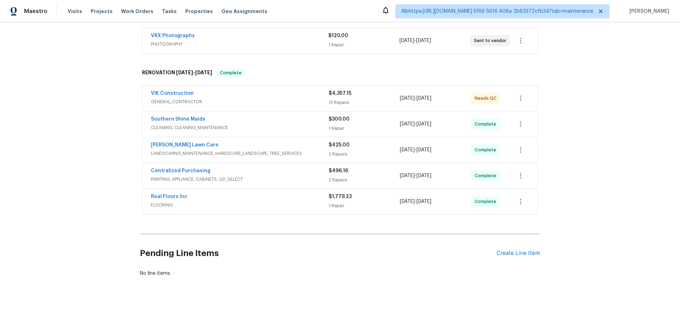
click at [79, 196] on div "Back to all projects [STREET_ADDRESS][PERSON_NAME] 4 Beds | 2 1/2 Baths | Total…" at bounding box center [340, 173] width 680 height 303
click at [79, 164] on div "Back to all projects [STREET_ADDRESS][PERSON_NAME] 4 Beds | 2 1/2 Baths | Total…" at bounding box center [340, 173] width 680 height 303
click at [68, 156] on div "Back to all projects [STREET_ADDRESS][PERSON_NAME] 4 Beds | 2 1/2 Baths | Total…" at bounding box center [340, 173] width 680 height 303
